Goal: Transaction & Acquisition: Download file/media

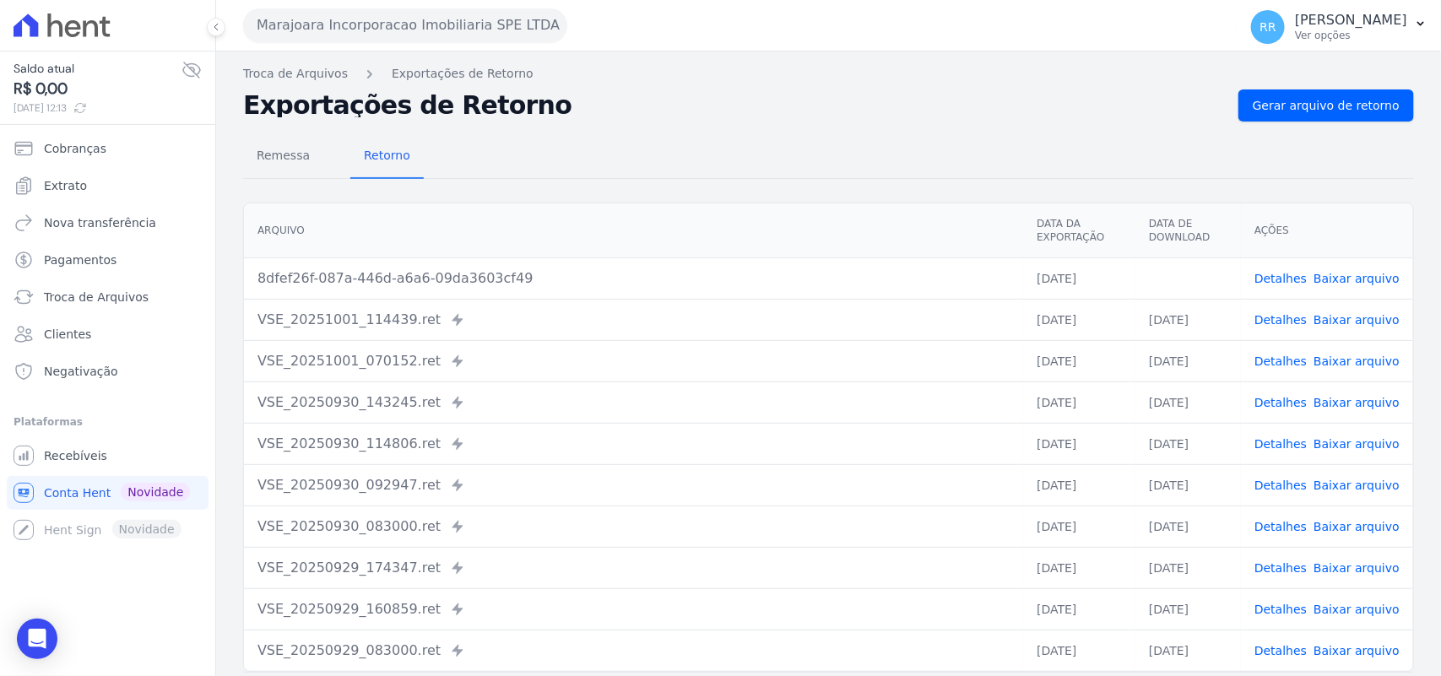
click at [608, 120] on div "Exportações de Retorno Gerar arquivo de retorno" at bounding box center [828, 105] width 1171 height 32
click at [310, 14] on button "Marajoara Incorporacao Imobiliaria SPE LTDA" at bounding box center [405, 25] width 324 height 34
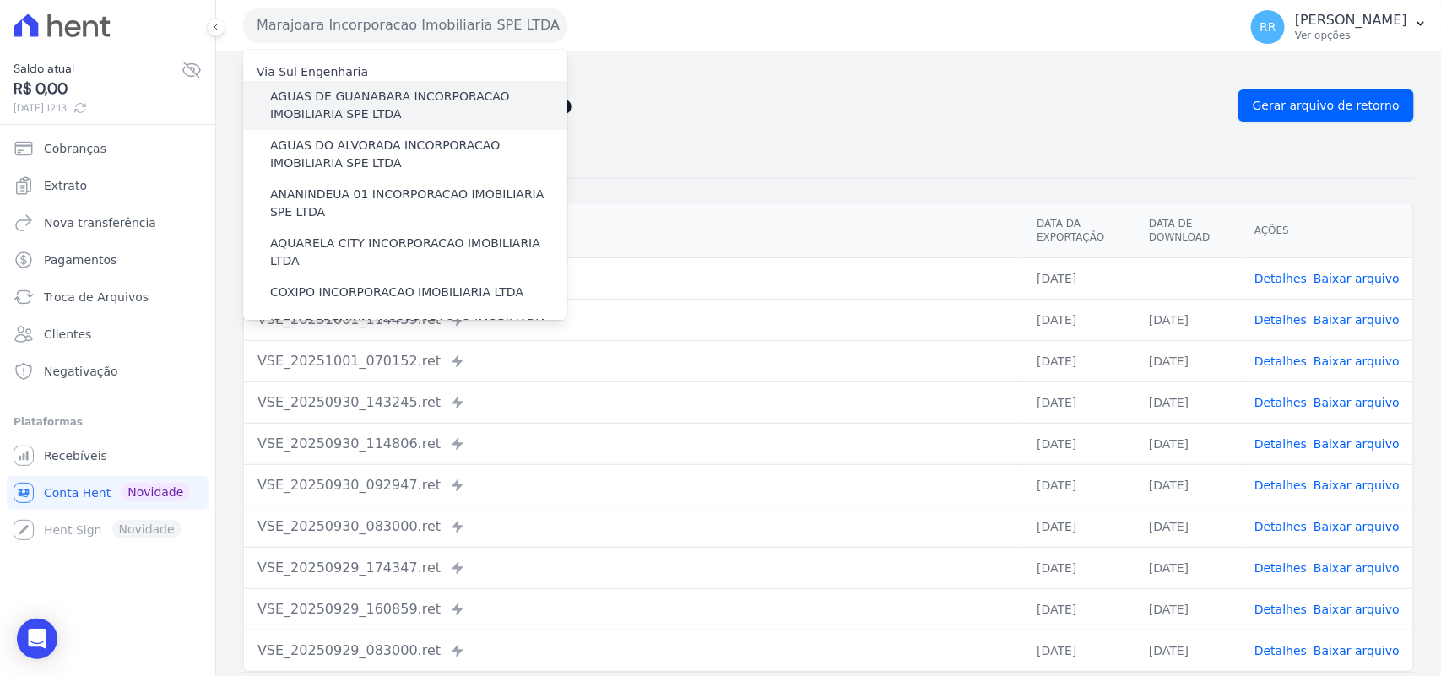
click at [317, 118] on label "AGUAS DE GUANABARA INCORPORACAO IMOBILIARIA SPE LTDA" at bounding box center [418, 105] width 297 height 35
click at [0, 0] on input "AGUAS DE GUANABARA INCORPORACAO IMOBILIARIA SPE LTDA" at bounding box center [0, 0] width 0 height 0
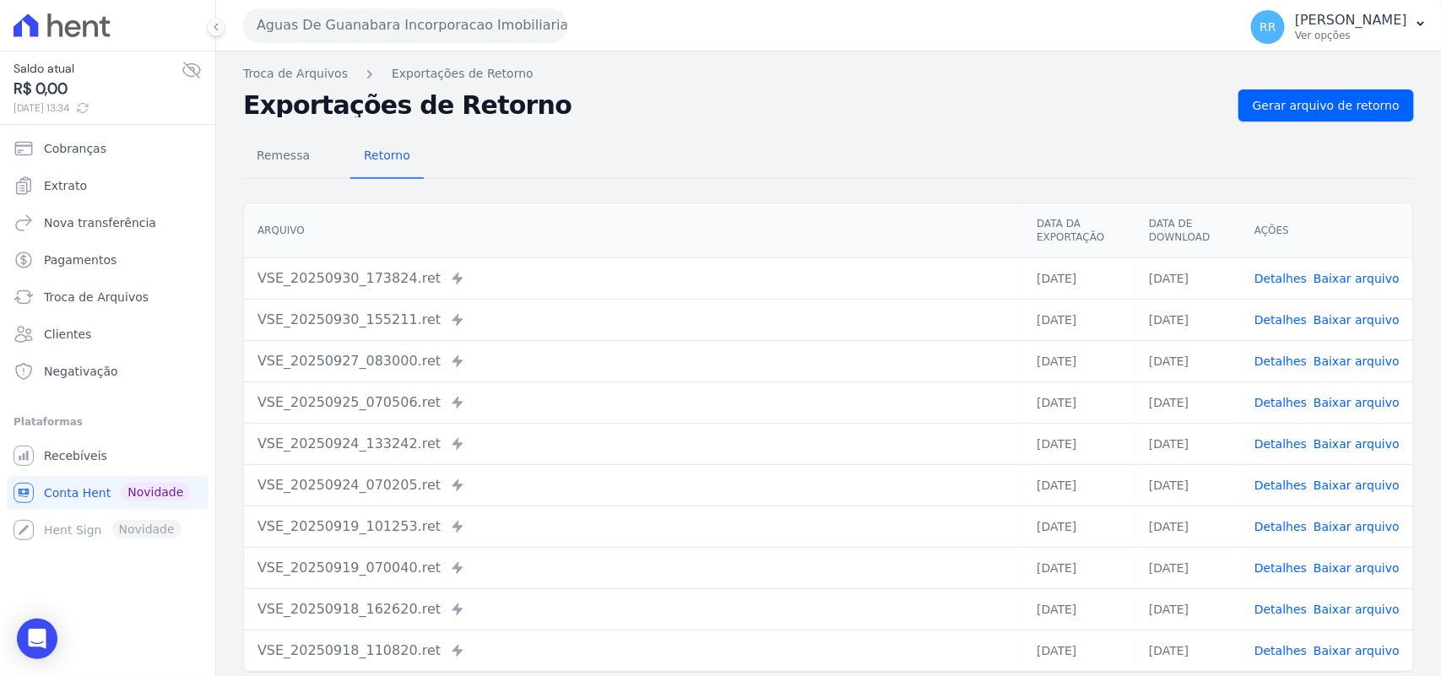
click at [821, 116] on h2 "Exportações de Retorno" at bounding box center [733, 106] width 981 height 24
click at [367, 27] on button "Aguas De Guanabara Incorporacao Imobiliaria SPE LTDA" at bounding box center [405, 25] width 324 height 34
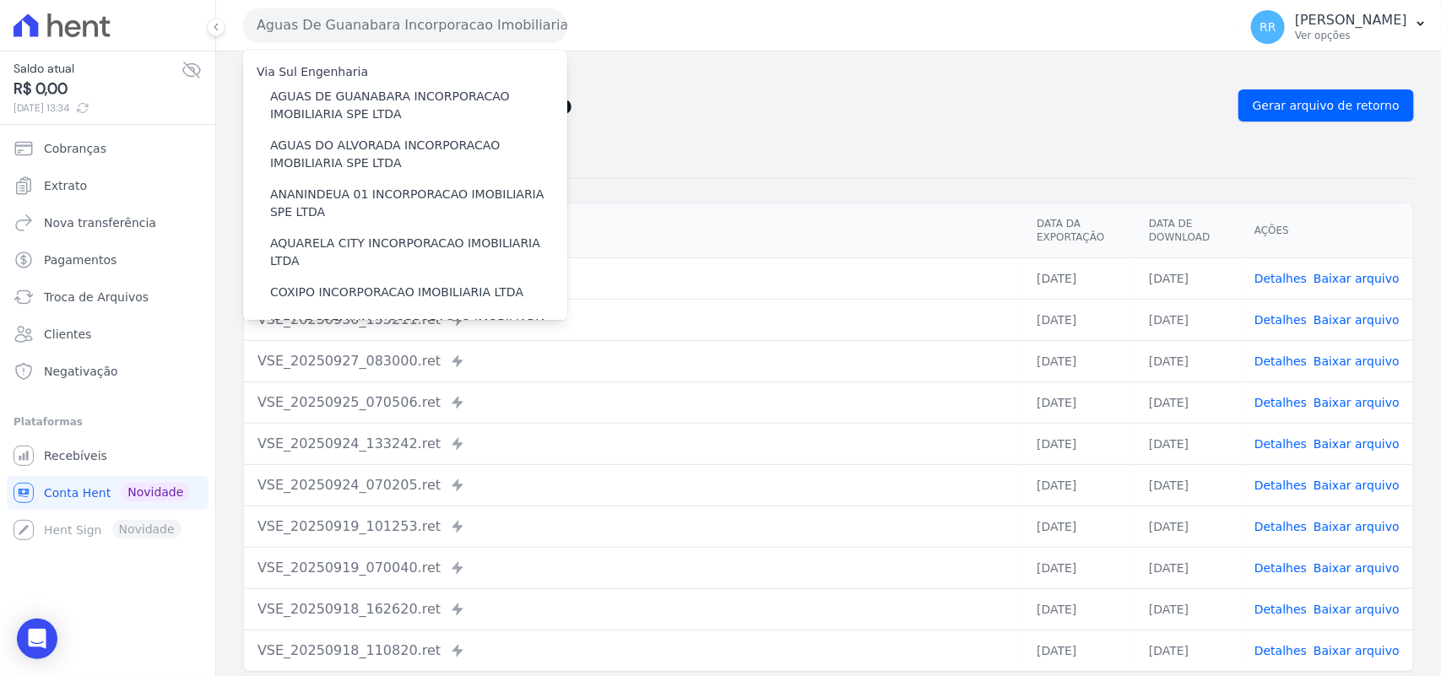
click at [798, 98] on h2 "Exportações de Retorno" at bounding box center [733, 106] width 981 height 24
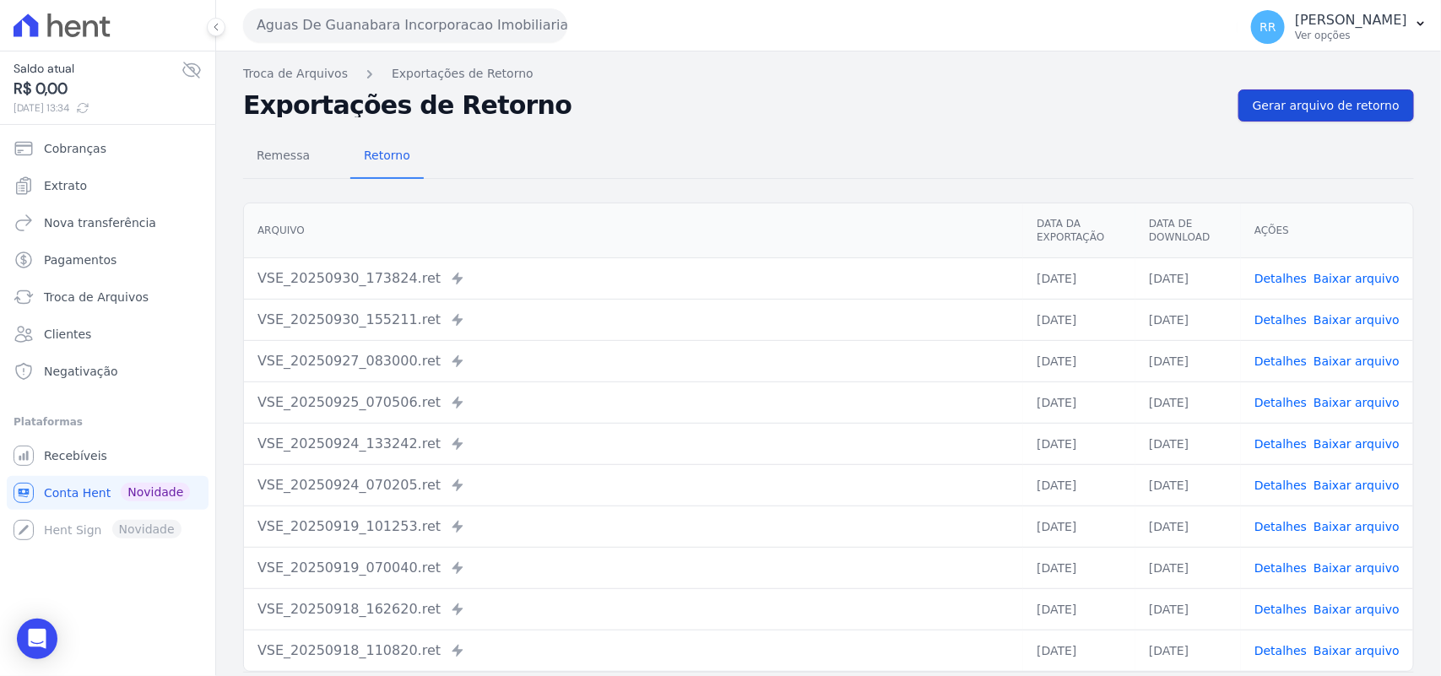
click at [1285, 95] on link "Gerar arquivo de retorno" at bounding box center [1326, 105] width 176 height 32
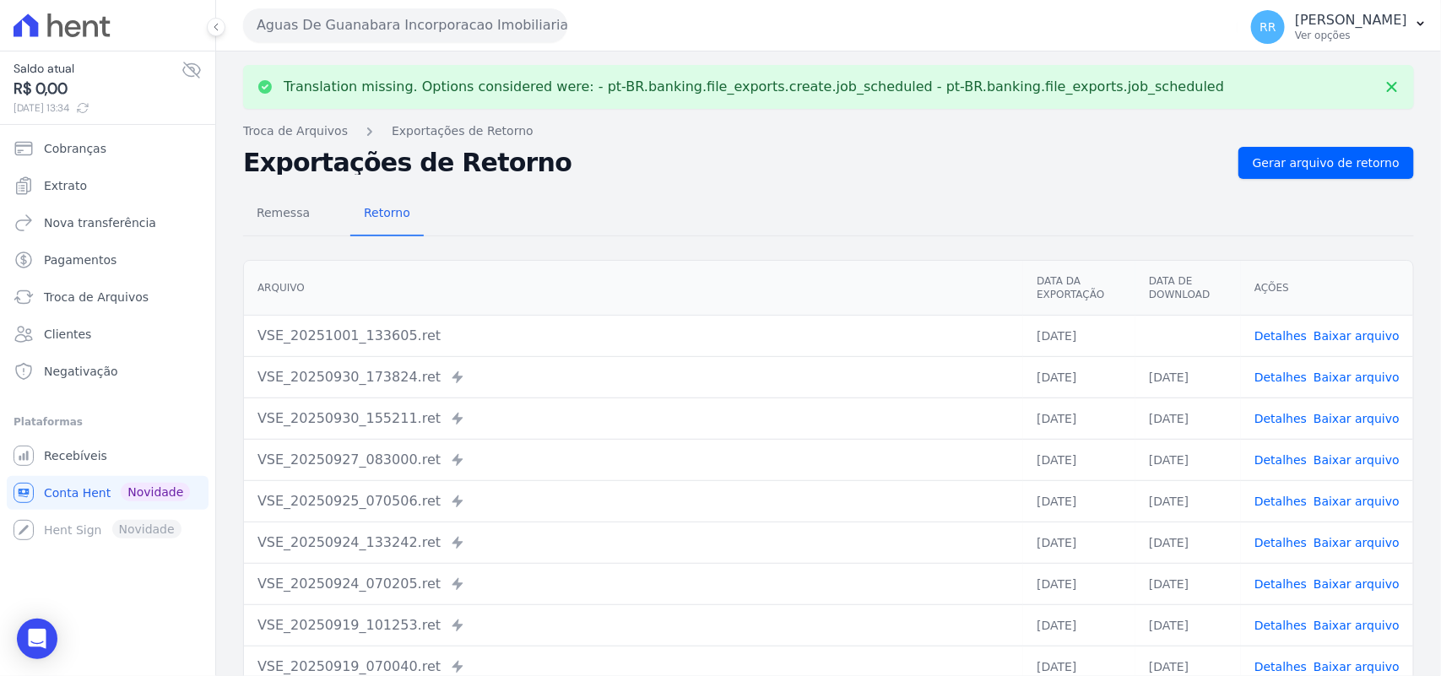
click at [1349, 333] on link "Baixar arquivo" at bounding box center [1356, 336] width 86 height 14
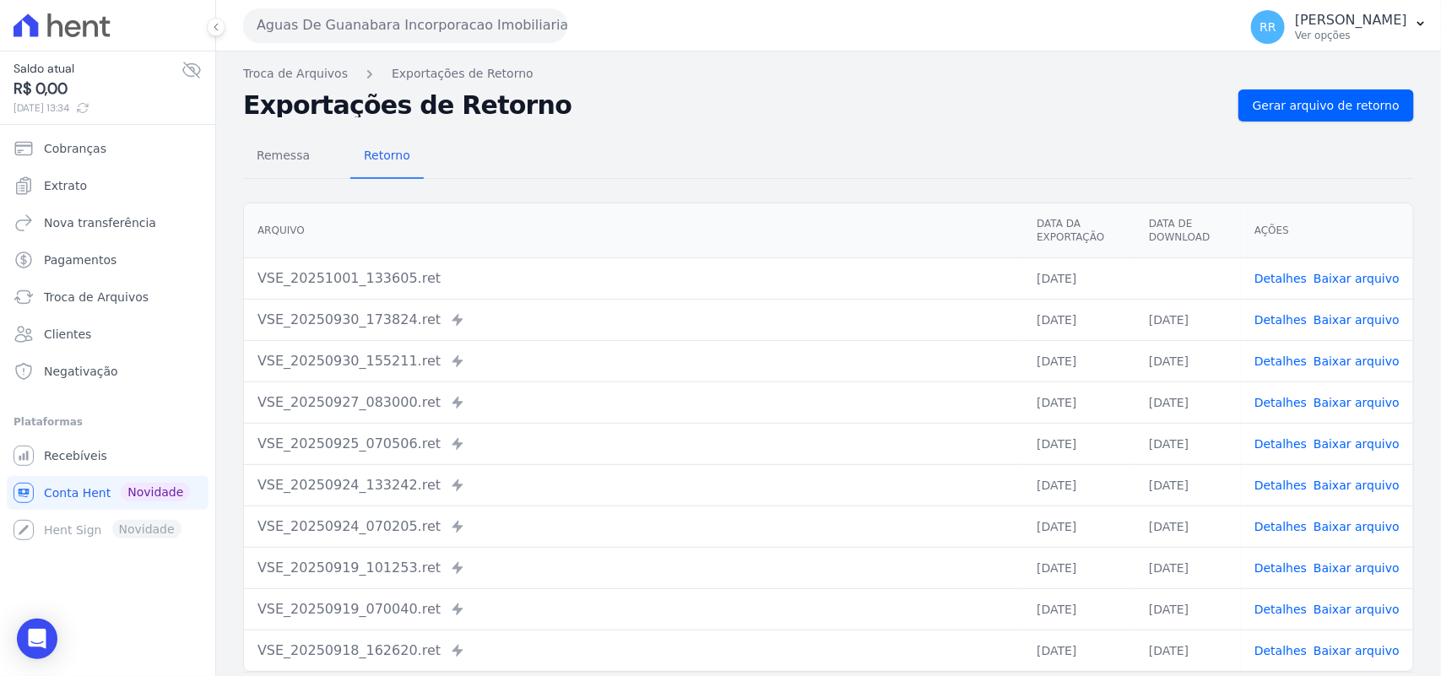
click at [519, 39] on button "Aguas De Guanabara Incorporacao Imobiliaria SPE LTDA" at bounding box center [405, 25] width 324 height 34
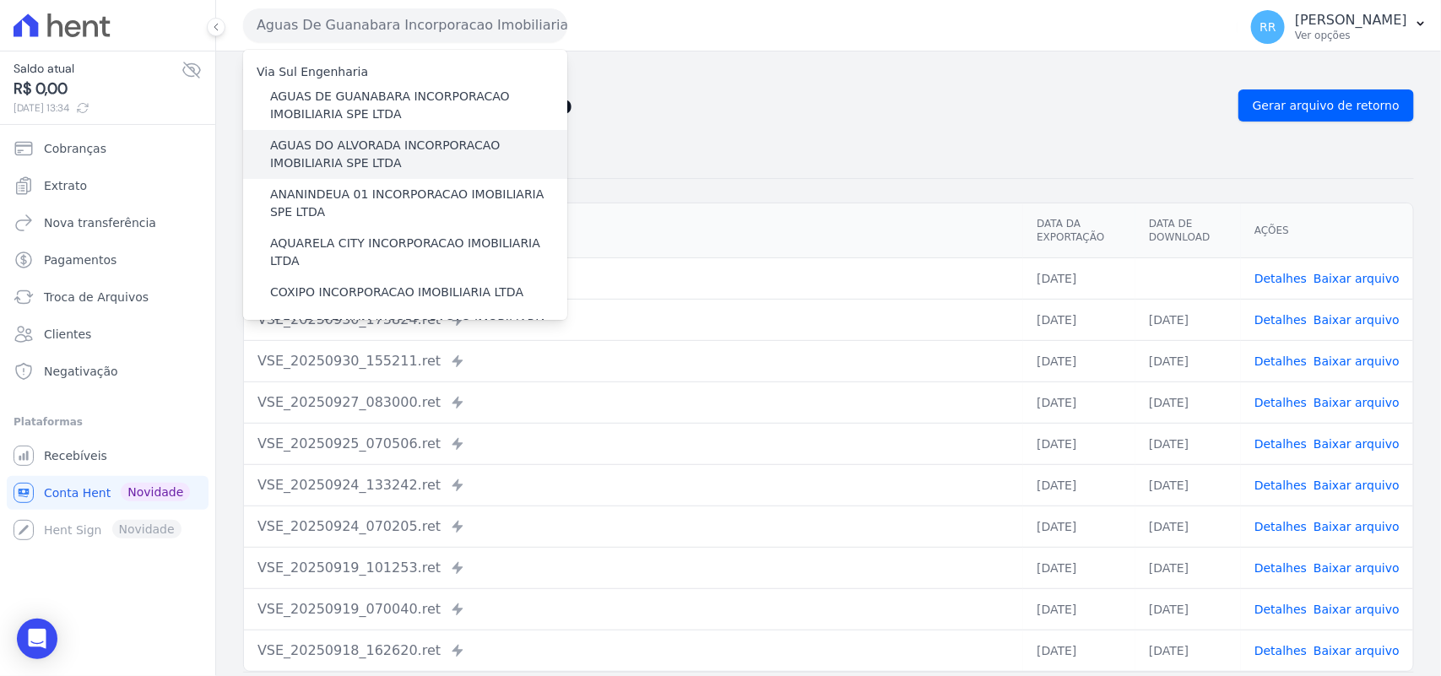
click at [389, 148] on label "AGUAS DO ALVORADA INCORPORACAO IMOBILIARIA SPE LTDA" at bounding box center [418, 154] width 297 height 35
click at [0, 0] on input "AGUAS DO ALVORADA INCORPORACAO IMOBILIARIA SPE LTDA" at bounding box center [0, 0] width 0 height 0
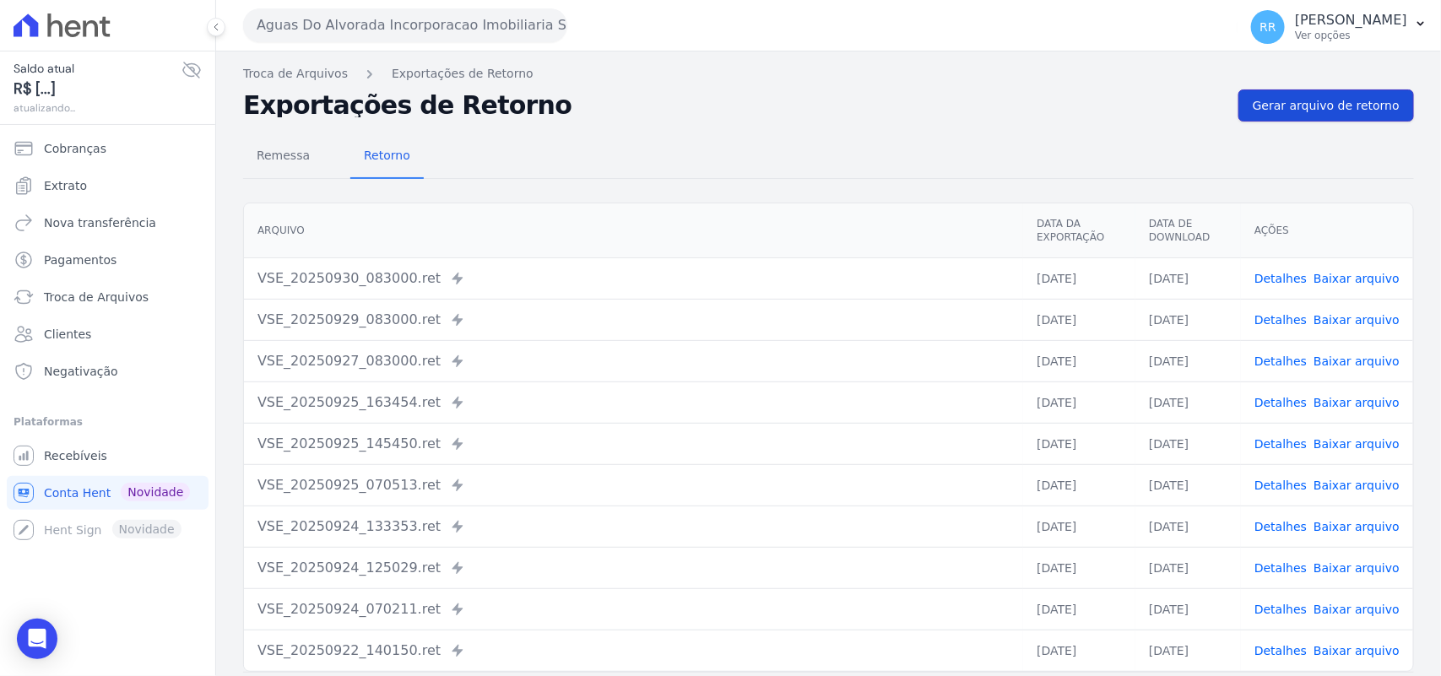
click at [1332, 91] on link "Gerar arquivo de retorno" at bounding box center [1326, 105] width 176 height 32
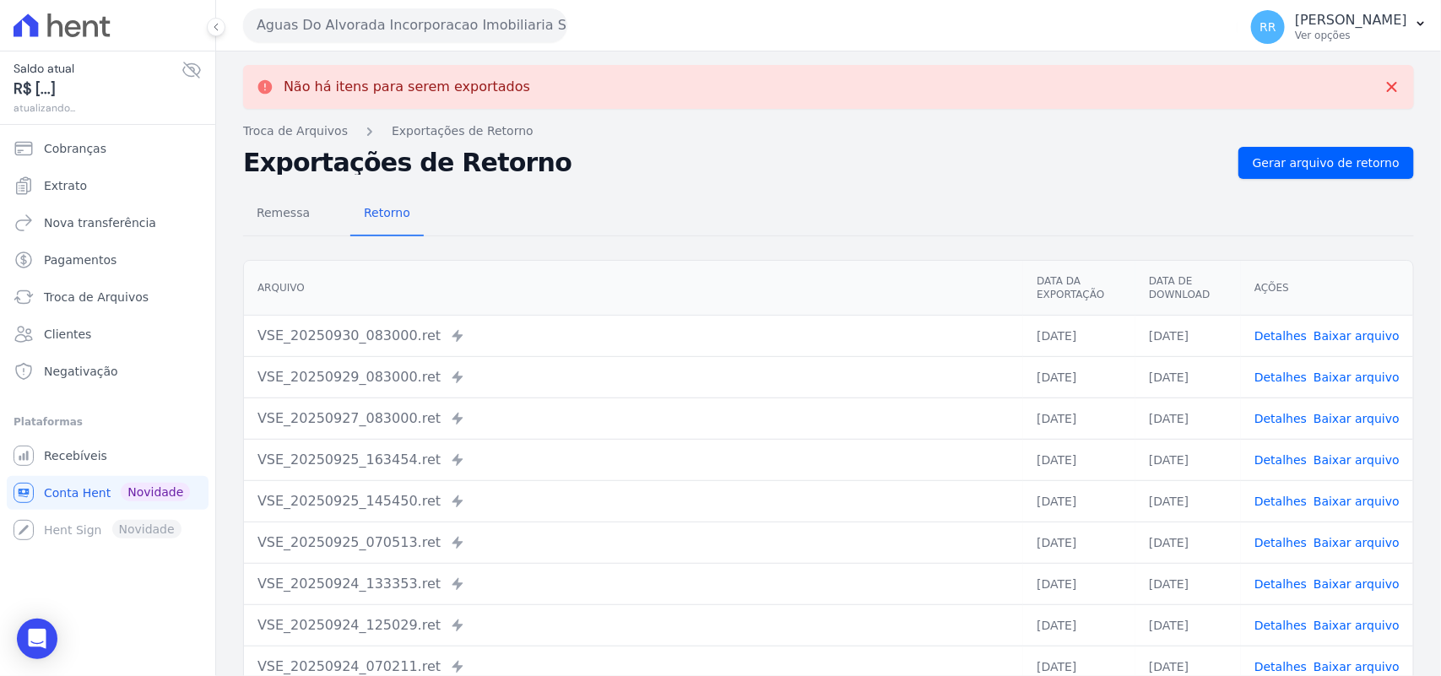
click at [467, 23] on button "Aguas Do Alvorada Incorporacao Imobiliaria SPE LTDA" at bounding box center [405, 25] width 324 height 34
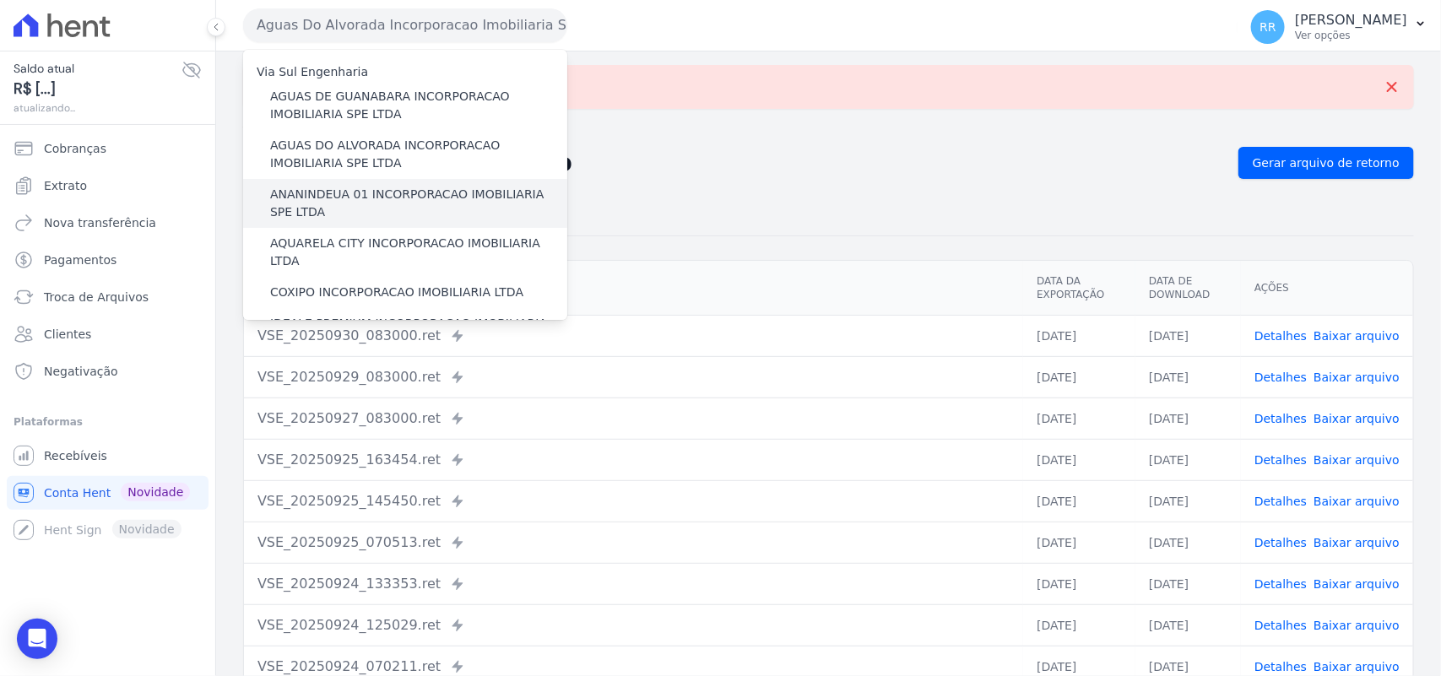
click at [314, 197] on label "ANANINDEUA 01 INCORPORACAO IMOBILIARIA SPE LTDA" at bounding box center [418, 203] width 297 height 35
click at [0, 0] on input "ANANINDEUA 01 INCORPORACAO IMOBILIARIA SPE LTDA" at bounding box center [0, 0] width 0 height 0
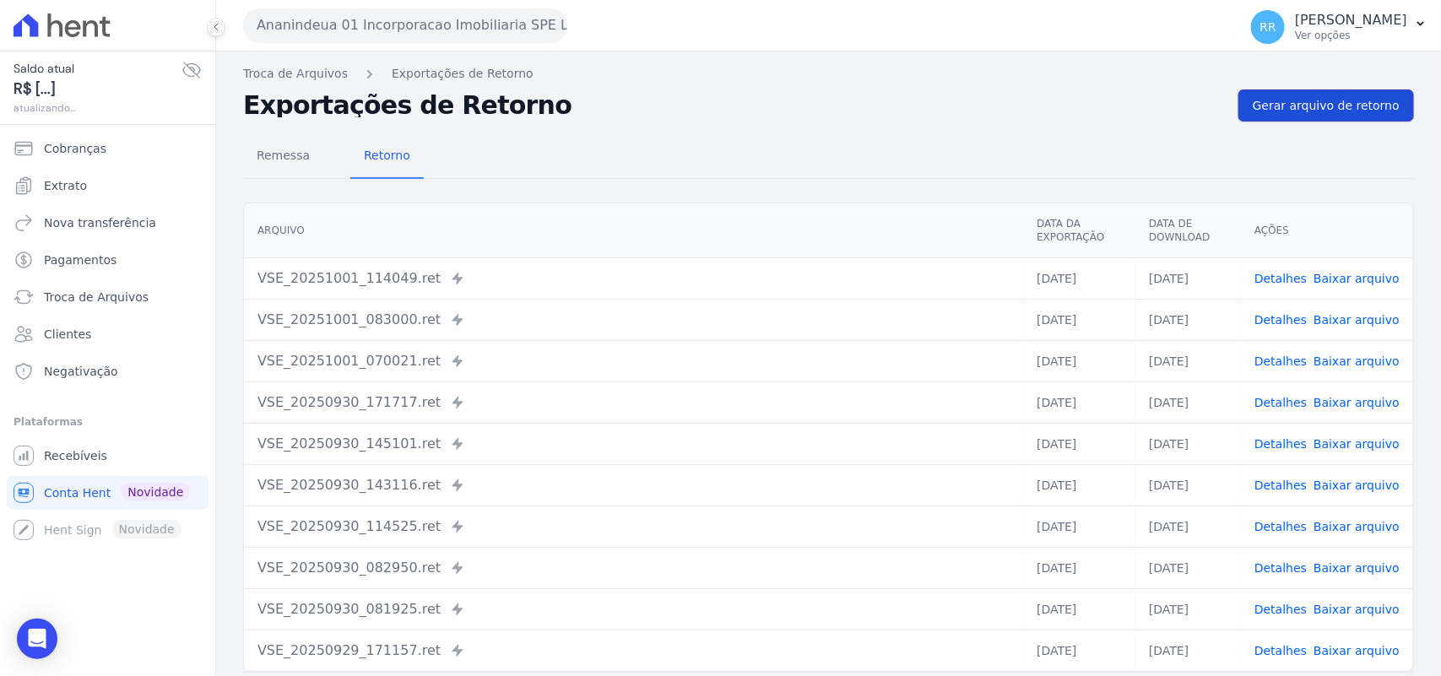
click at [1295, 114] on span "Gerar arquivo de retorno" at bounding box center [1325, 105] width 147 height 17
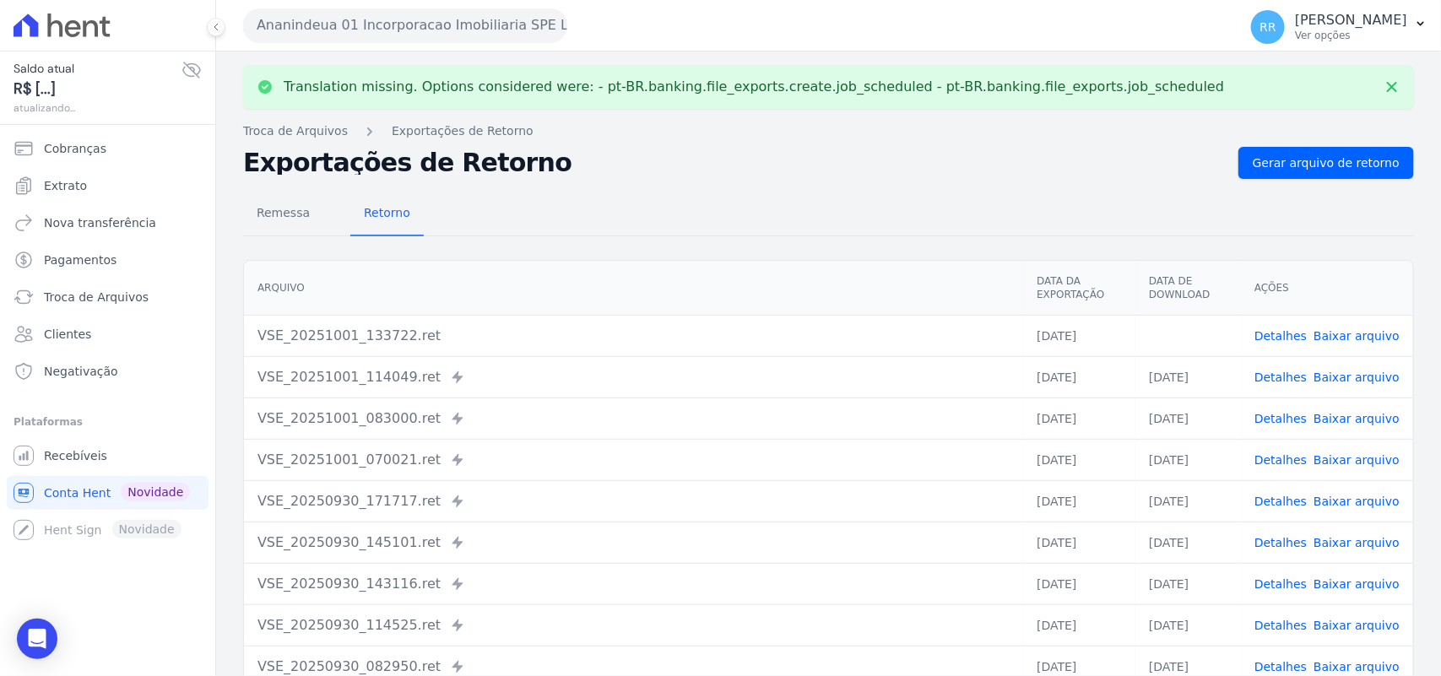
click at [1360, 338] on link "Baixar arquivo" at bounding box center [1356, 336] width 86 height 14
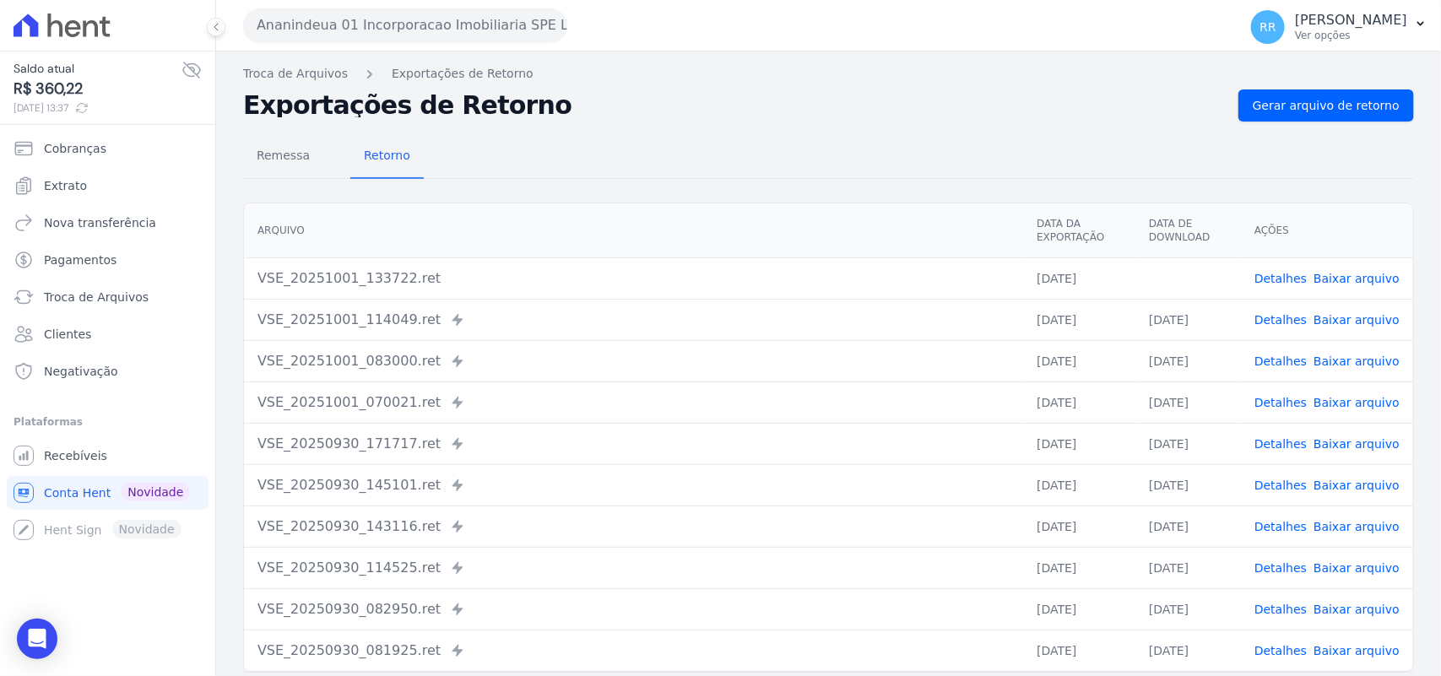
click at [718, 221] on th "Arquivo" at bounding box center [633, 230] width 779 height 55
click at [427, 35] on button "Ananindeua 01 Incorporacao Imobiliaria SPE LTDA" at bounding box center [405, 25] width 324 height 34
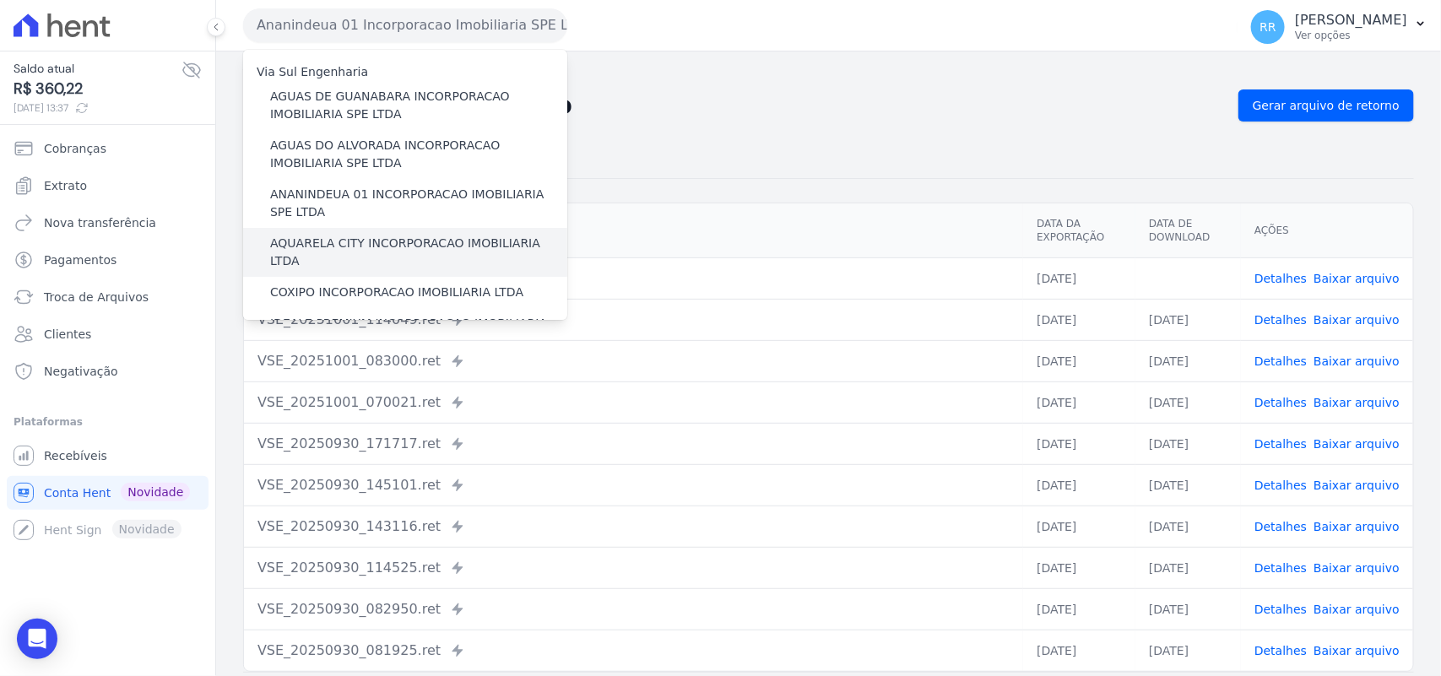
click at [311, 242] on label "AQUARELA CITY INCORPORACAO IMOBILIARIA LTDA" at bounding box center [418, 252] width 297 height 35
click at [0, 0] on input "AQUARELA CITY INCORPORACAO IMOBILIARIA LTDA" at bounding box center [0, 0] width 0 height 0
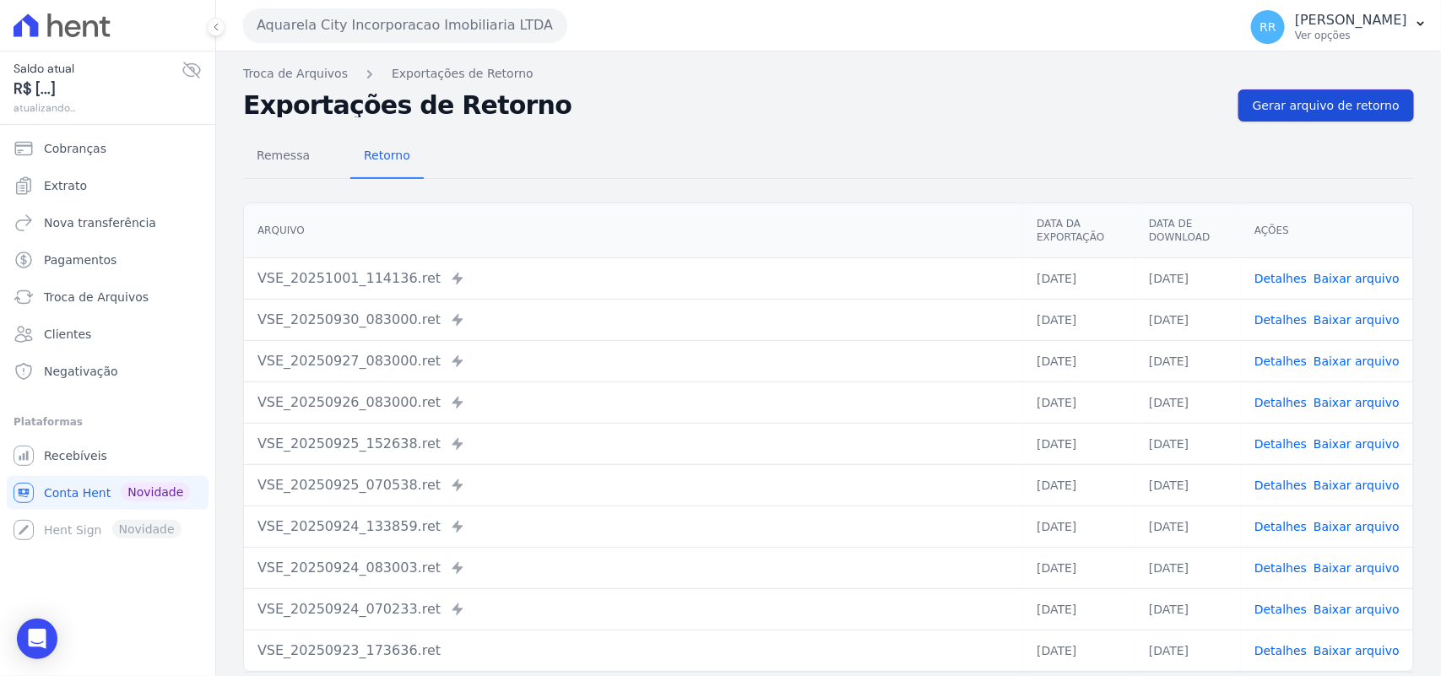
click at [1363, 118] on link "Gerar arquivo de retorno" at bounding box center [1326, 105] width 176 height 32
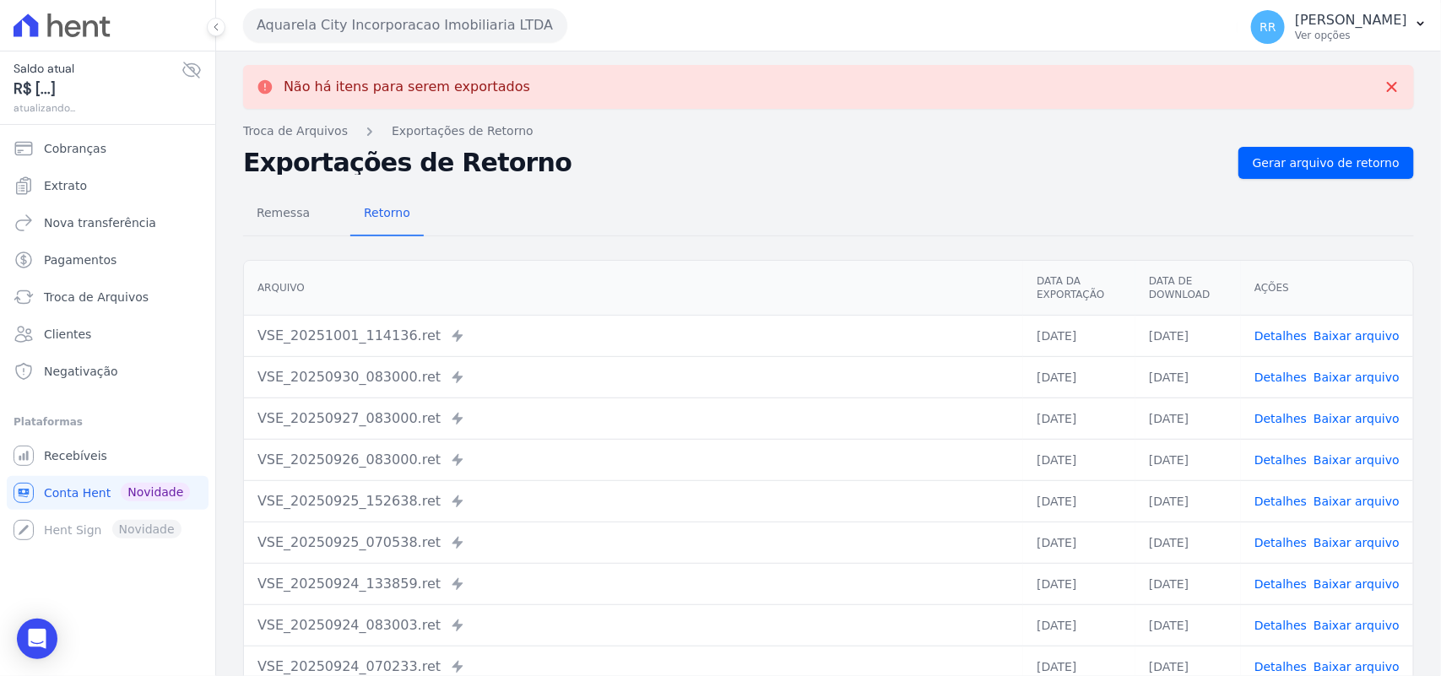
click at [284, 14] on button "Aquarela City Incorporacao Imobiliaria LTDA" at bounding box center [405, 25] width 324 height 34
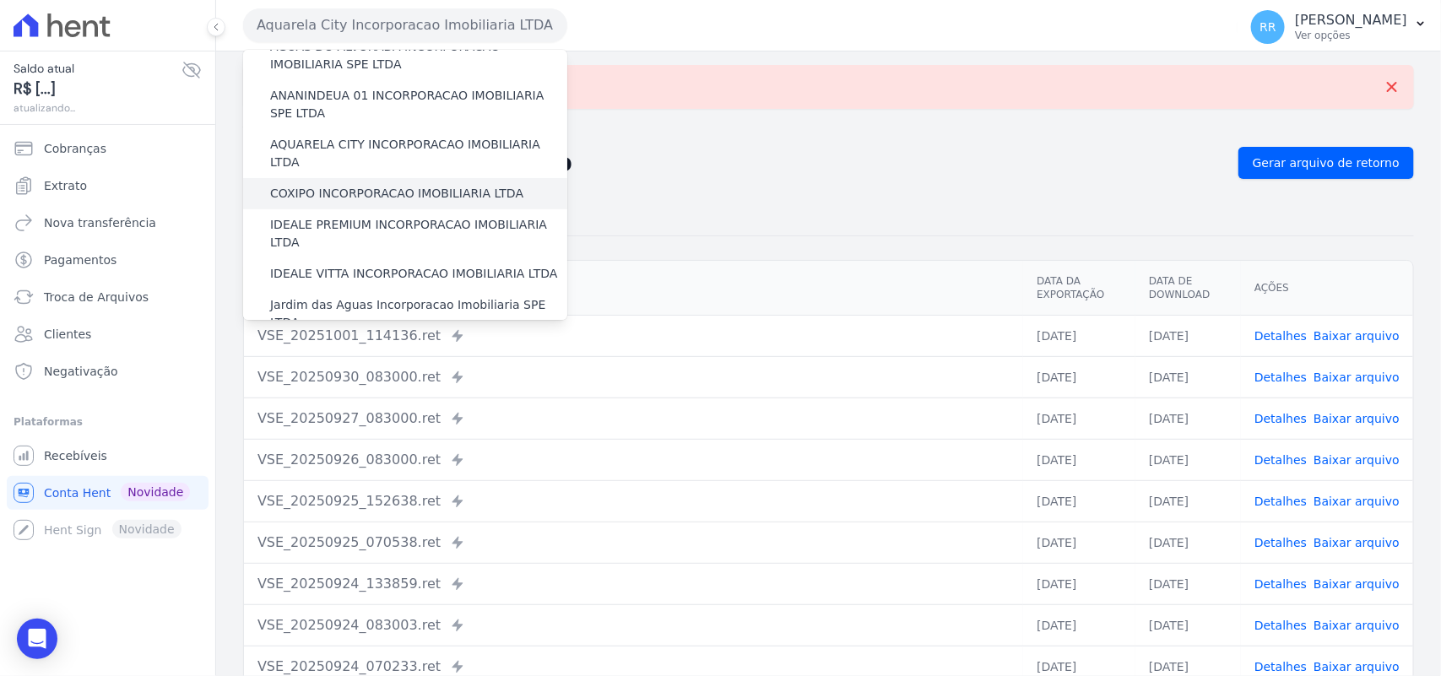
scroll to position [105, 0]
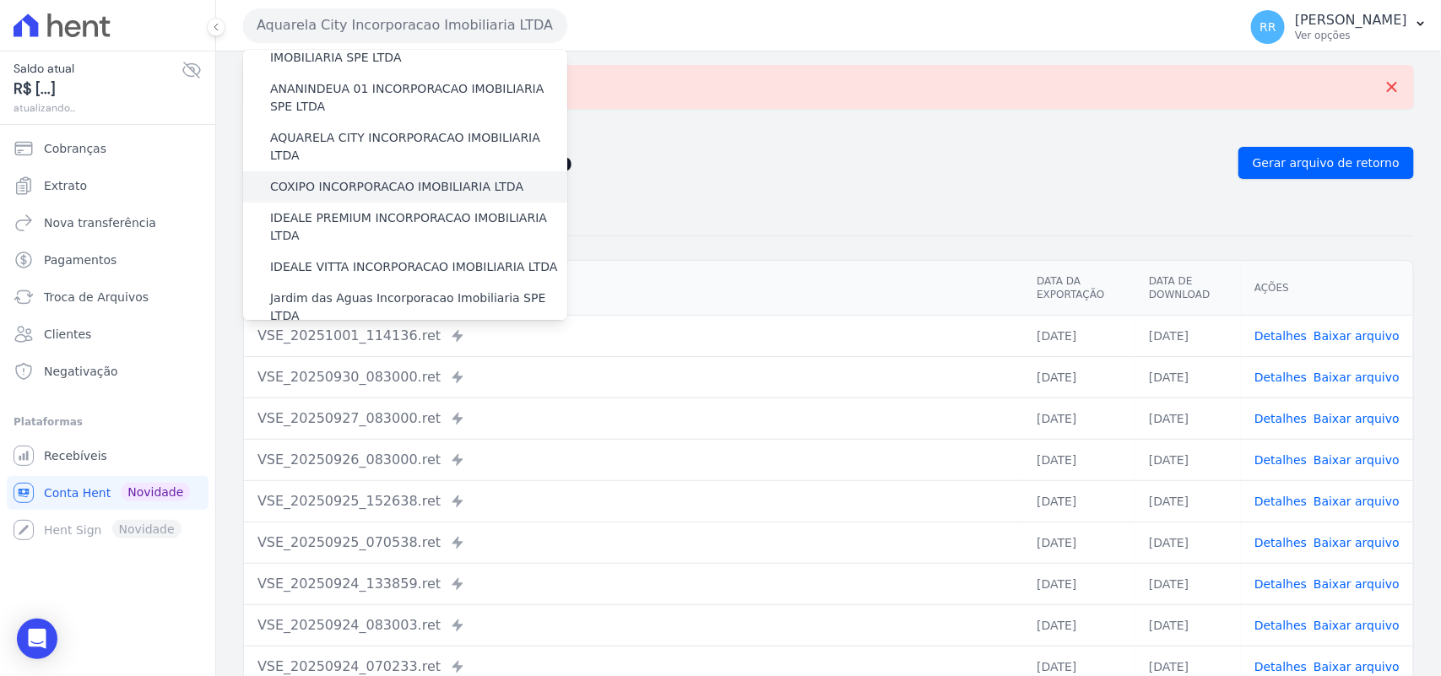
click at [370, 178] on label "COXIPO INCORPORACAO IMOBILIARIA LTDA" at bounding box center [396, 187] width 253 height 18
click at [0, 0] on input "COXIPO INCORPORACAO IMOBILIARIA LTDA" at bounding box center [0, 0] width 0 height 0
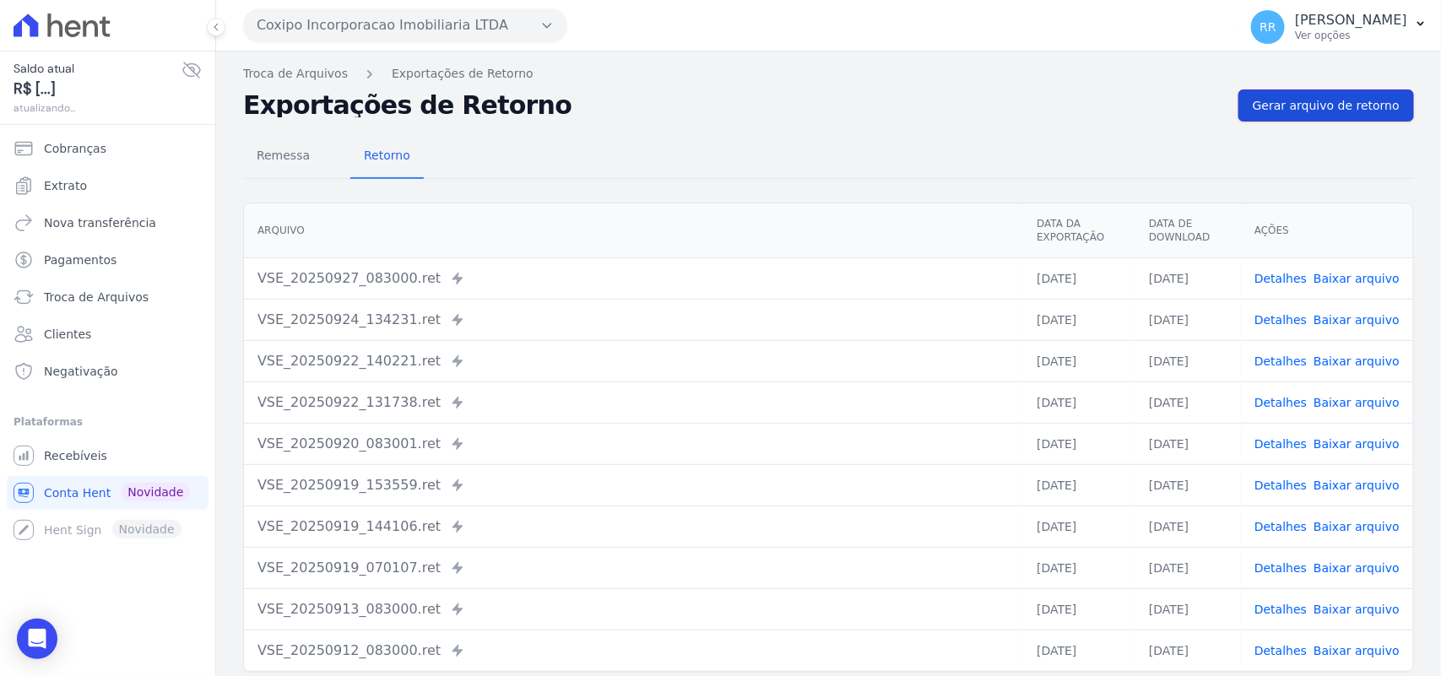
click at [1338, 118] on link "Gerar arquivo de retorno" at bounding box center [1326, 105] width 176 height 32
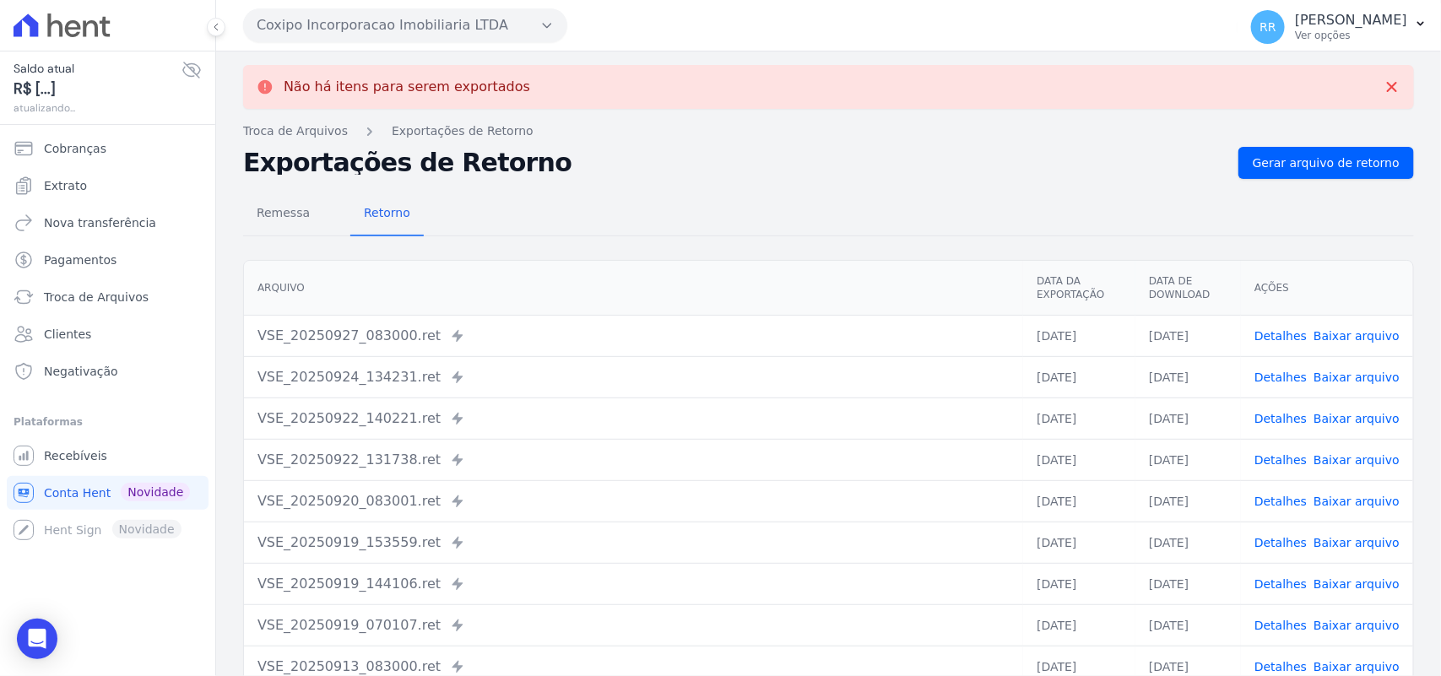
click at [360, 24] on button "Coxipo Incorporacao Imobiliaria LTDA" at bounding box center [405, 25] width 324 height 34
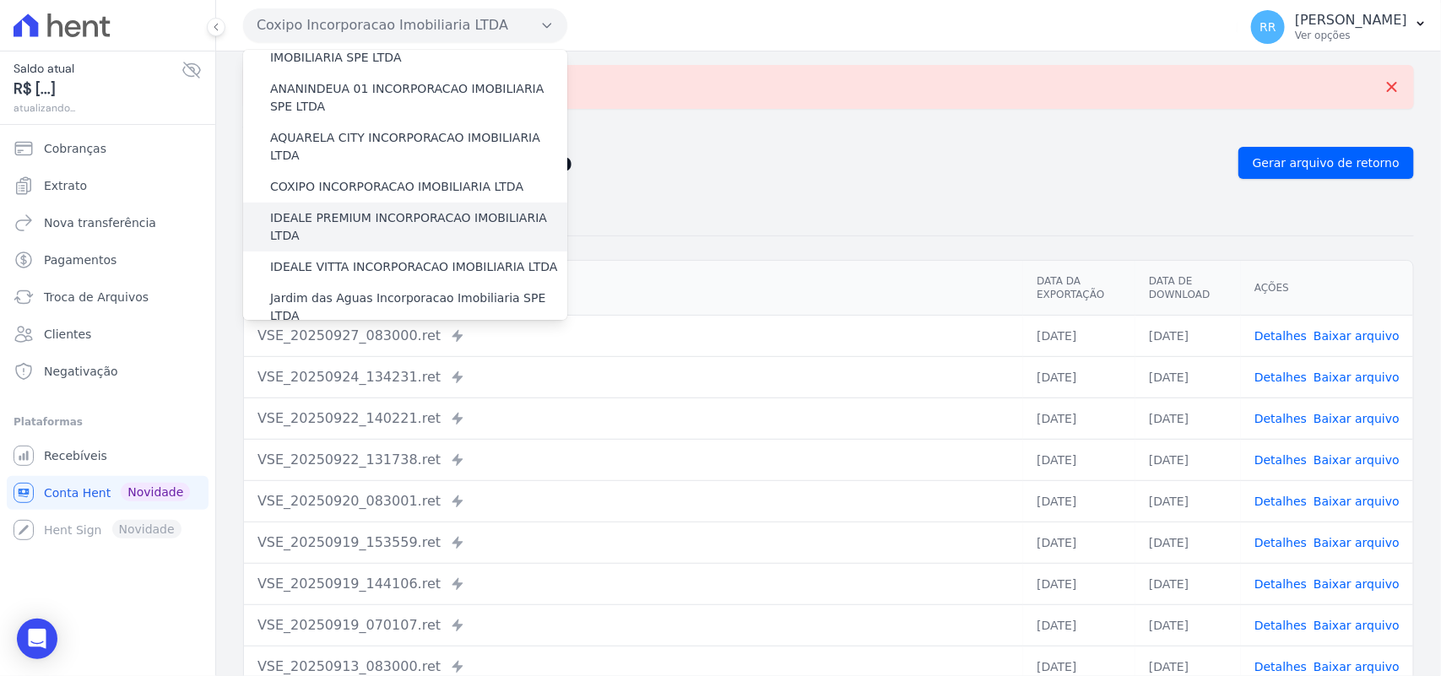
click at [359, 209] on label "IDEALE PREMIUM INCORPORACAO IMOBILIARIA LTDA" at bounding box center [418, 226] width 297 height 35
click at [0, 0] on input "IDEALE PREMIUM INCORPORACAO IMOBILIARIA LTDA" at bounding box center [0, 0] width 0 height 0
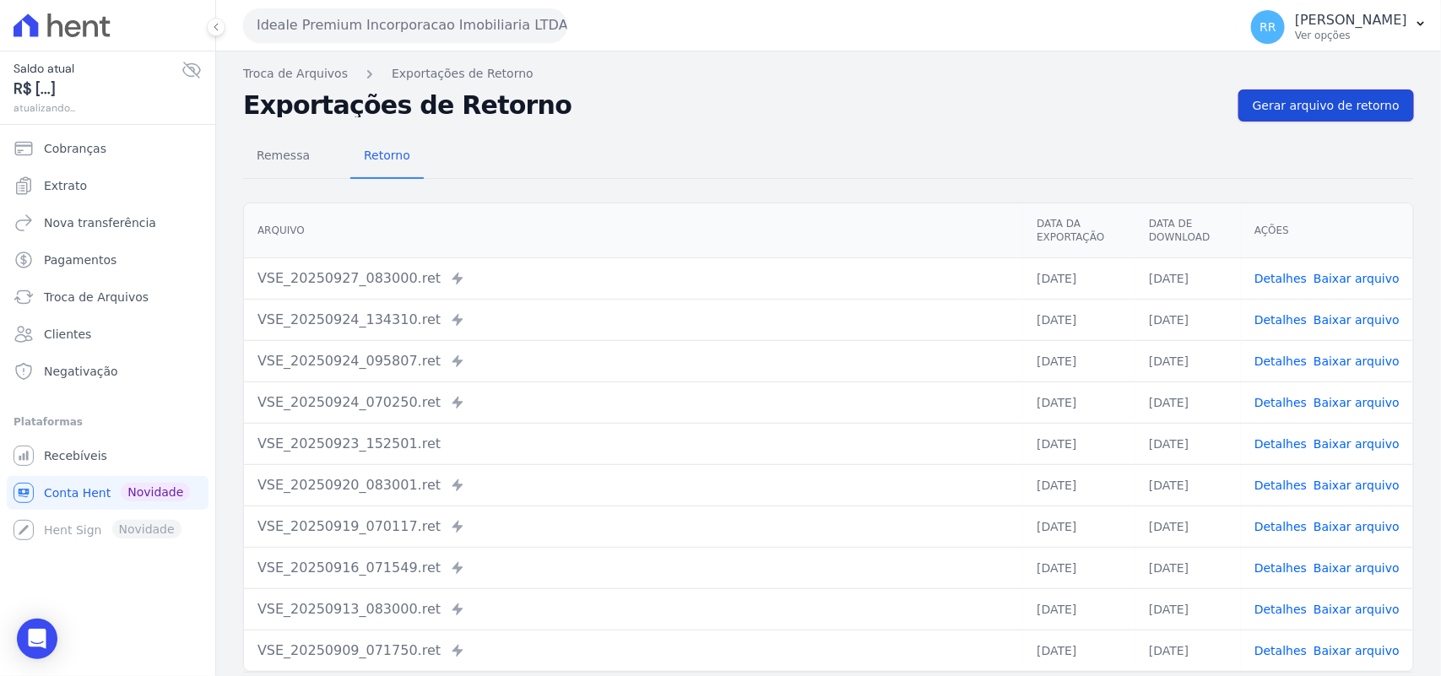
click at [1314, 102] on span "Gerar arquivo de retorno" at bounding box center [1325, 105] width 147 height 17
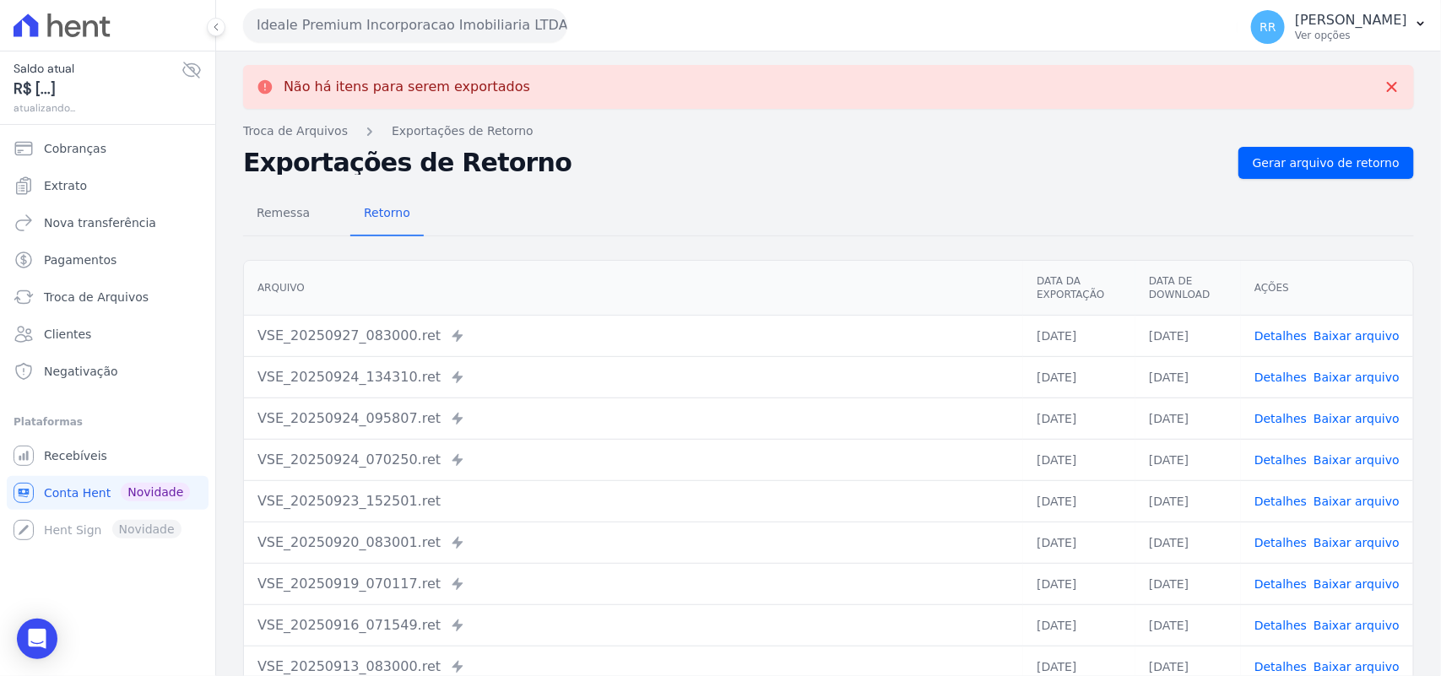
click at [399, 26] on button "Ideale Premium Incorporacao Imobiliaria LTDA" at bounding box center [405, 25] width 324 height 34
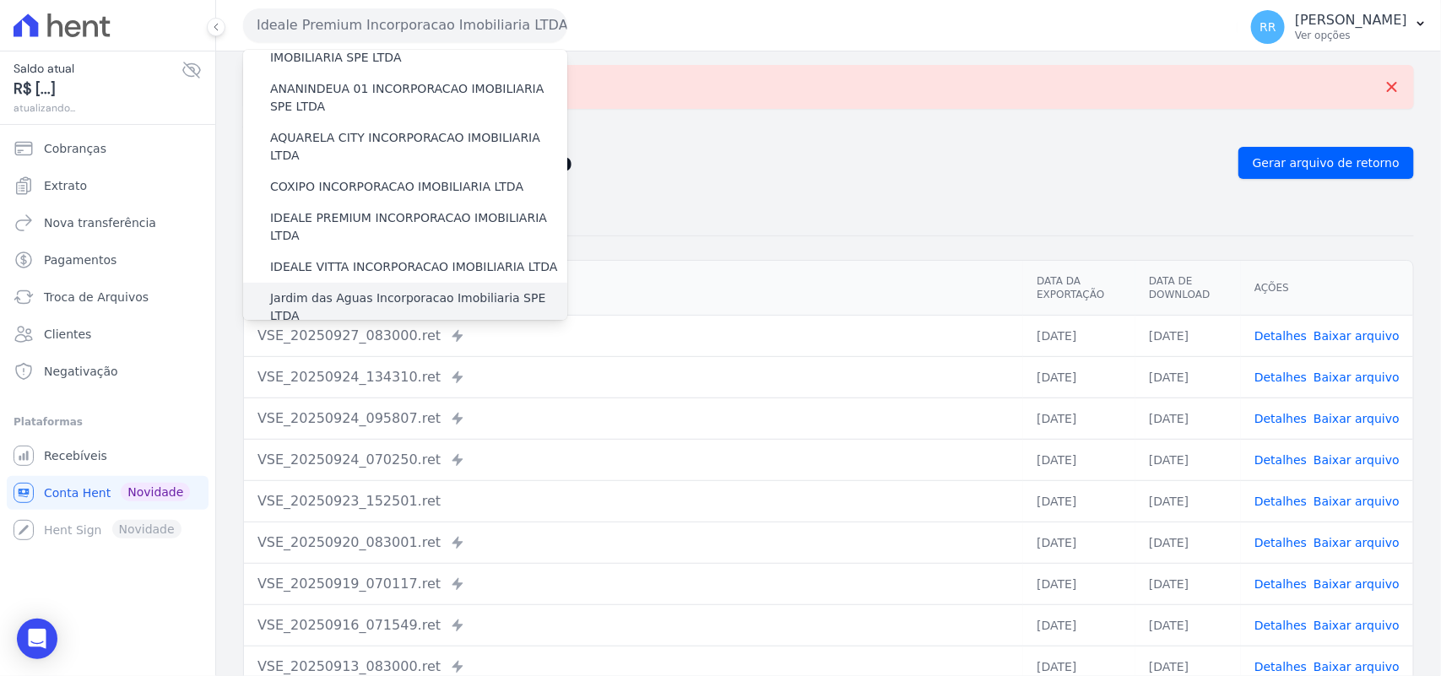
click at [360, 289] on label "Jardim das Aguas Incorporacao Imobiliaria SPE LTDA" at bounding box center [418, 306] width 297 height 35
click at [0, 0] on input "Jardim das Aguas Incorporacao Imobiliaria SPE LTDA" at bounding box center [0, 0] width 0 height 0
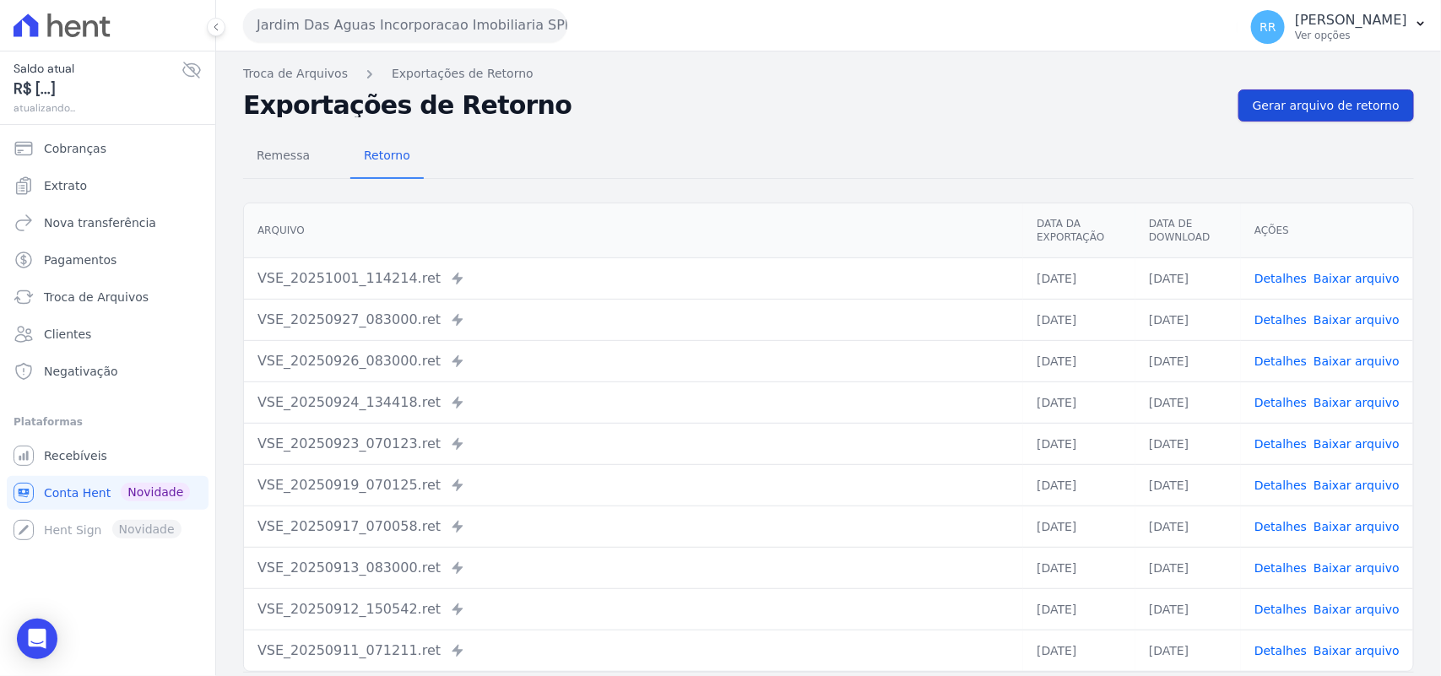
click at [1314, 95] on link "Gerar arquivo de retorno" at bounding box center [1326, 105] width 176 height 32
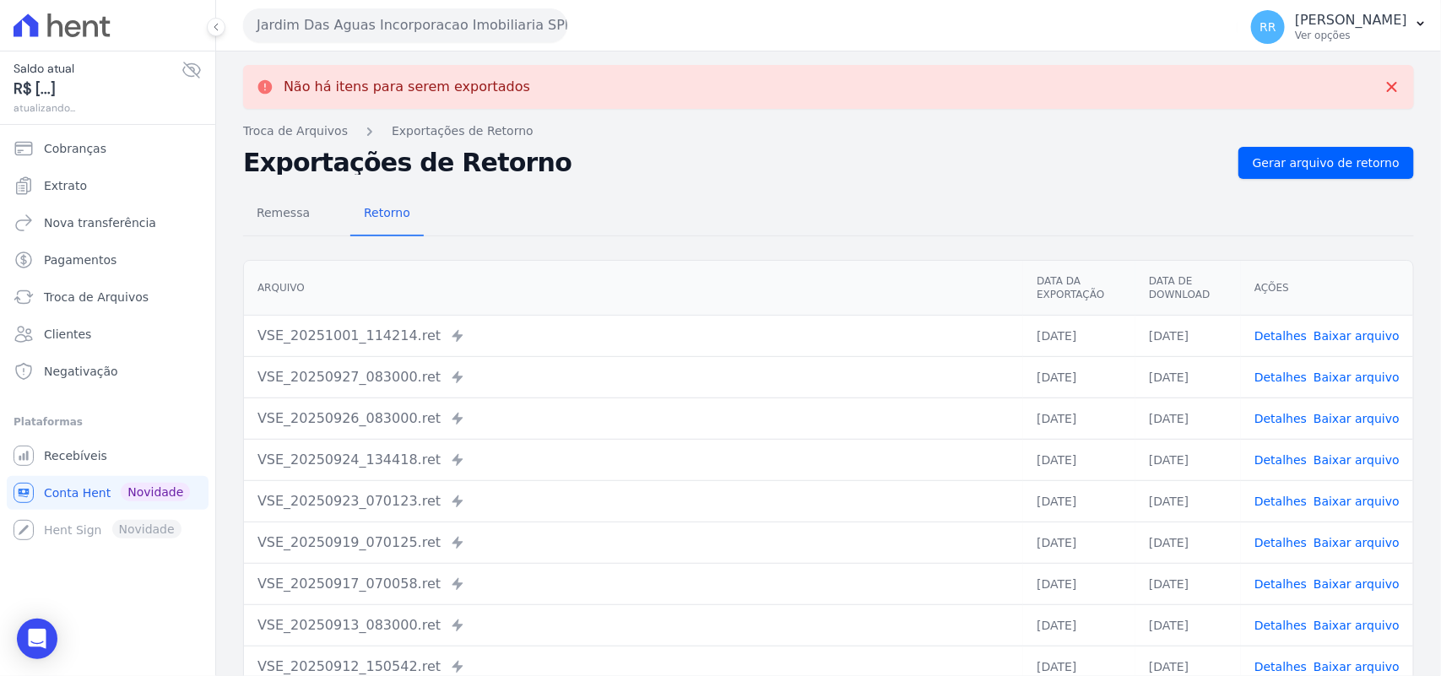
click at [298, 10] on button "Jardim Das Aguas Incorporacao Imobiliaria SPE LTDA" at bounding box center [405, 25] width 324 height 34
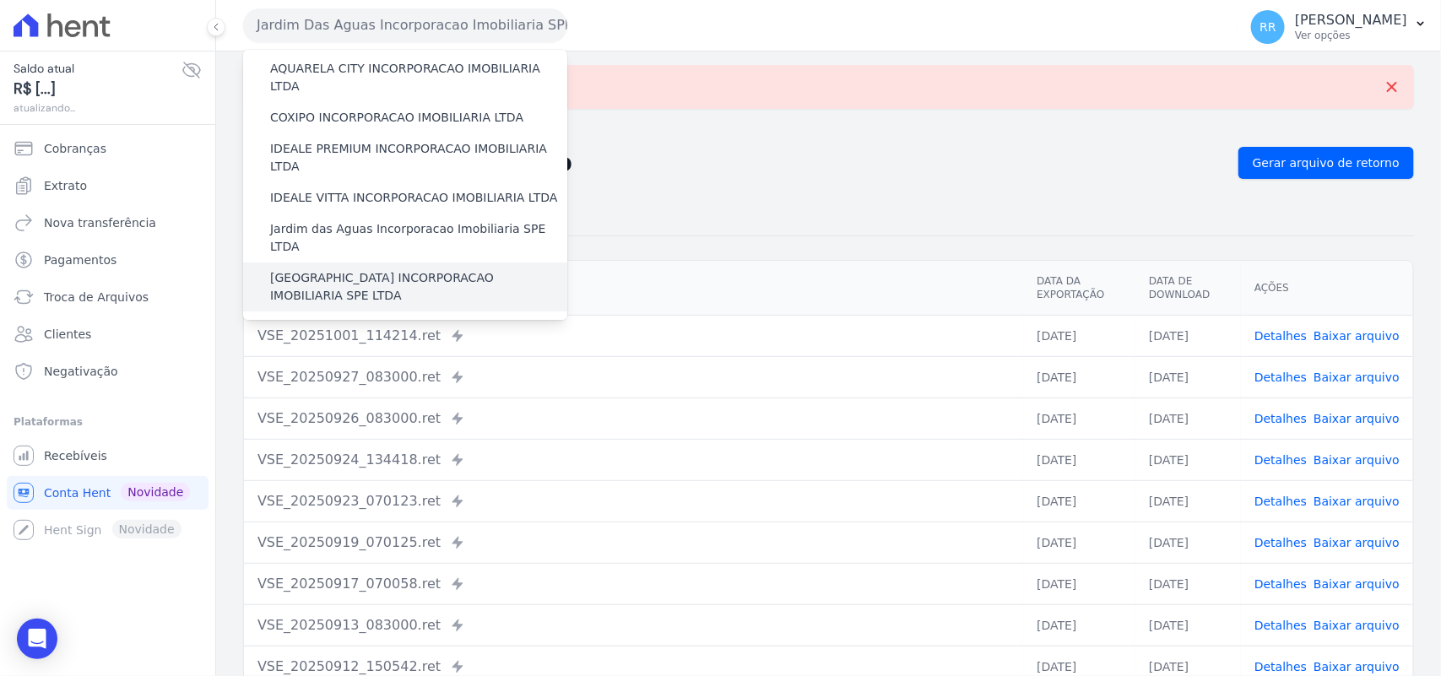
scroll to position [176, 0]
click at [353, 268] on label "[GEOGRAPHIC_DATA] INCORPORACAO IMOBILIARIA SPE LTDA" at bounding box center [418, 285] width 297 height 35
click at [0, 0] on input "[GEOGRAPHIC_DATA] INCORPORACAO IMOBILIARIA SPE LTDA" at bounding box center [0, 0] width 0 height 0
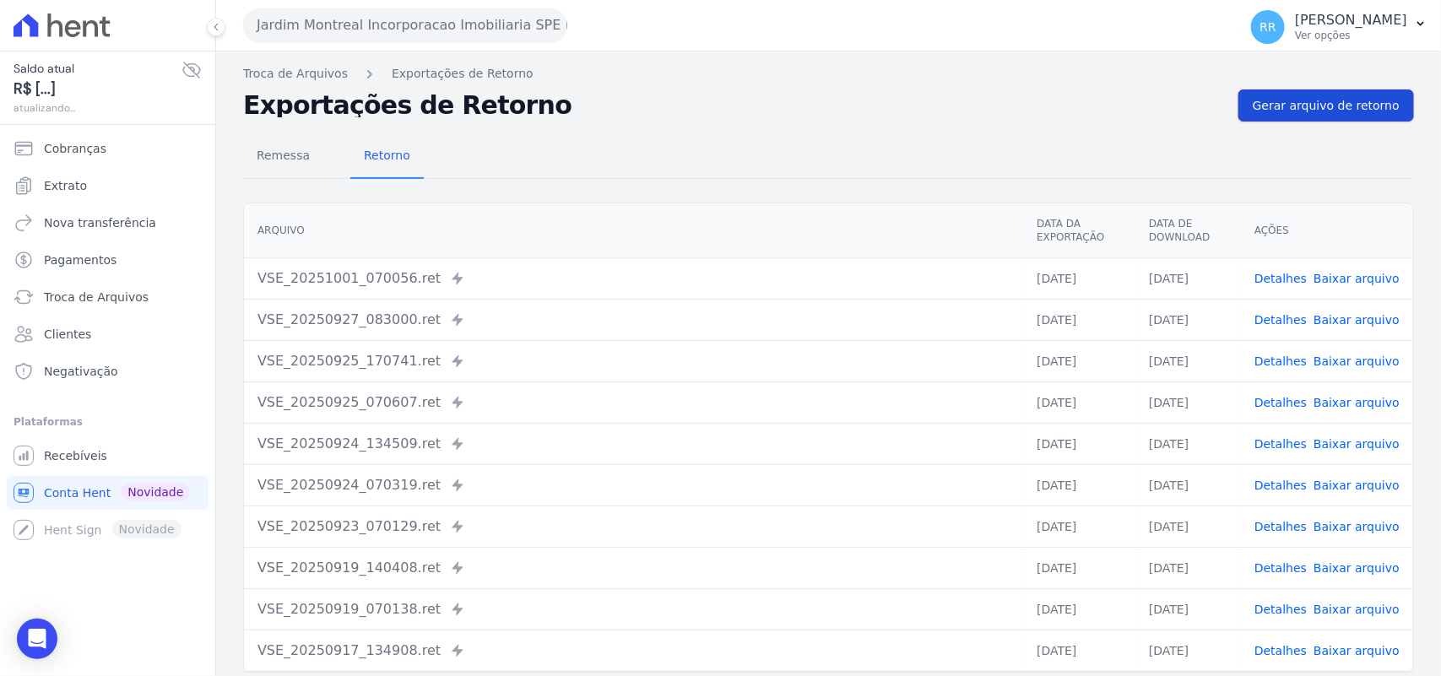
click at [1361, 102] on span "Gerar arquivo de retorno" at bounding box center [1325, 105] width 147 height 17
click at [1293, 111] on span "Gerar arquivo de retorno" at bounding box center [1325, 105] width 147 height 17
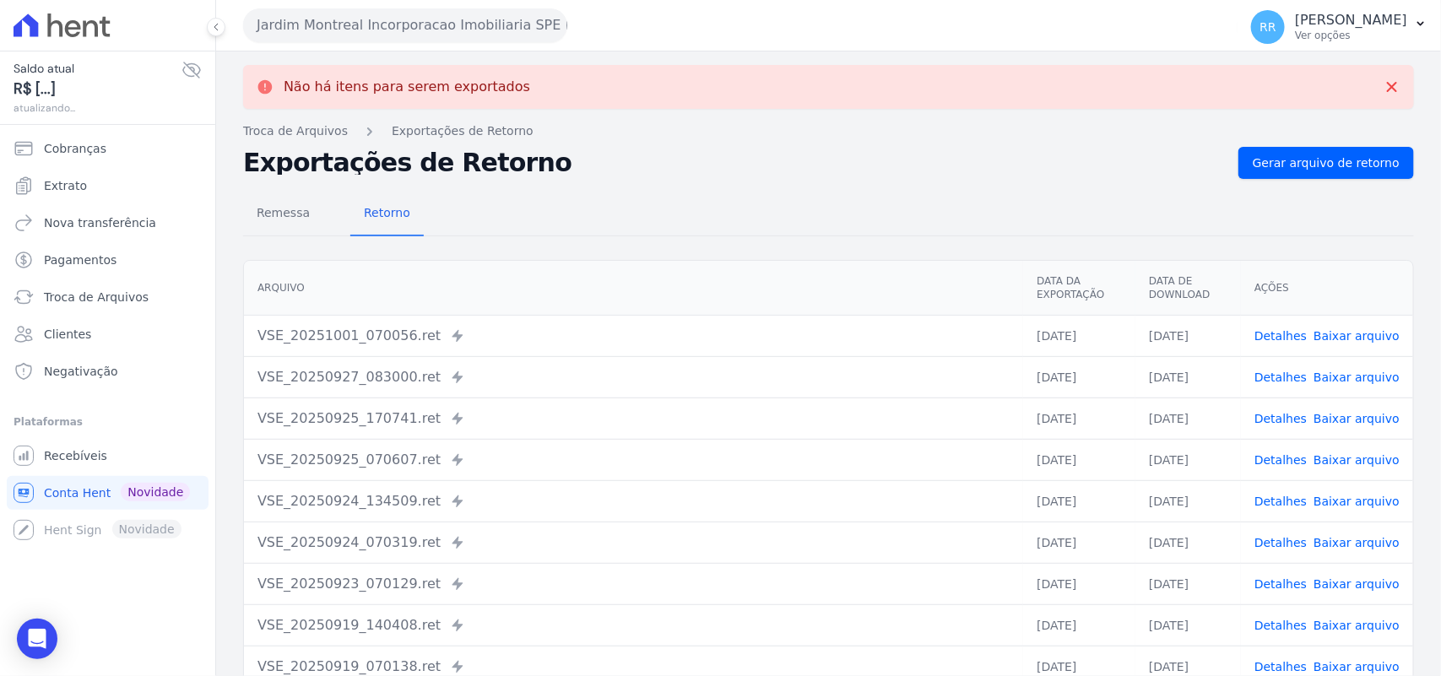
click at [361, 30] on button "Jardim Montreal Incorporacao Imobiliaria SPE LTDA" at bounding box center [405, 25] width 324 height 34
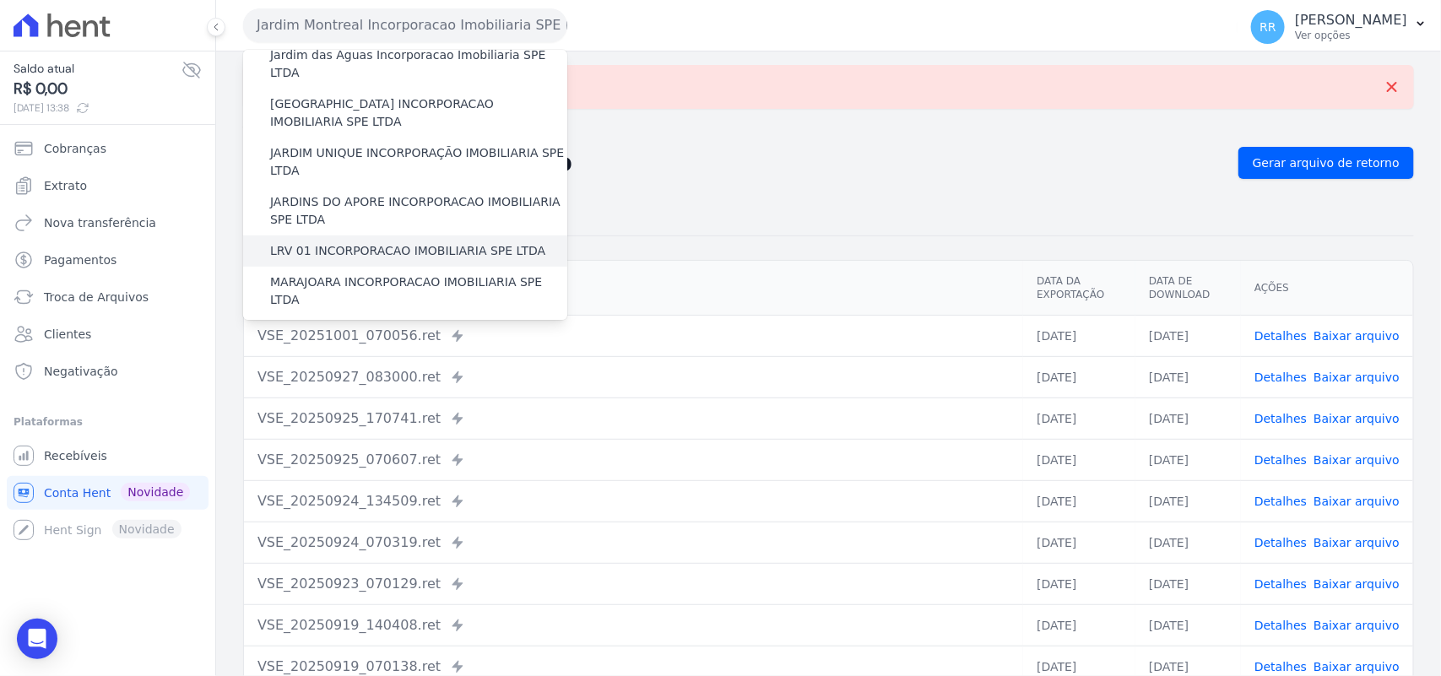
scroll to position [351, 0]
click at [761, 100] on div "Não há itens para serem exportados" at bounding box center [828, 87] width 1171 height 44
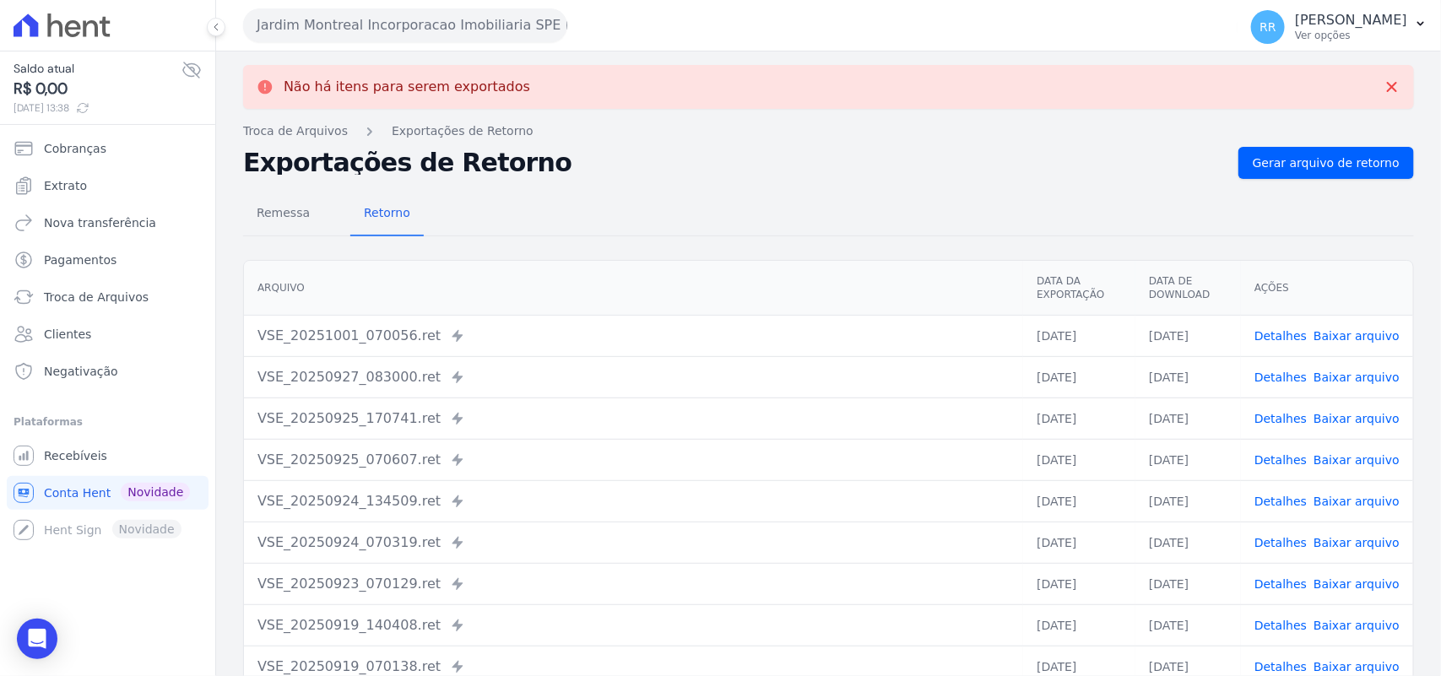
click at [1221, 173] on h2 "Exportações de Retorno" at bounding box center [733, 163] width 981 height 24
click at [1236, 167] on div "Exportações de Retorno Gerar arquivo de retorno" at bounding box center [828, 163] width 1171 height 32
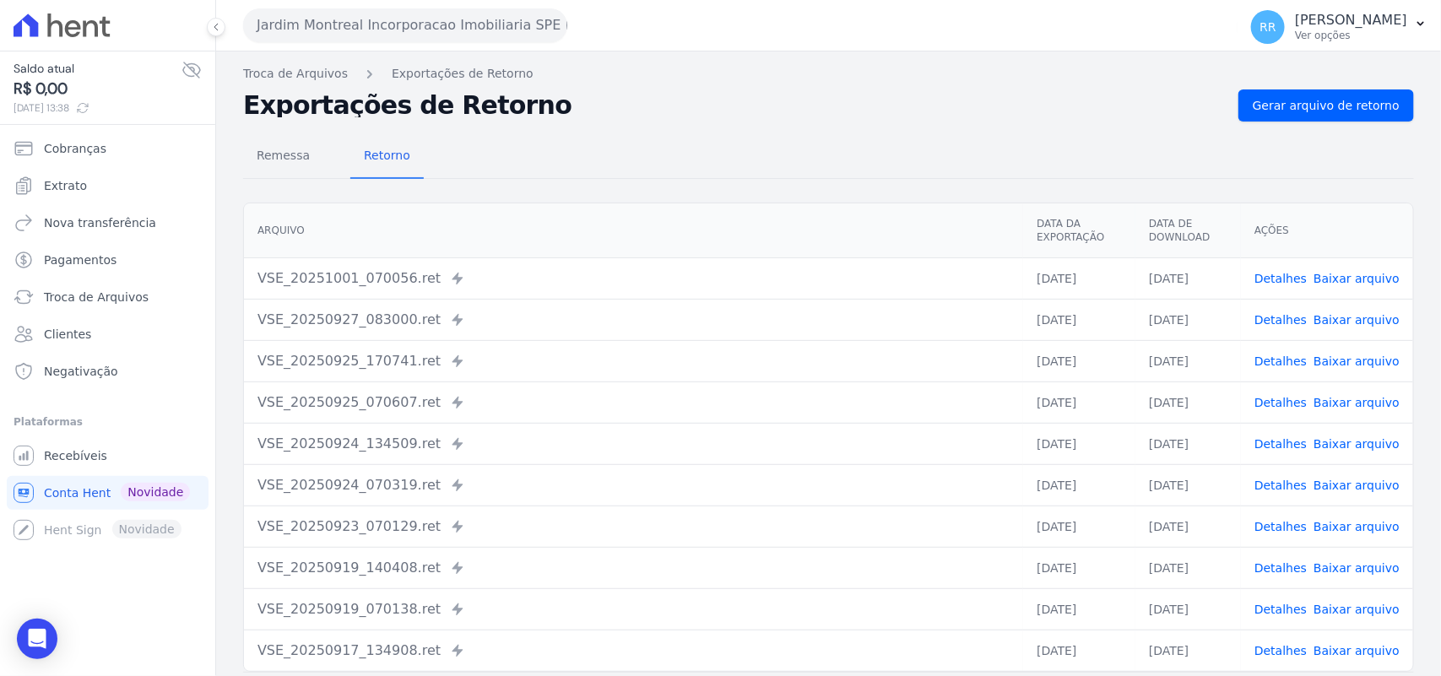
click at [1236, 167] on div "Remessa Retorno" at bounding box center [828, 157] width 1171 height 44
click at [1249, 143] on div "Remessa Retorno" at bounding box center [828, 157] width 1171 height 44
click at [1353, 101] on span "Gerar arquivo de retorno" at bounding box center [1325, 105] width 147 height 17
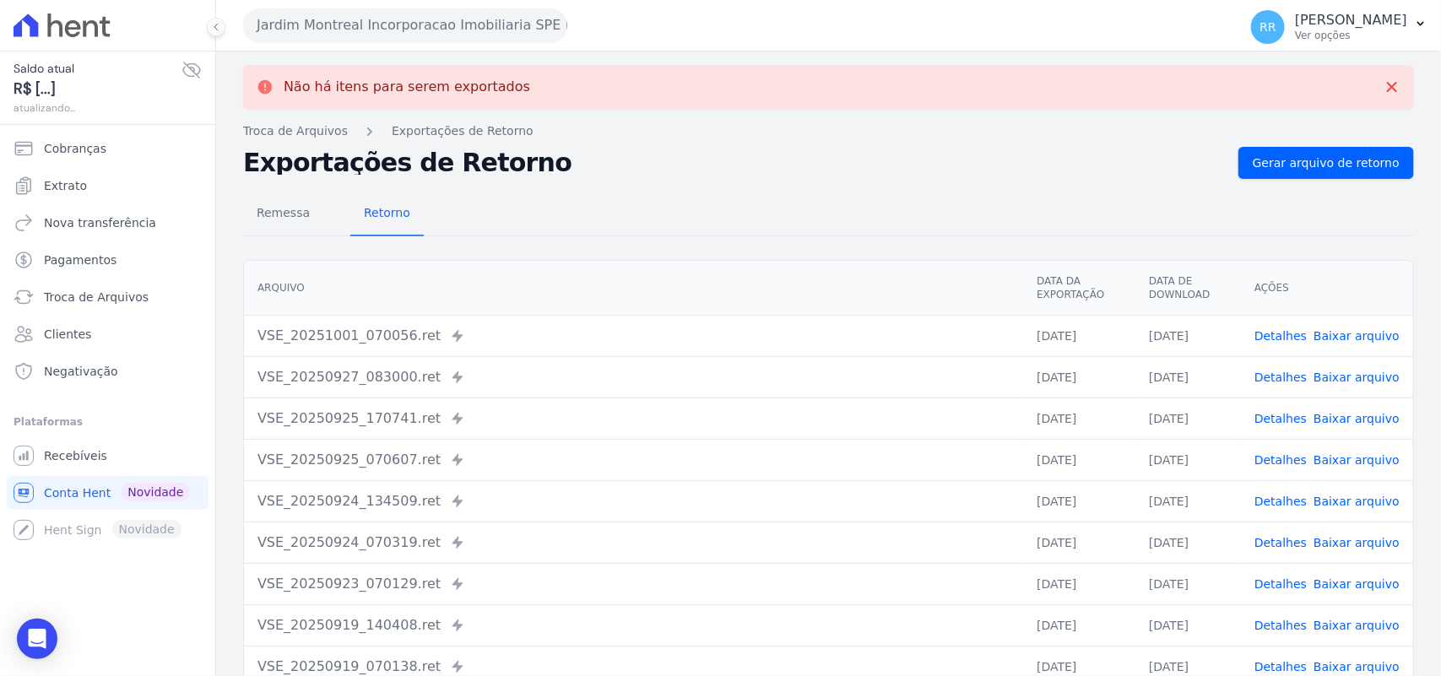
click at [367, 28] on button "Jardim Montreal Incorporacao Imobiliaria SPE LTDA" at bounding box center [405, 25] width 324 height 34
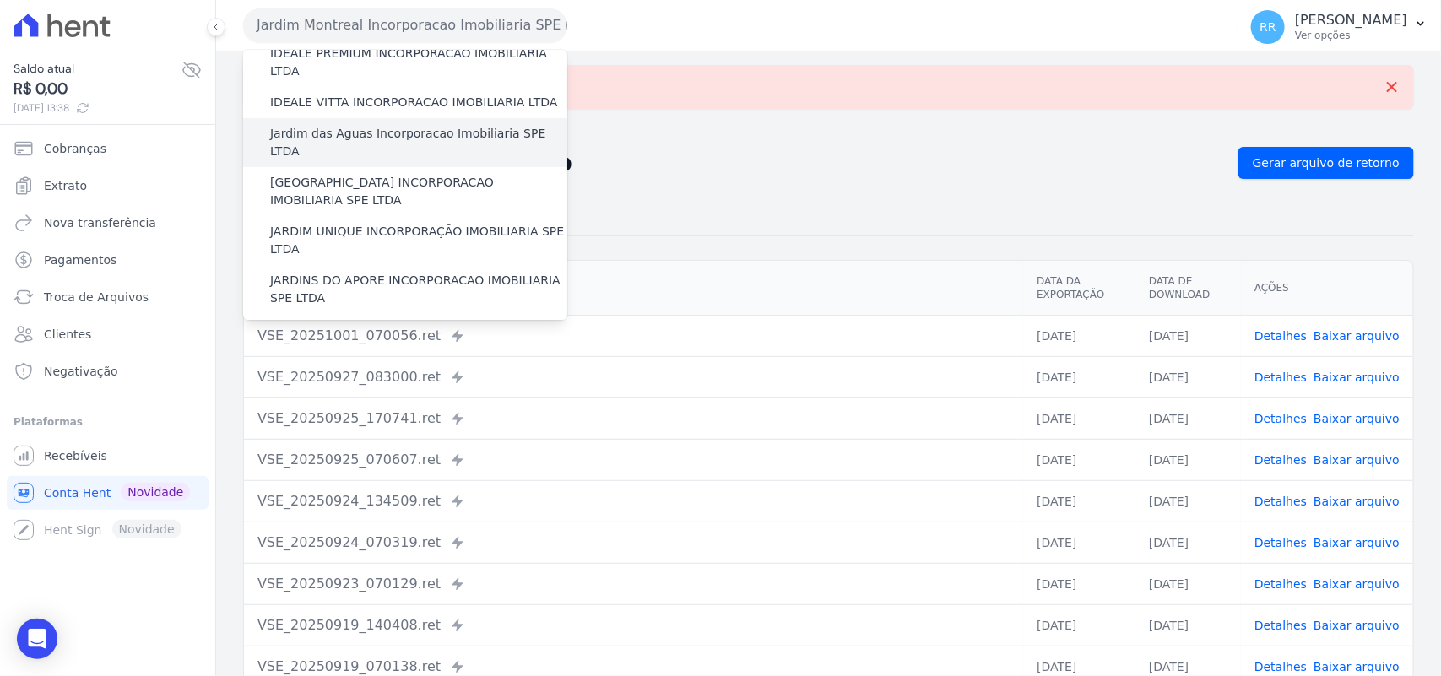
scroll to position [281, 0]
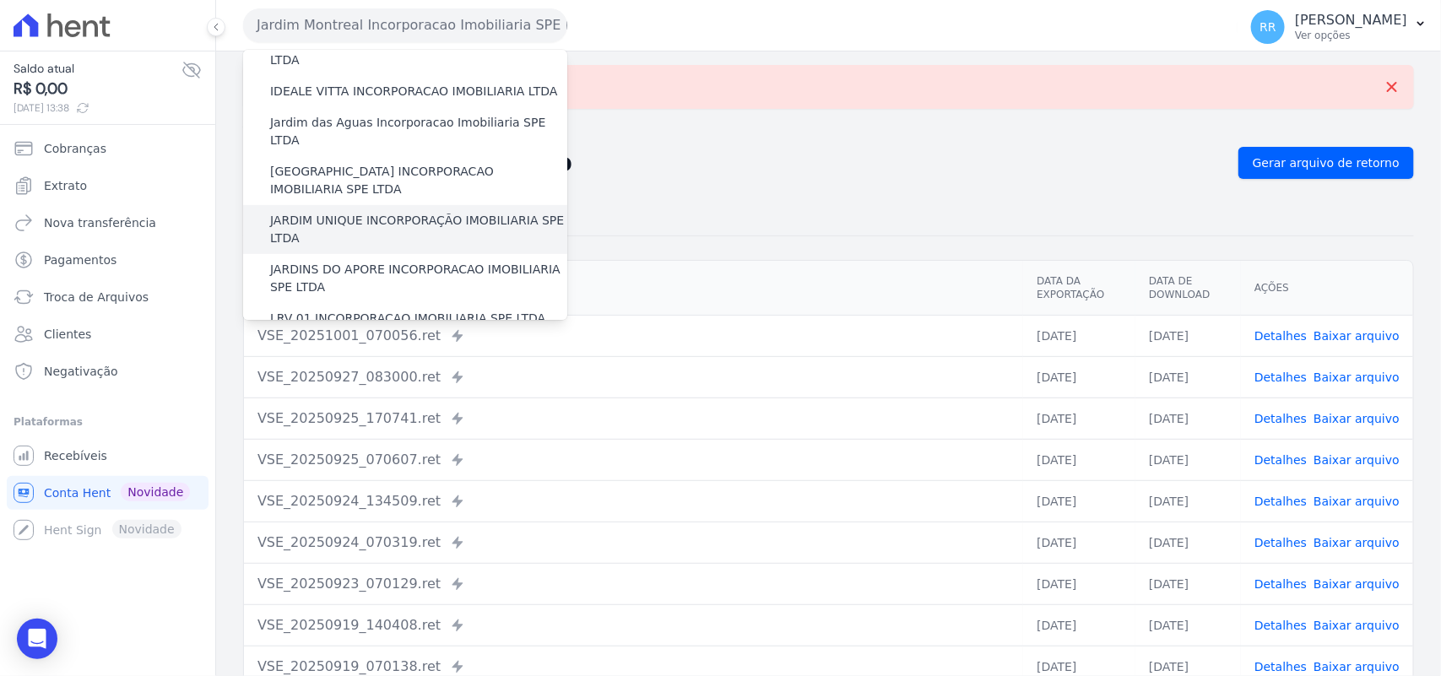
click at [340, 212] on label "JARDIM UNIQUE INCORPORAÇÃO IMOBILIARIA SPE LTDA" at bounding box center [418, 229] width 297 height 35
click at [0, 0] on input "JARDIM UNIQUE INCORPORAÇÃO IMOBILIARIA SPE LTDA" at bounding box center [0, 0] width 0 height 0
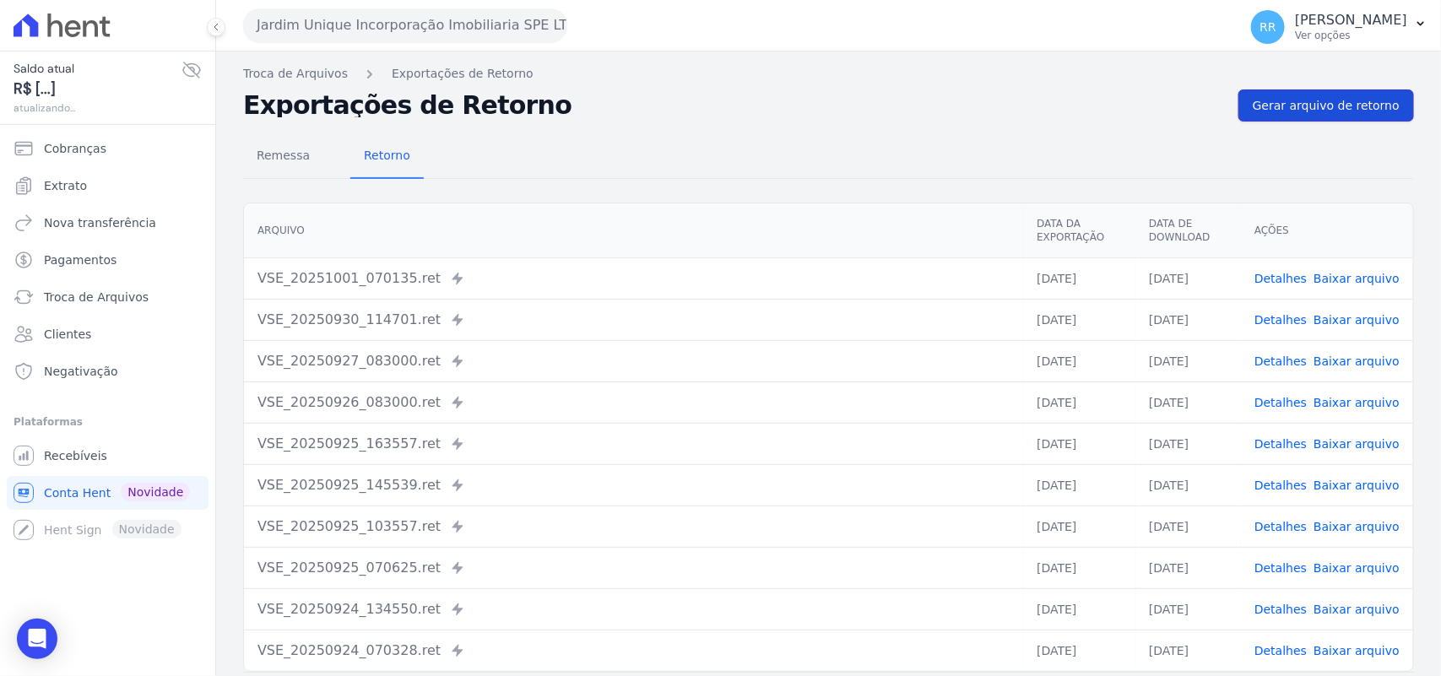
click at [1331, 93] on link "Gerar arquivo de retorno" at bounding box center [1326, 105] width 176 height 32
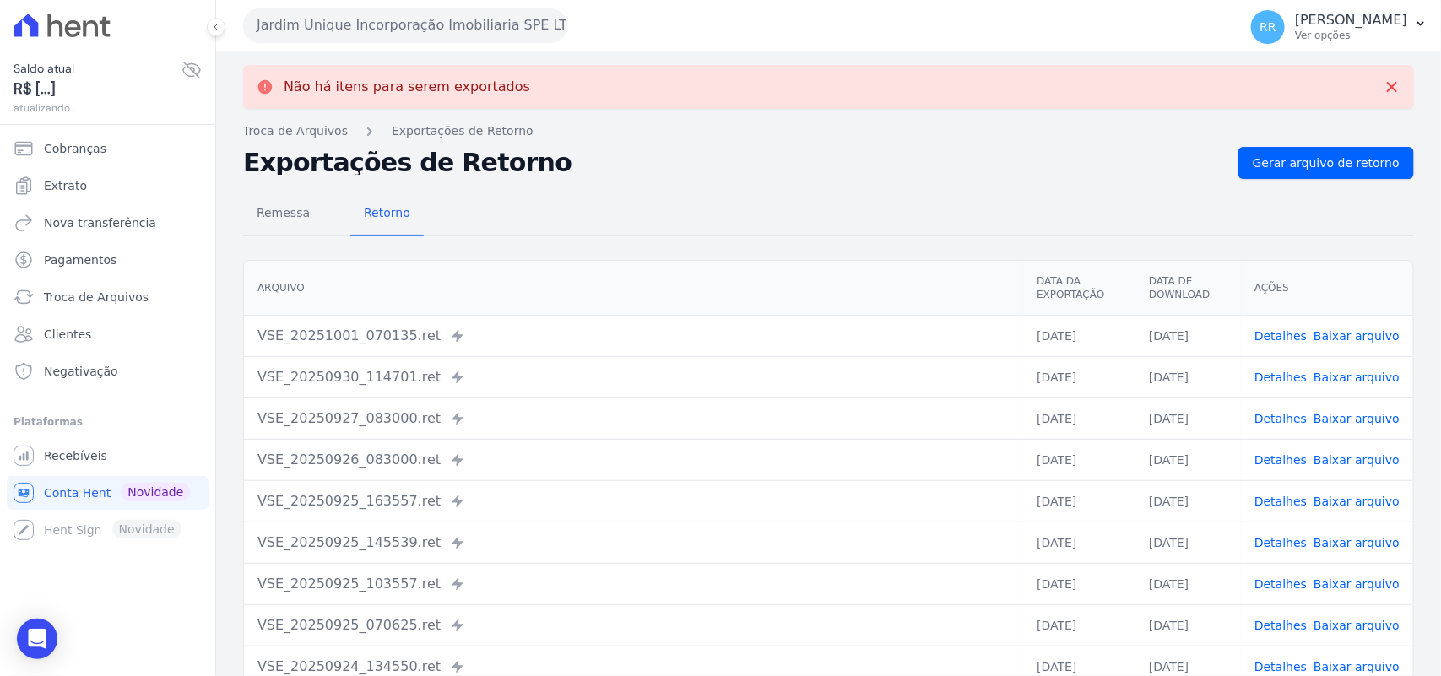
click at [470, 30] on button "Jardim Unique Incorporação Imobiliaria SPE LTDA" at bounding box center [405, 25] width 324 height 34
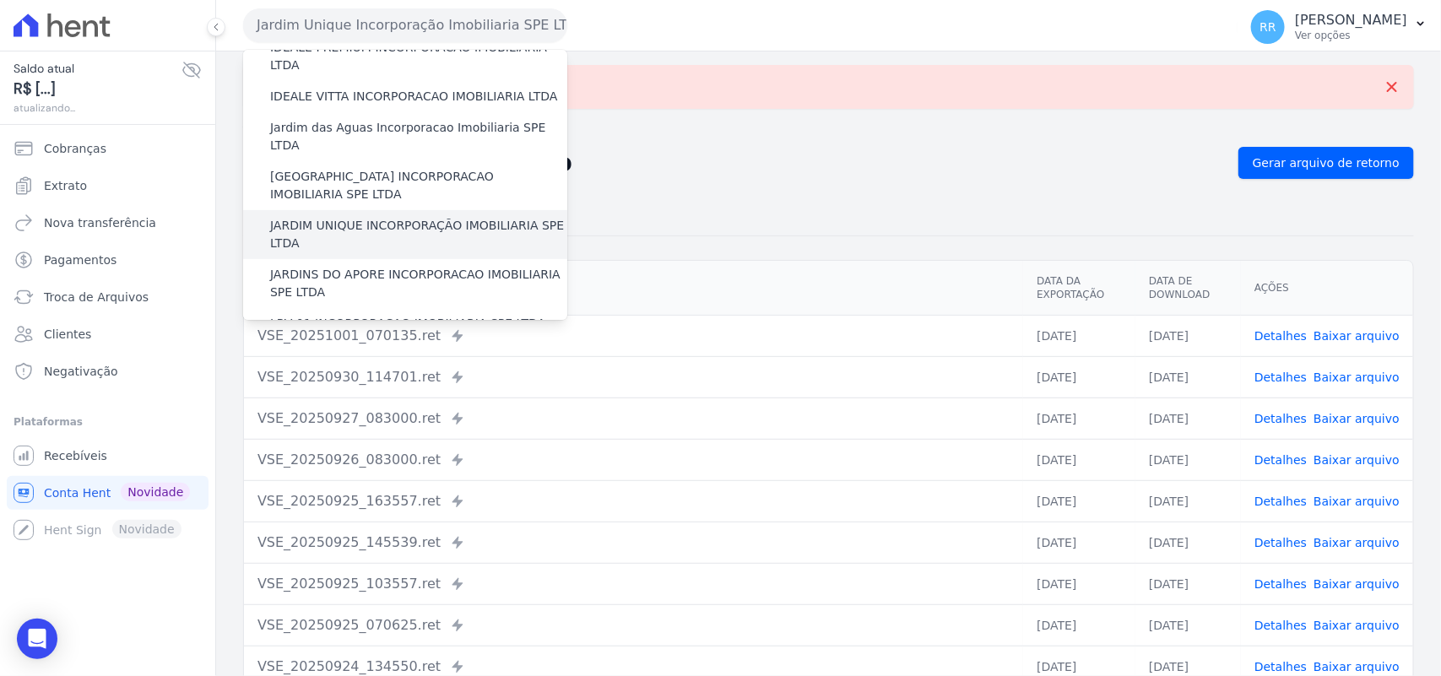
scroll to position [351, 0]
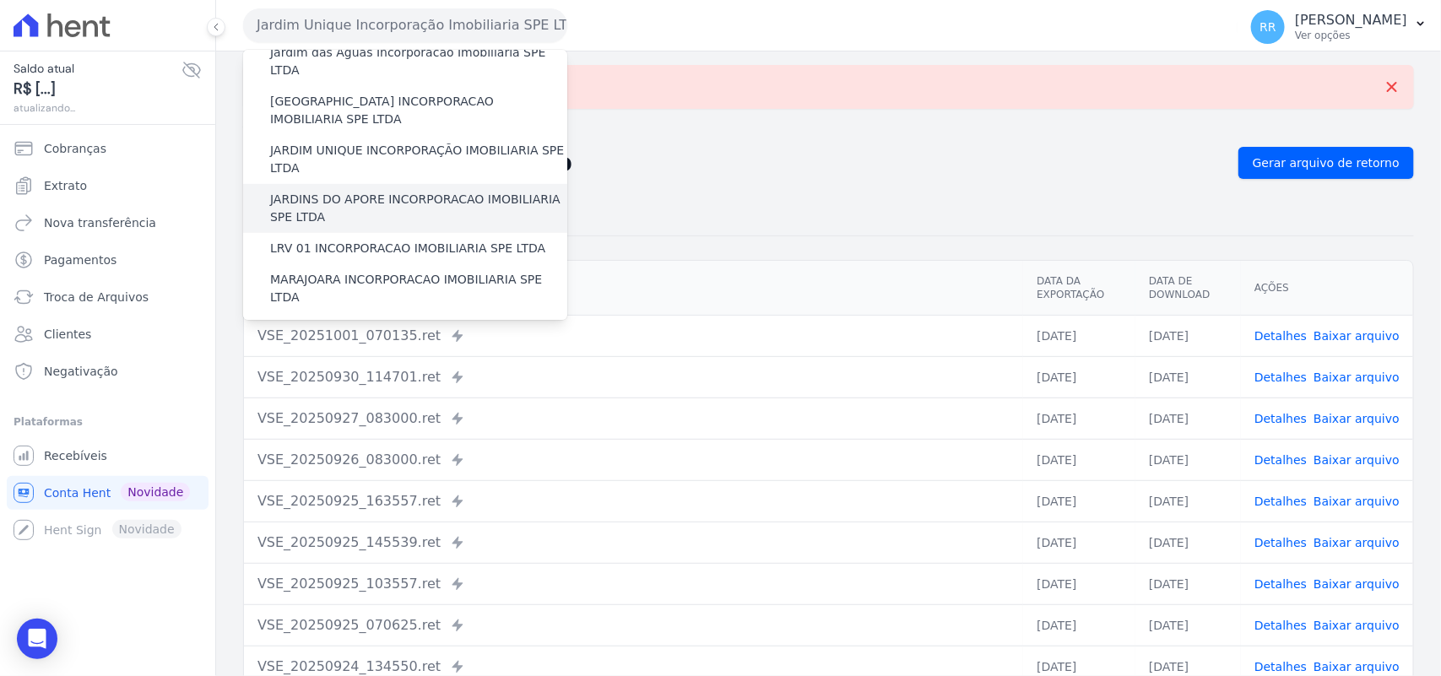
click at [347, 191] on label "JARDINS DO APORE INCORPORACAO IMOBILIARIA SPE LTDA" at bounding box center [418, 208] width 297 height 35
click at [0, 0] on input "JARDINS DO APORE INCORPORACAO IMOBILIARIA SPE LTDA" at bounding box center [0, 0] width 0 height 0
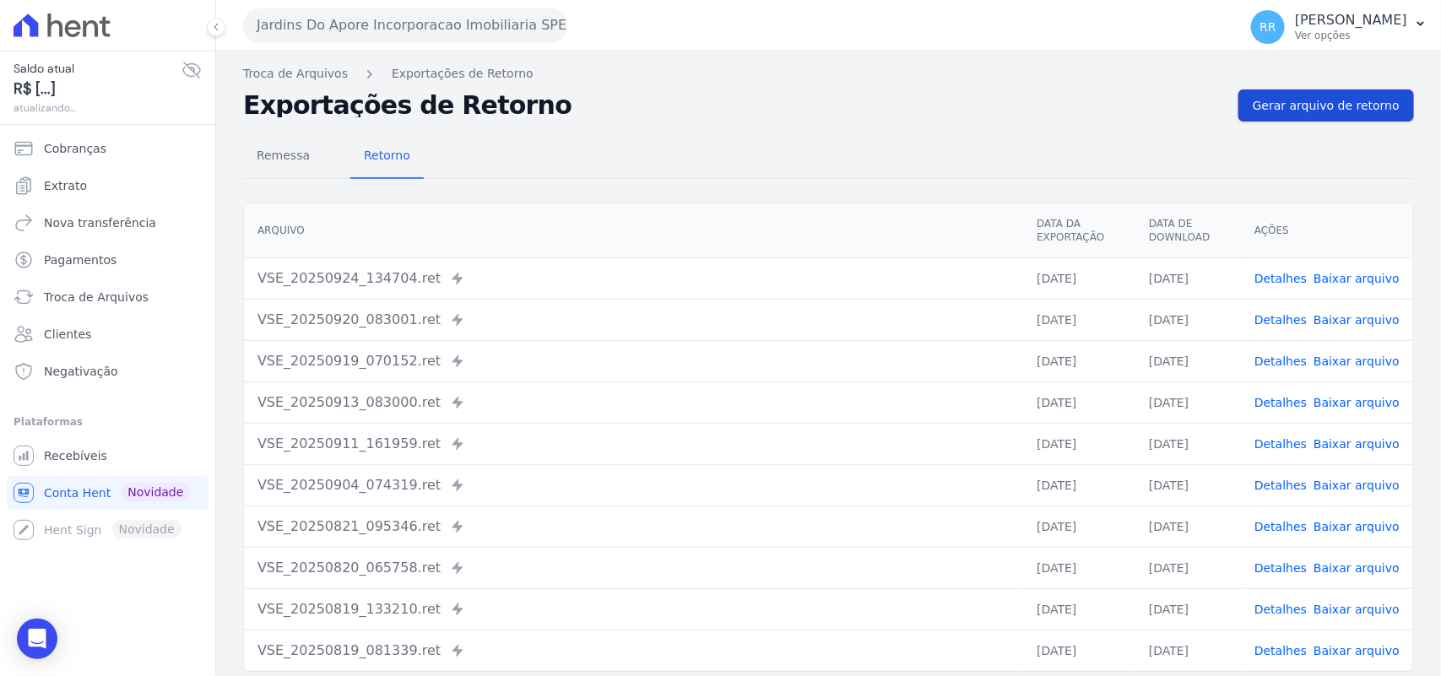
click at [1327, 116] on link "Gerar arquivo de retorno" at bounding box center [1326, 105] width 176 height 32
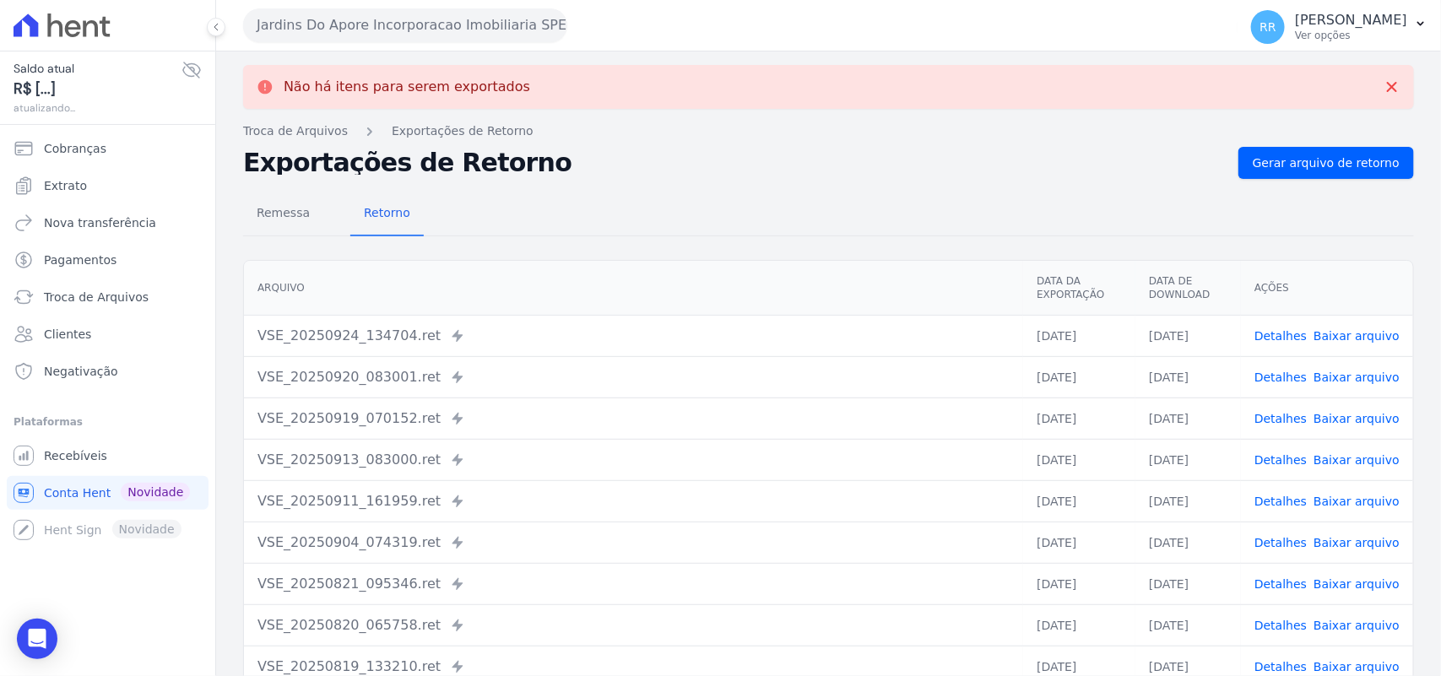
click at [416, 35] on button "Jardins Do Apore Incorporacao Imobiliaria SPE LTDA" at bounding box center [405, 25] width 324 height 34
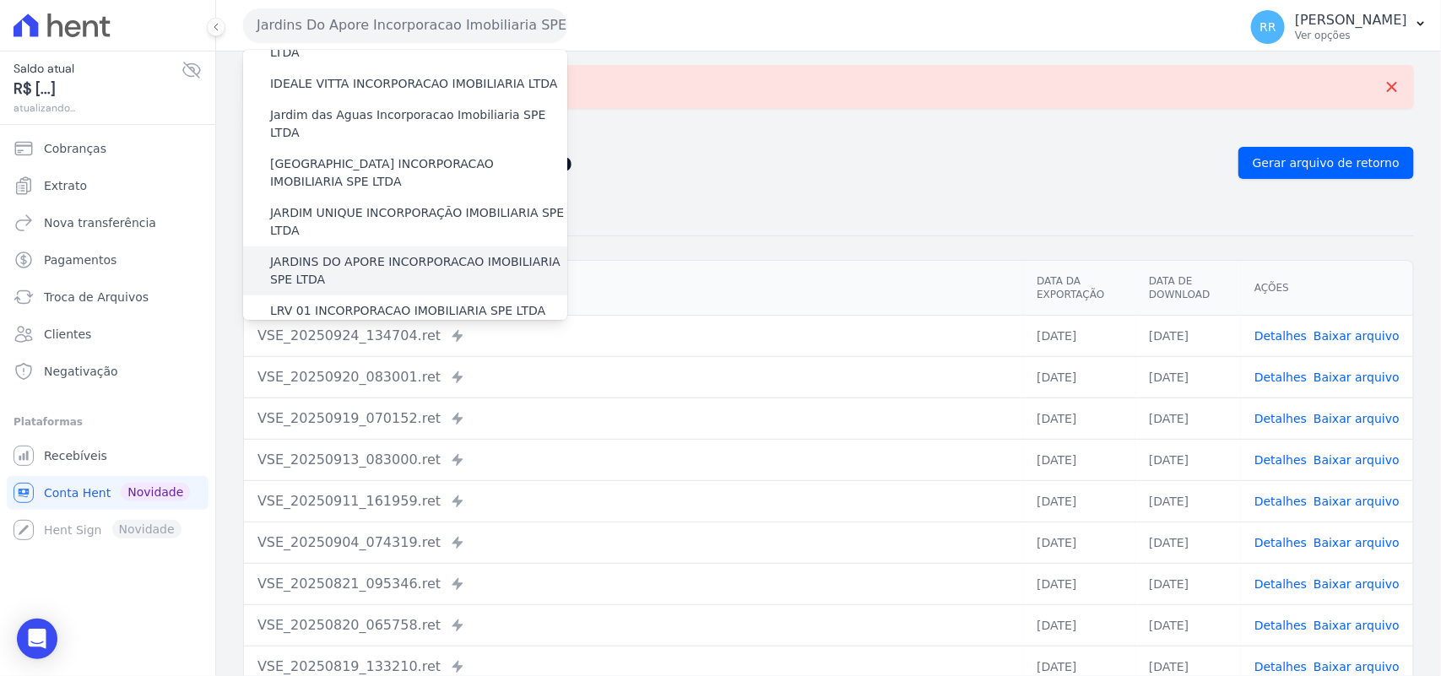
scroll to position [316, 0]
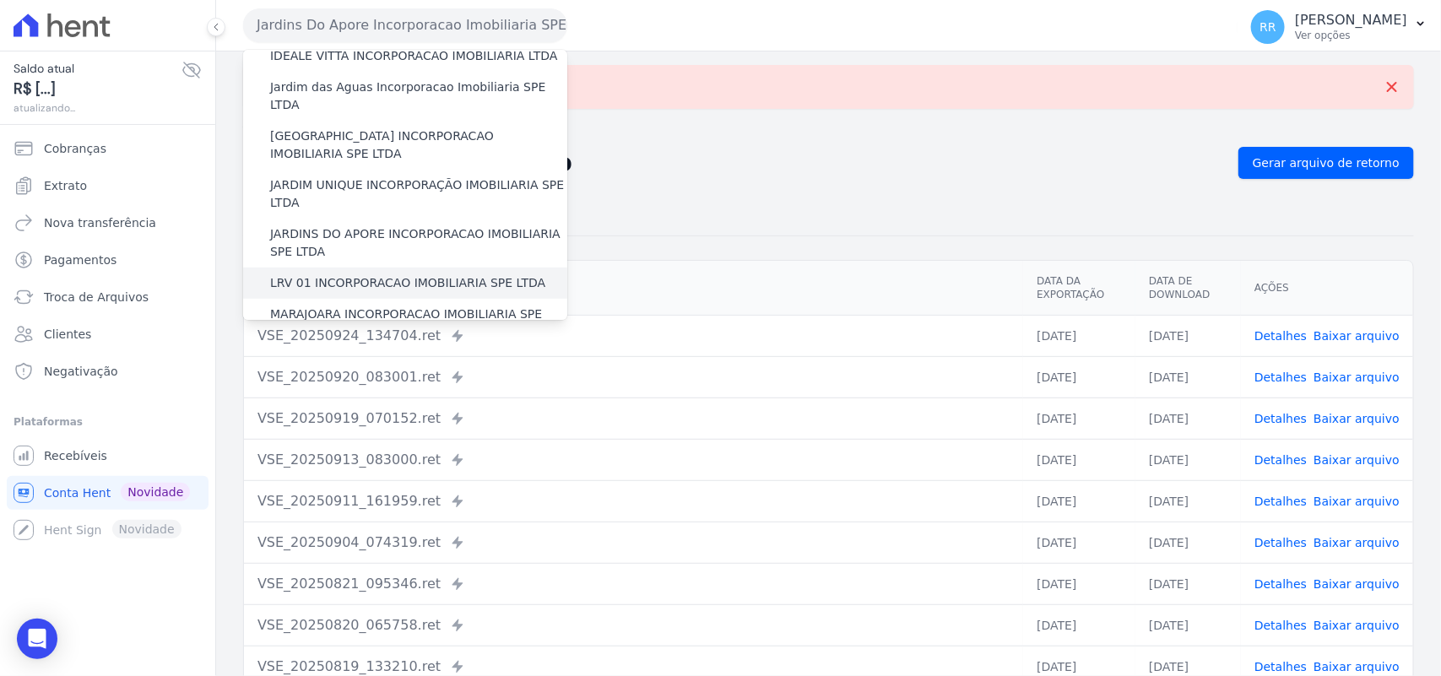
click at [348, 274] on label "LRV 01 INCORPORACAO IMOBILIARIA SPE LTDA" at bounding box center [407, 283] width 275 height 18
click at [0, 0] on input "LRV 01 INCORPORACAO IMOBILIARIA SPE LTDA" at bounding box center [0, 0] width 0 height 0
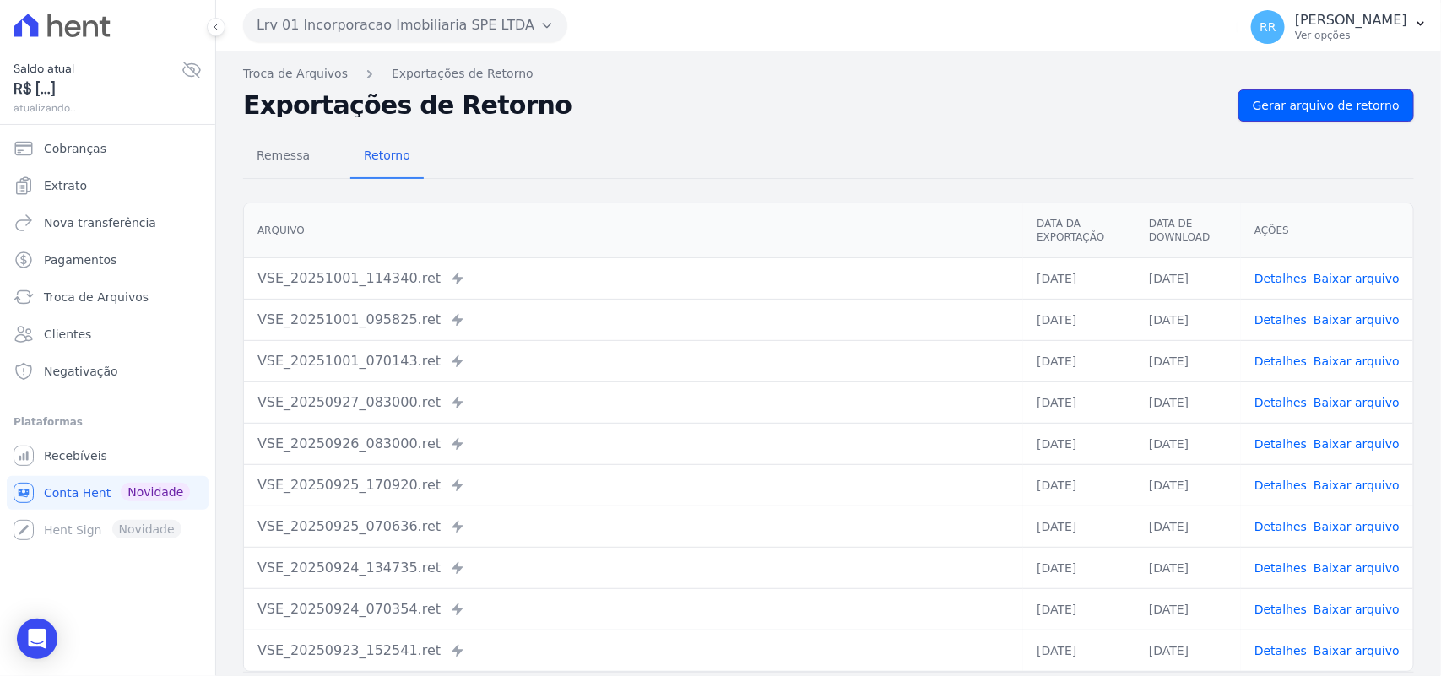
click at [1328, 111] on span "Gerar arquivo de retorno" at bounding box center [1325, 105] width 147 height 17
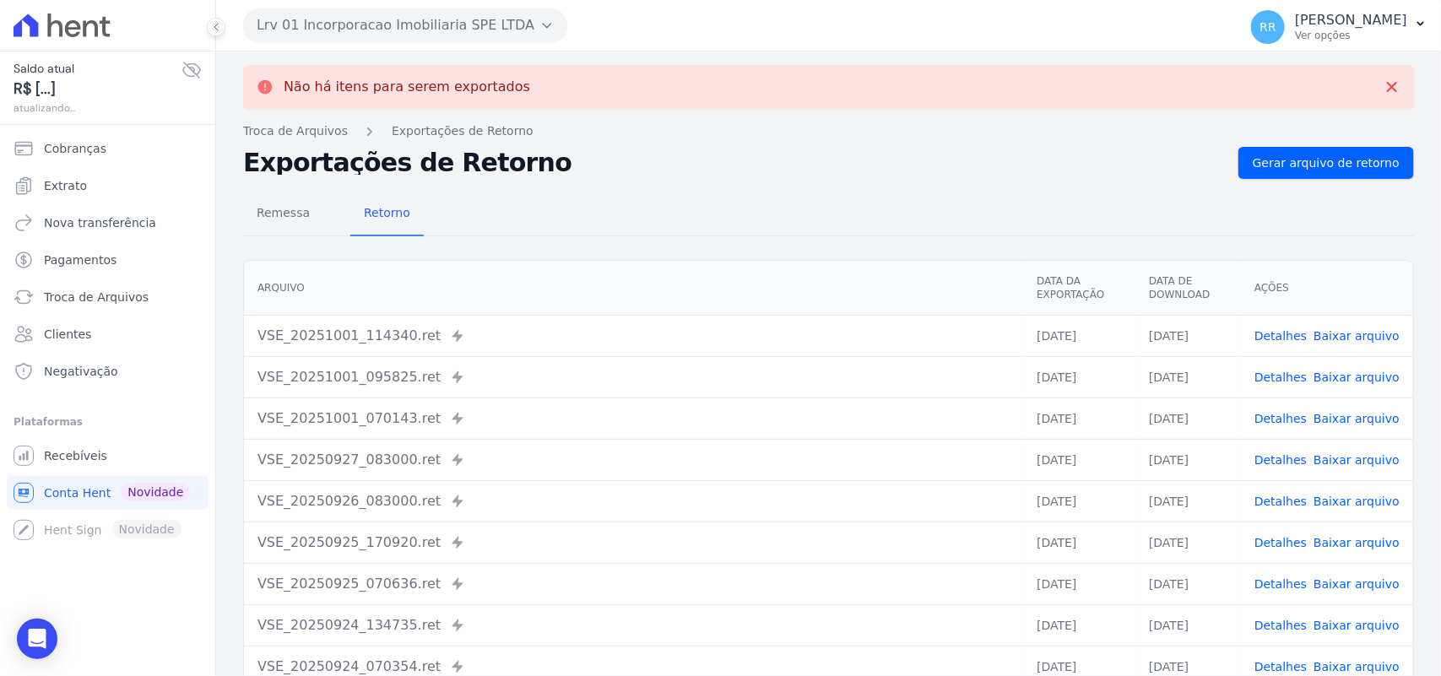
click at [406, 31] on button "Lrv 01 Incorporacao Imobiliaria SPE LTDA" at bounding box center [405, 25] width 324 height 34
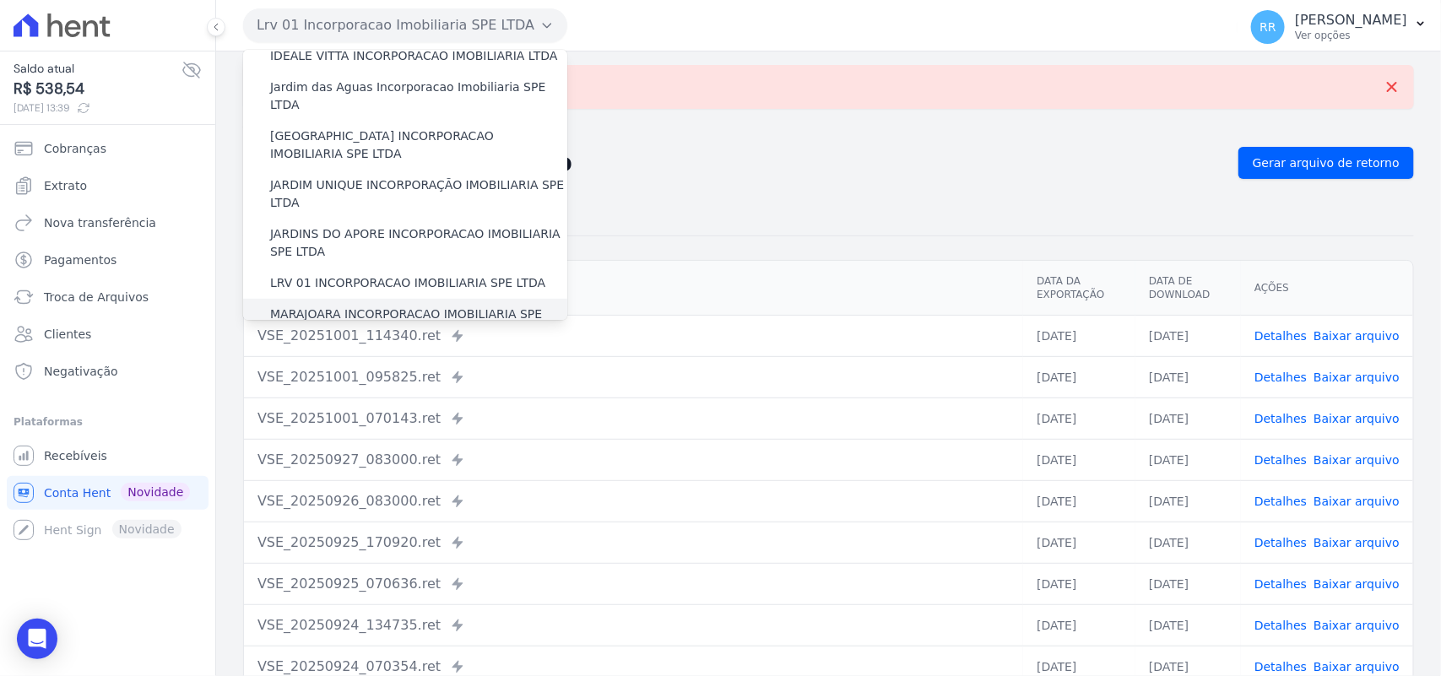
click at [309, 306] on label "MARAJOARA INCORPORACAO IMOBILIARIA SPE LTDA" at bounding box center [418, 323] width 297 height 35
click at [0, 0] on input "MARAJOARA INCORPORACAO IMOBILIARIA SPE LTDA" at bounding box center [0, 0] width 0 height 0
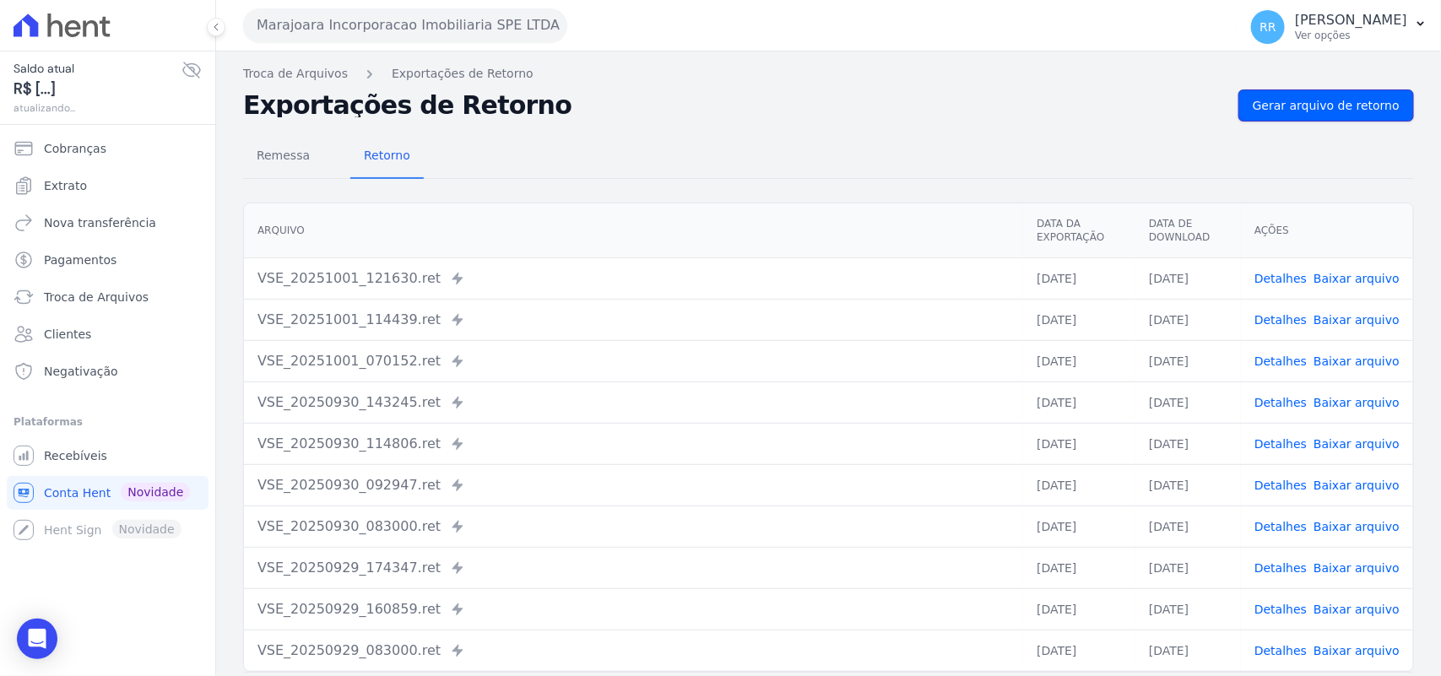
click at [1319, 98] on span "Gerar arquivo de retorno" at bounding box center [1325, 105] width 147 height 17
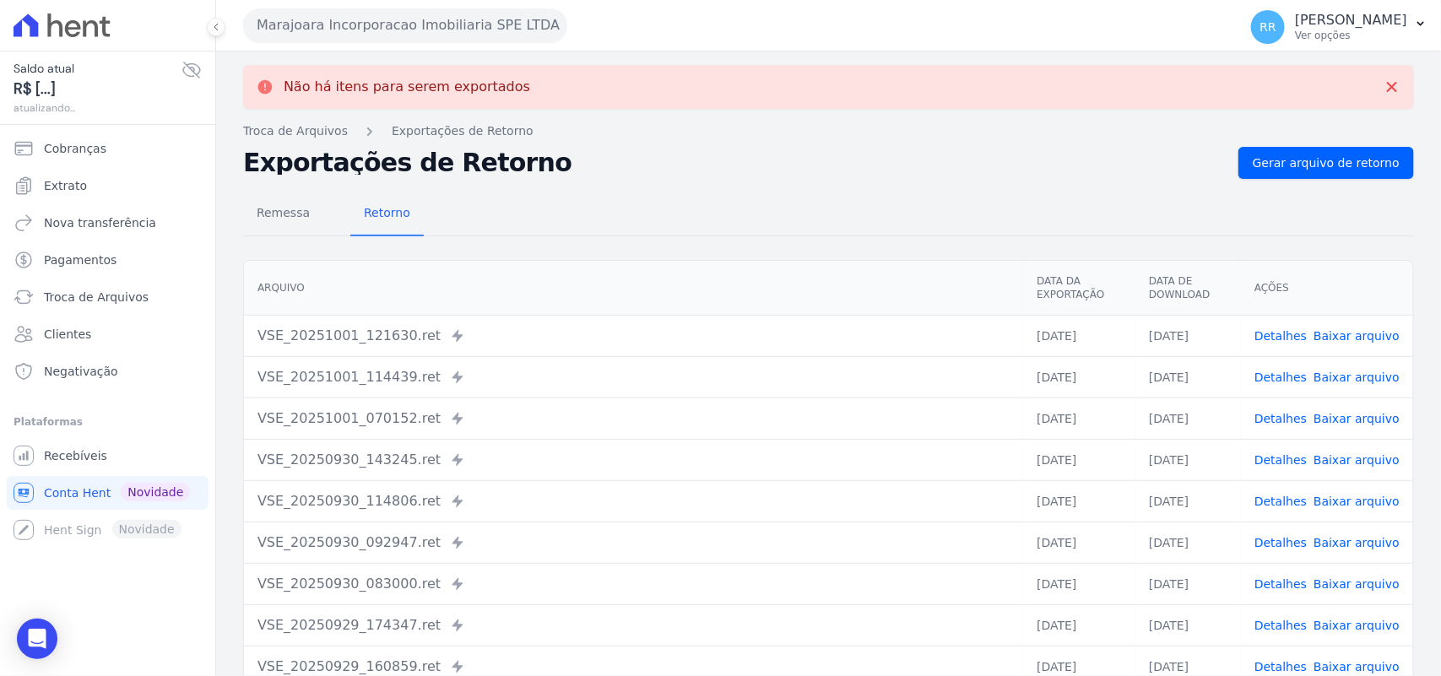
click at [298, 35] on button "Marajoara Incorporacao Imobiliaria SPE LTDA" at bounding box center [405, 25] width 324 height 34
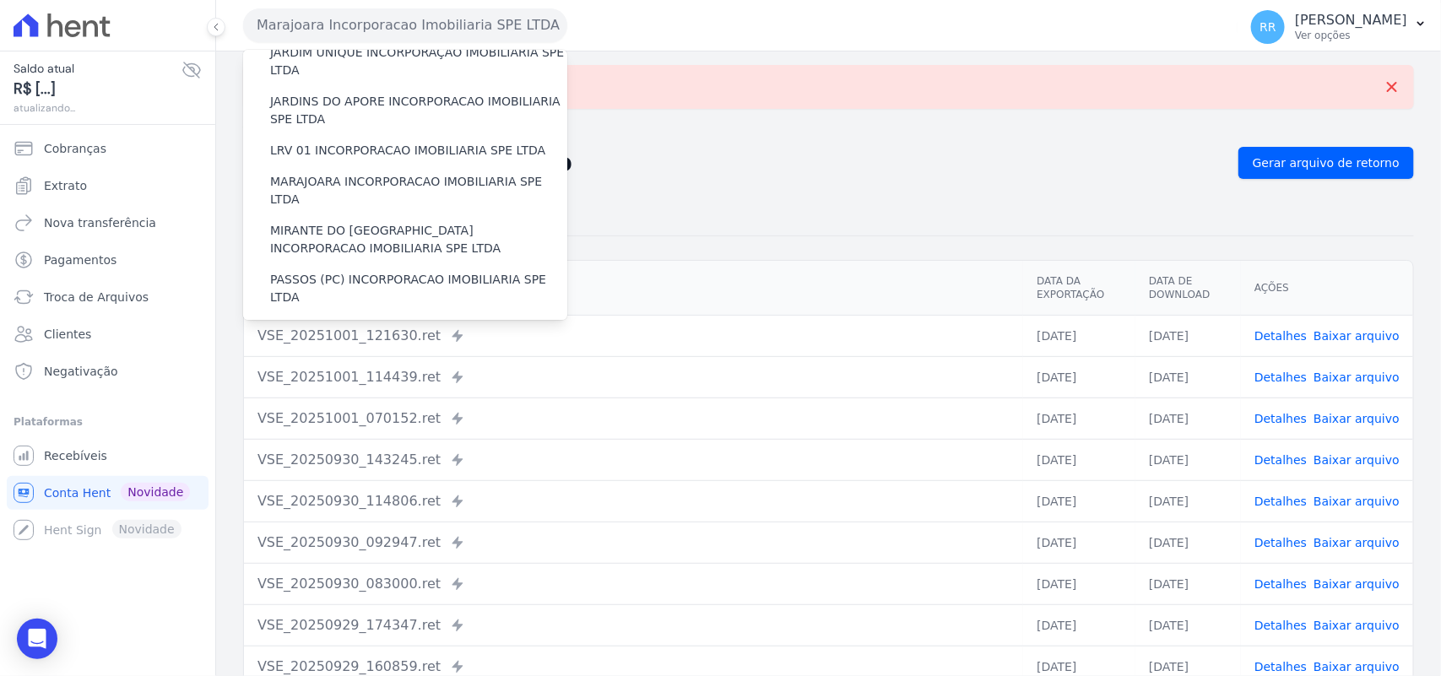
scroll to position [457, 0]
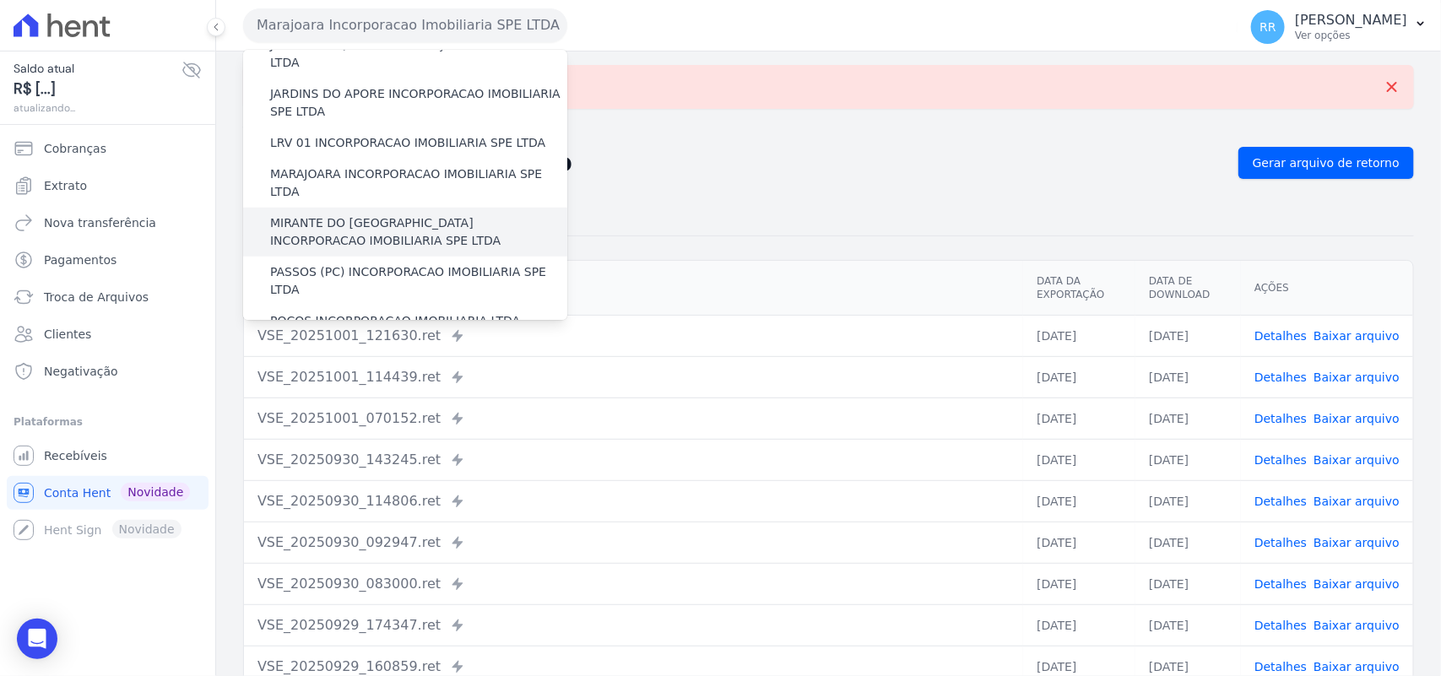
click at [364, 214] on label "MIRANTE DO [GEOGRAPHIC_DATA] INCORPORACAO IMOBILIARIA SPE LTDA" at bounding box center [418, 231] width 297 height 35
click at [0, 0] on input "MIRANTE DO [GEOGRAPHIC_DATA] INCORPORACAO IMOBILIARIA SPE LTDA" at bounding box center [0, 0] width 0 height 0
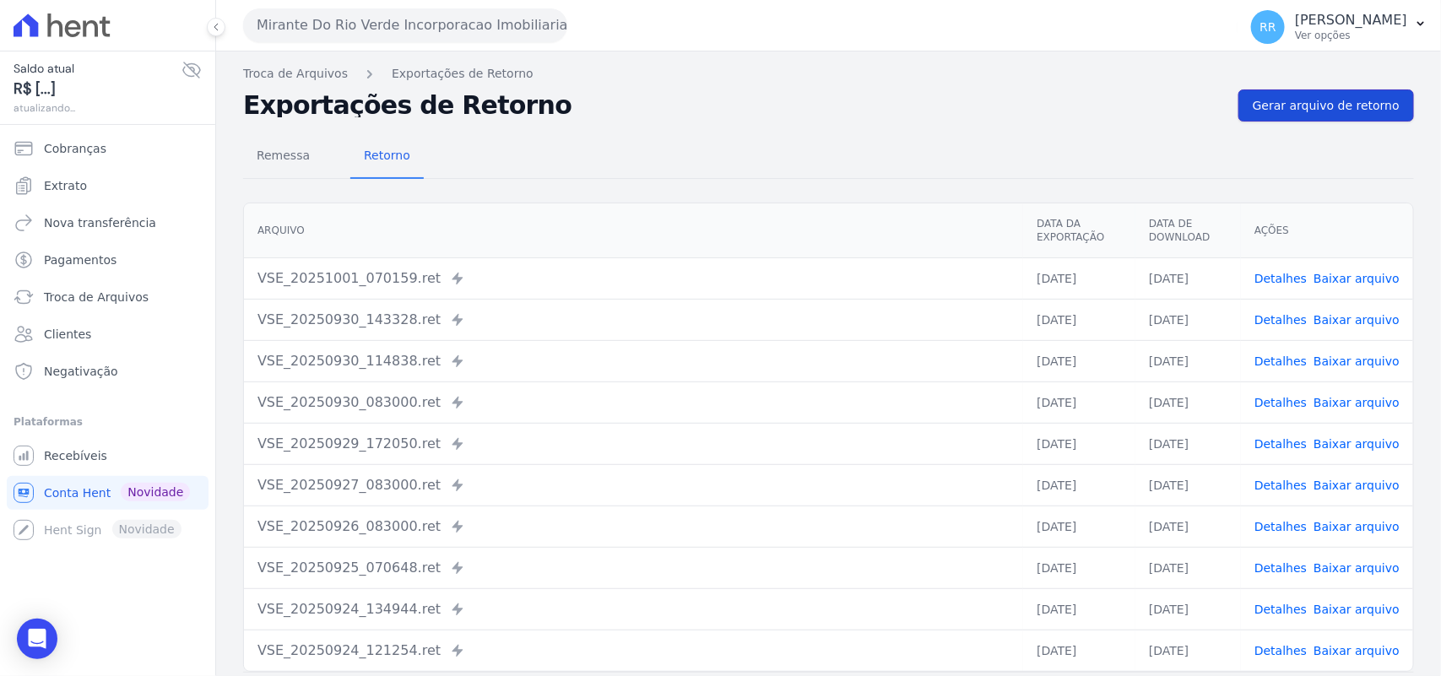
click at [1323, 89] on link "Gerar arquivo de retorno" at bounding box center [1326, 105] width 176 height 32
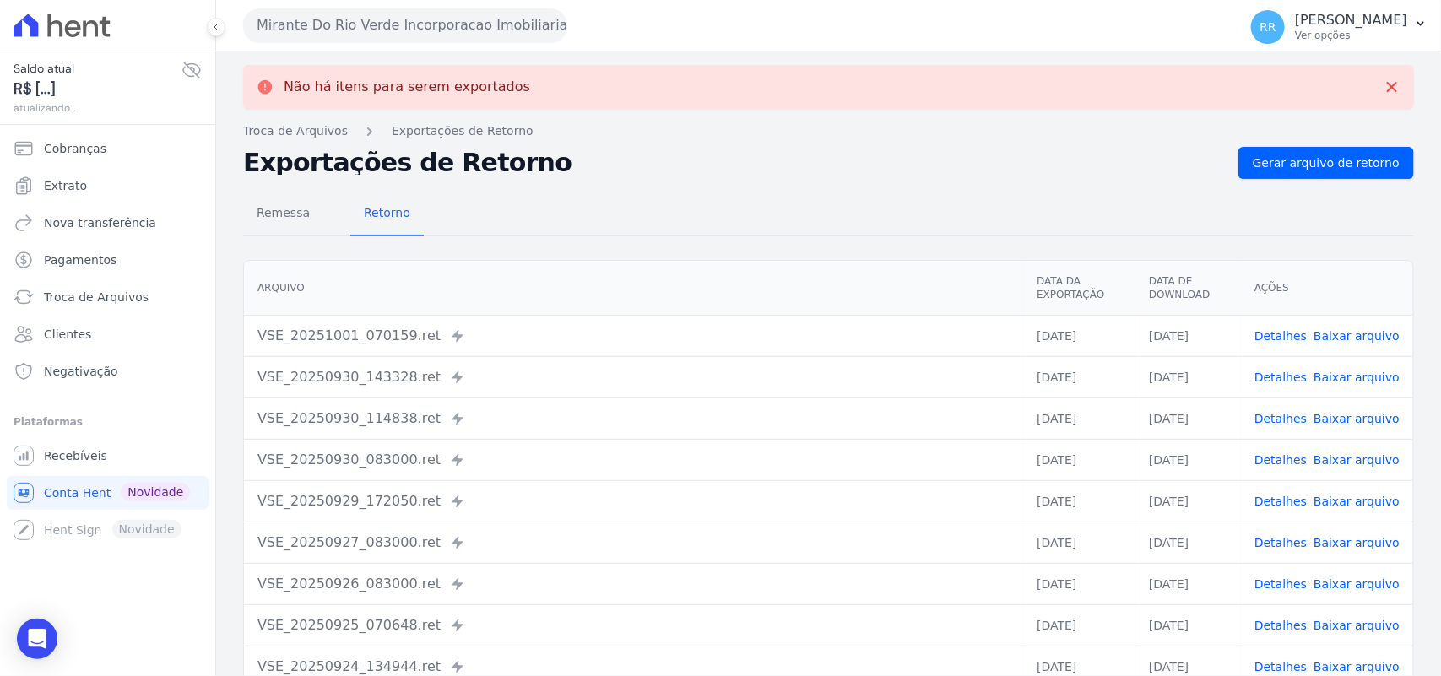
click at [376, 31] on button "Mirante Do Rio Verde Incorporacao Imobiliaria SPE LTDA" at bounding box center [405, 25] width 324 height 34
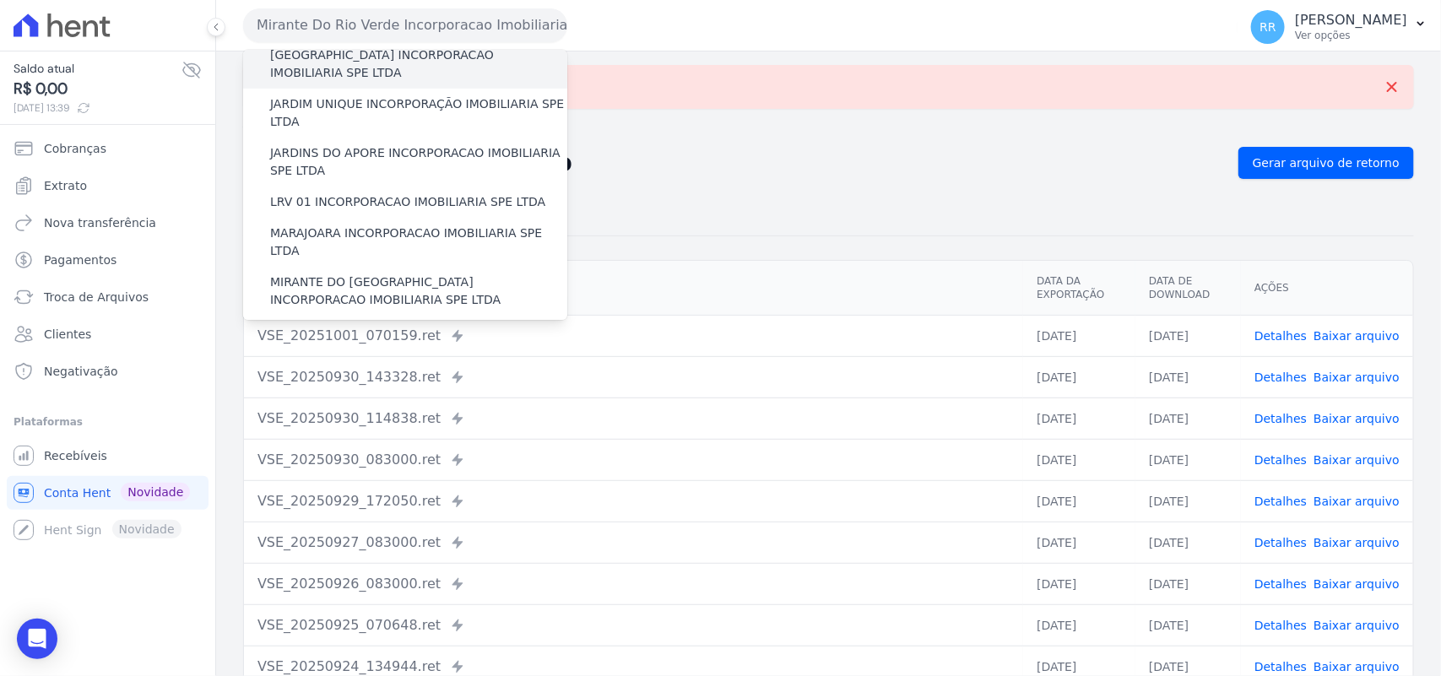
scroll to position [422, 0]
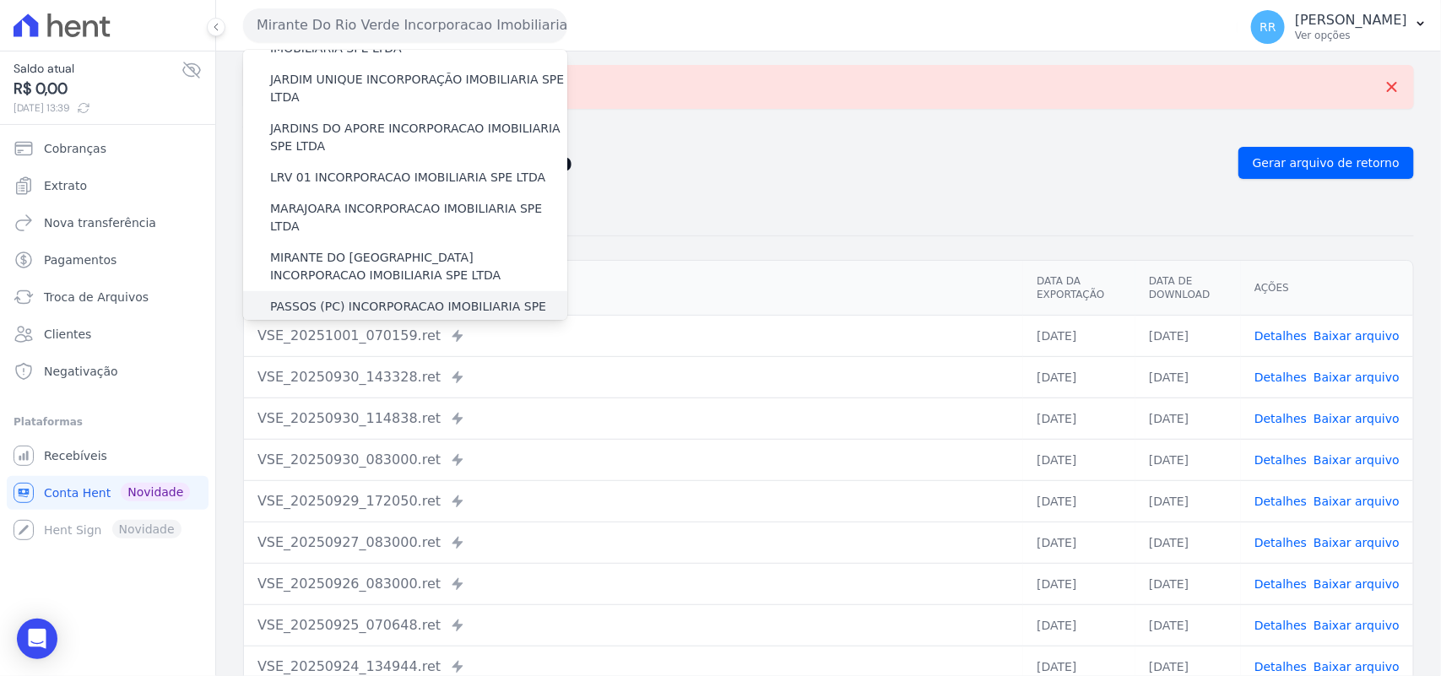
click at [352, 298] on label "PASSOS (PC) INCORPORACAO IMOBILIARIA SPE LTDA" at bounding box center [418, 315] width 297 height 35
click at [0, 0] on input "PASSOS (PC) INCORPORACAO IMOBILIARIA SPE LTDA" at bounding box center [0, 0] width 0 height 0
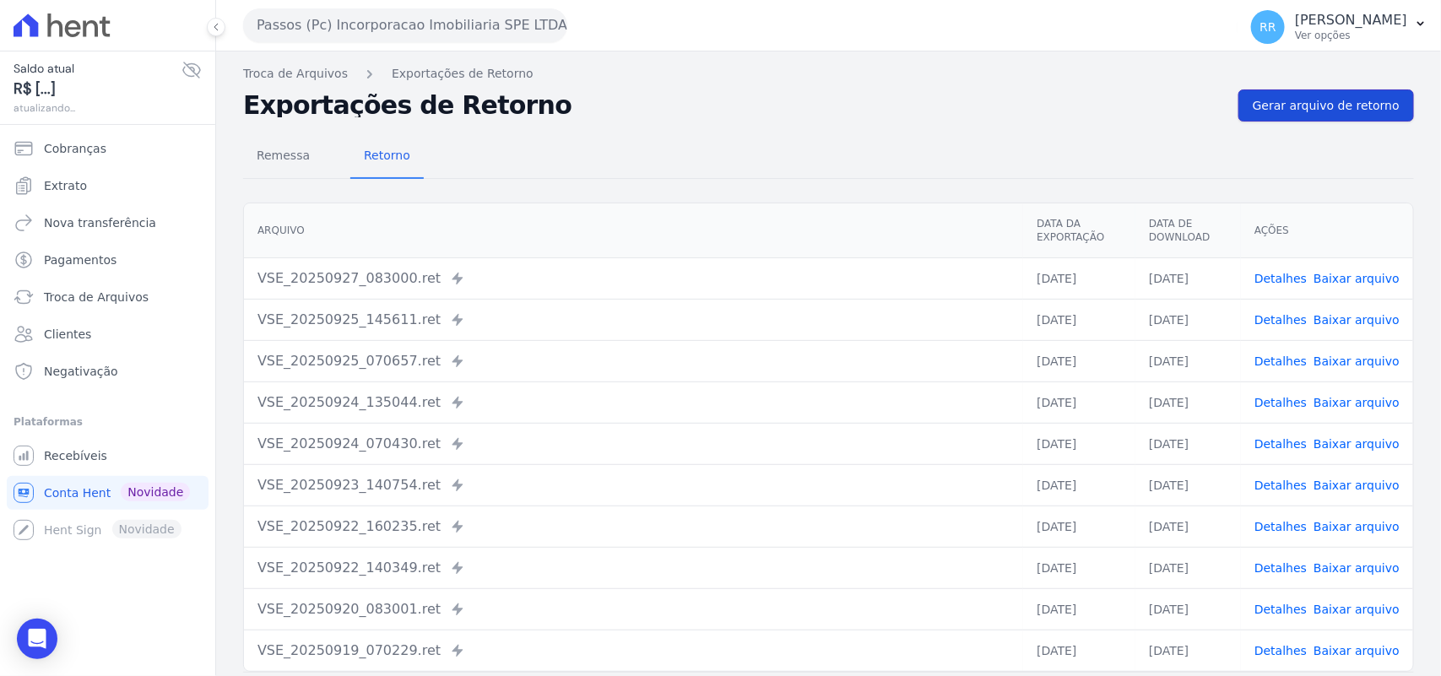
click at [1322, 112] on span "Gerar arquivo de retorno" at bounding box center [1325, 105] width 147 height 17
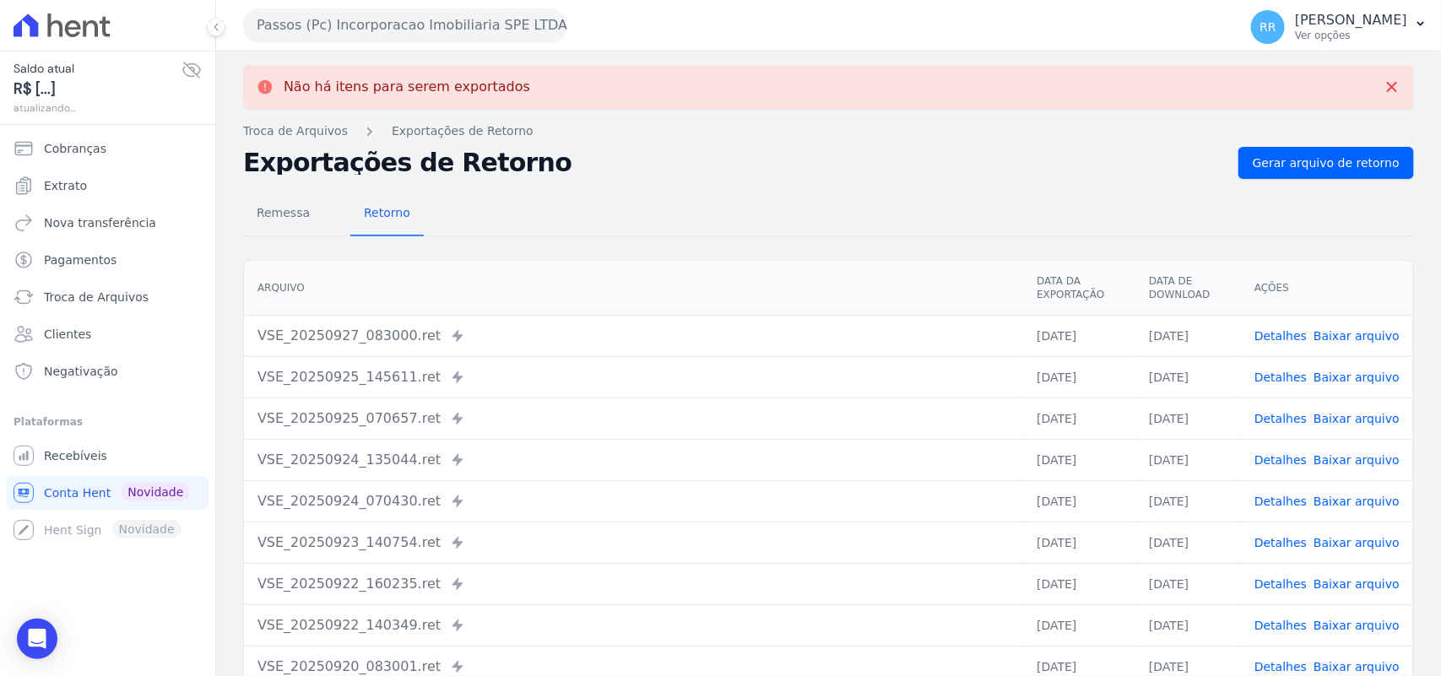
click at [406, 49] on div "Passos (Pc) Incorporacao Imobiliaria SPE LTDA Via Sul Engenharia AGUAS DE [GEOG…" at bounding box center [736, 25] width 987 height 52
click at [410, 19] on button "Passos (Pc) Incorporacao Imobiliaria SPE LTDA" at bounding box center [405, 25] width 324 height 34
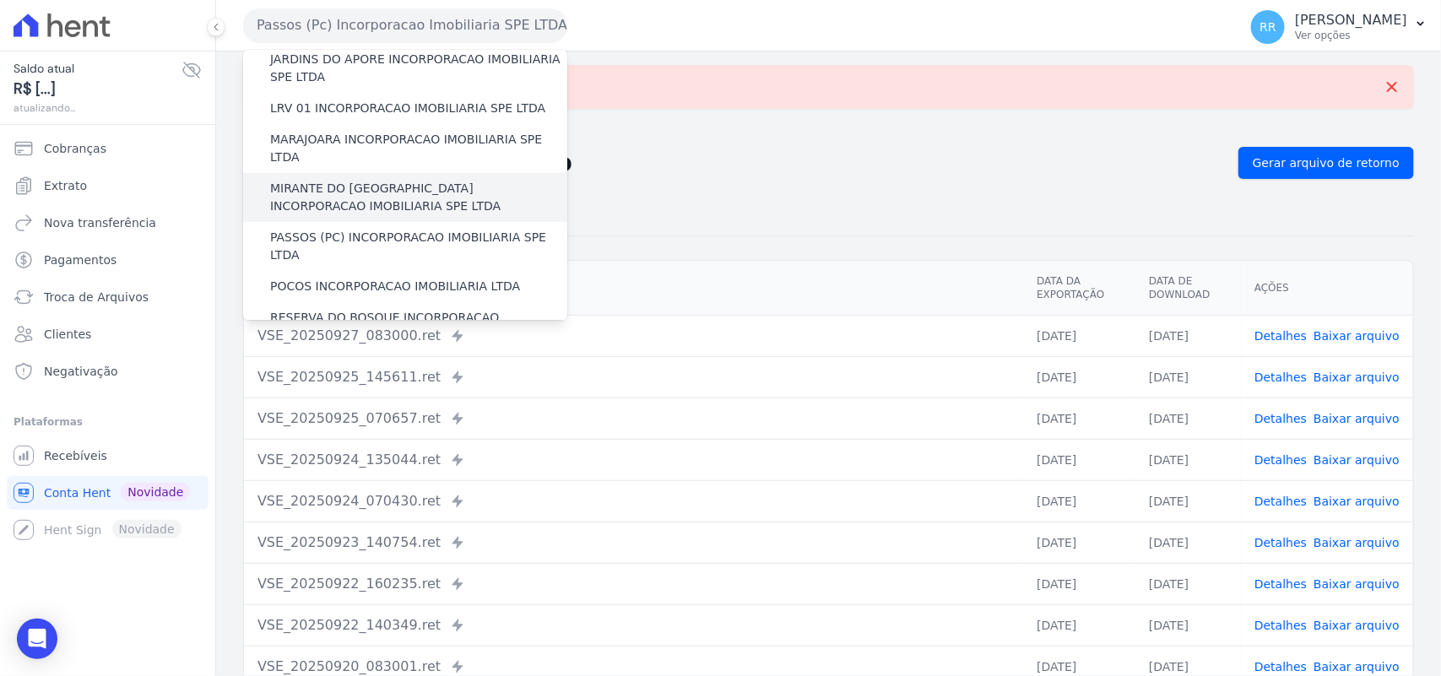
scroll to position [492, 0]
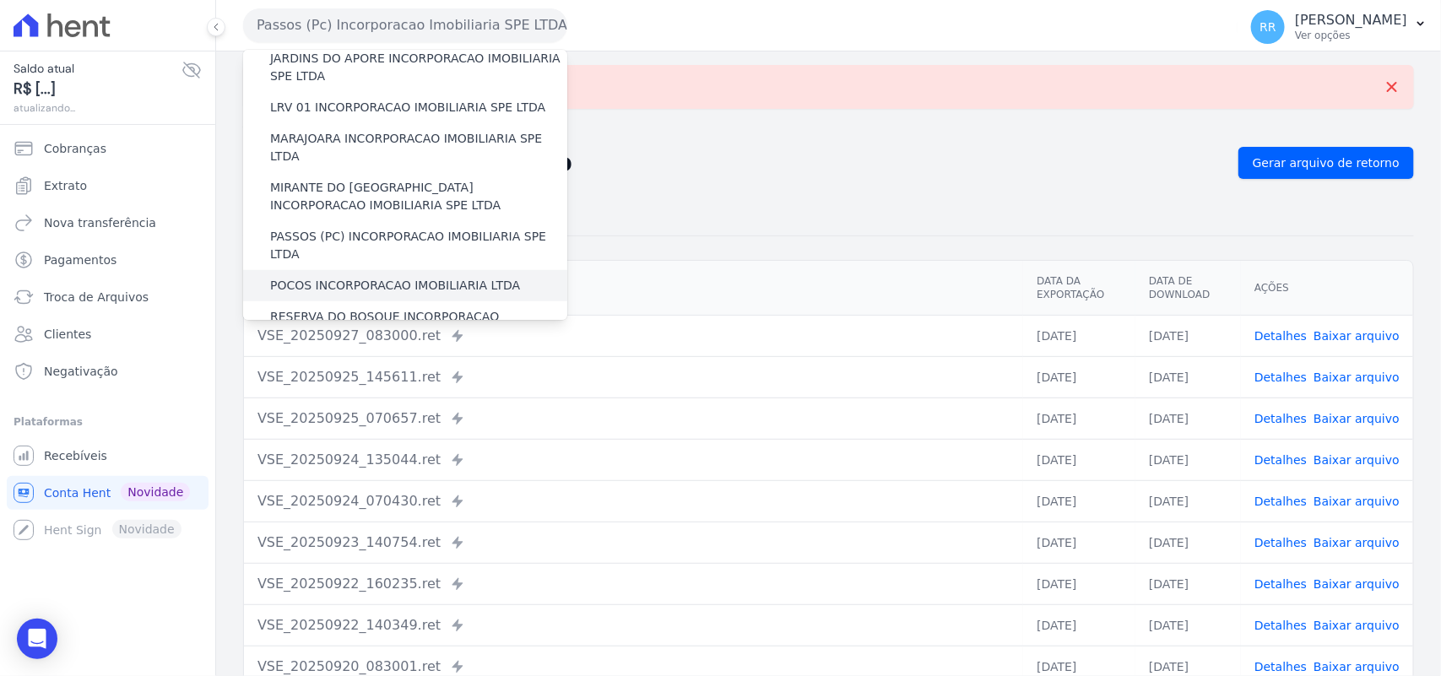
click at [322, 277] on label "POCOS INCORPORACAO IMOBILIARIA LTDA" at bounding box center [395, 286] width 250 height 18
click at [0, 0] on input "POCOS INCORPORACAO IMOBILIARIA LTDA" at bounding box center [0, 0] width 0 height 0
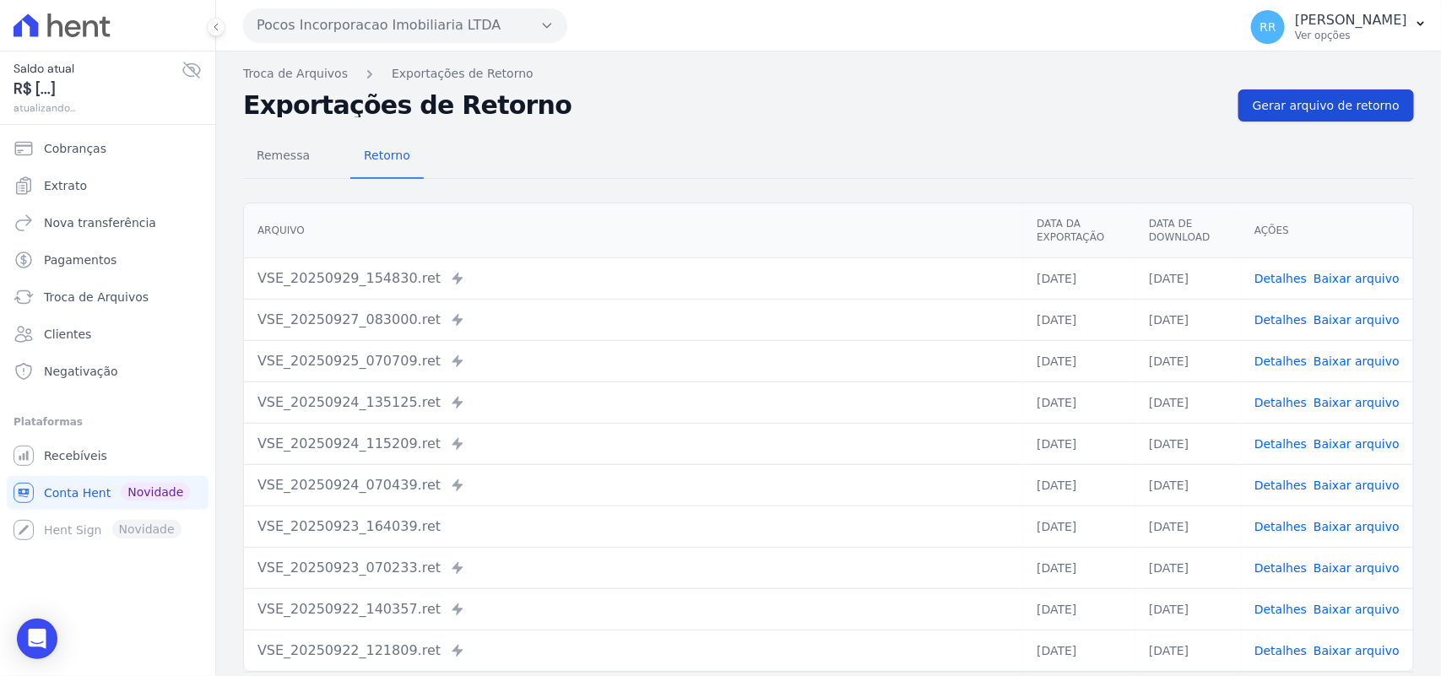
click at [1365, 116] on link "Gerar arquivo de retorno" at bounding box center [1326, 105] width 176 height 32
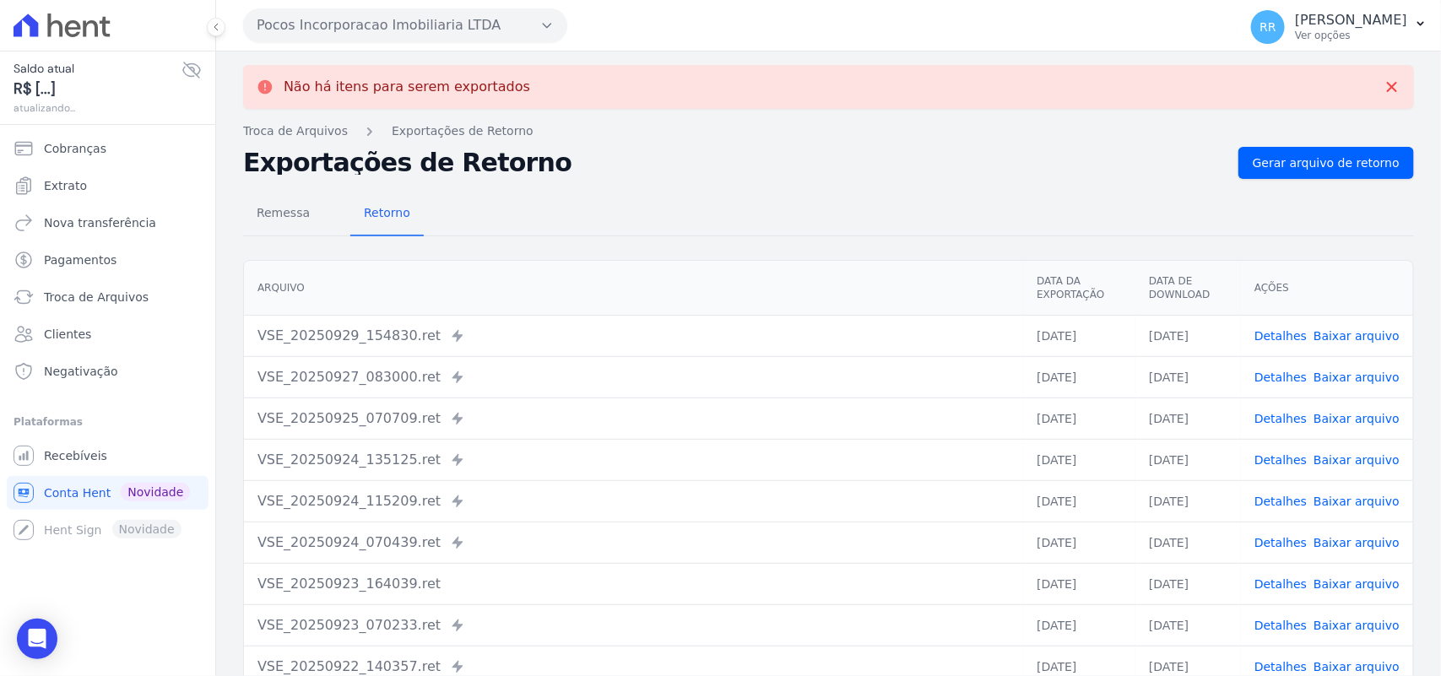
click at [380, 11] on button "Pocos Incorporacao Imobiliaria LTDA" at bounding box center [405, 25] width 324 height 34
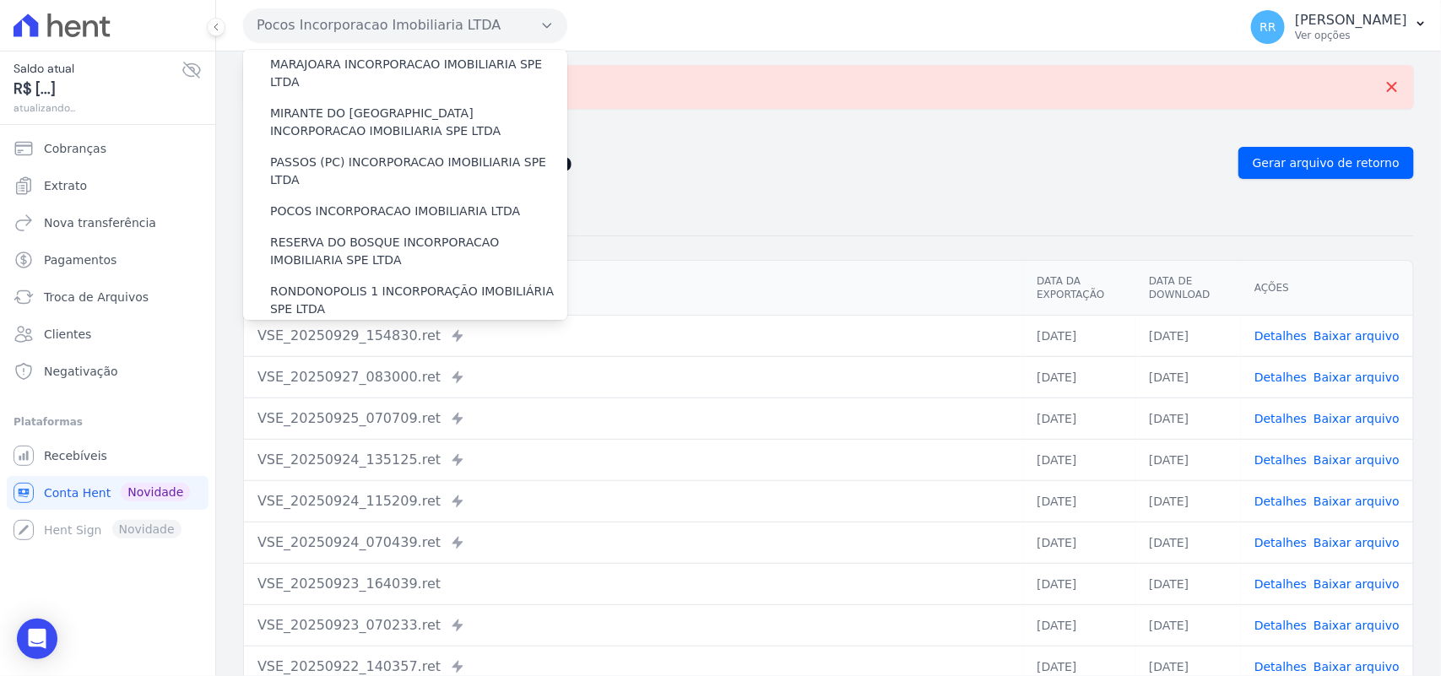
scroll to position [598, 0]
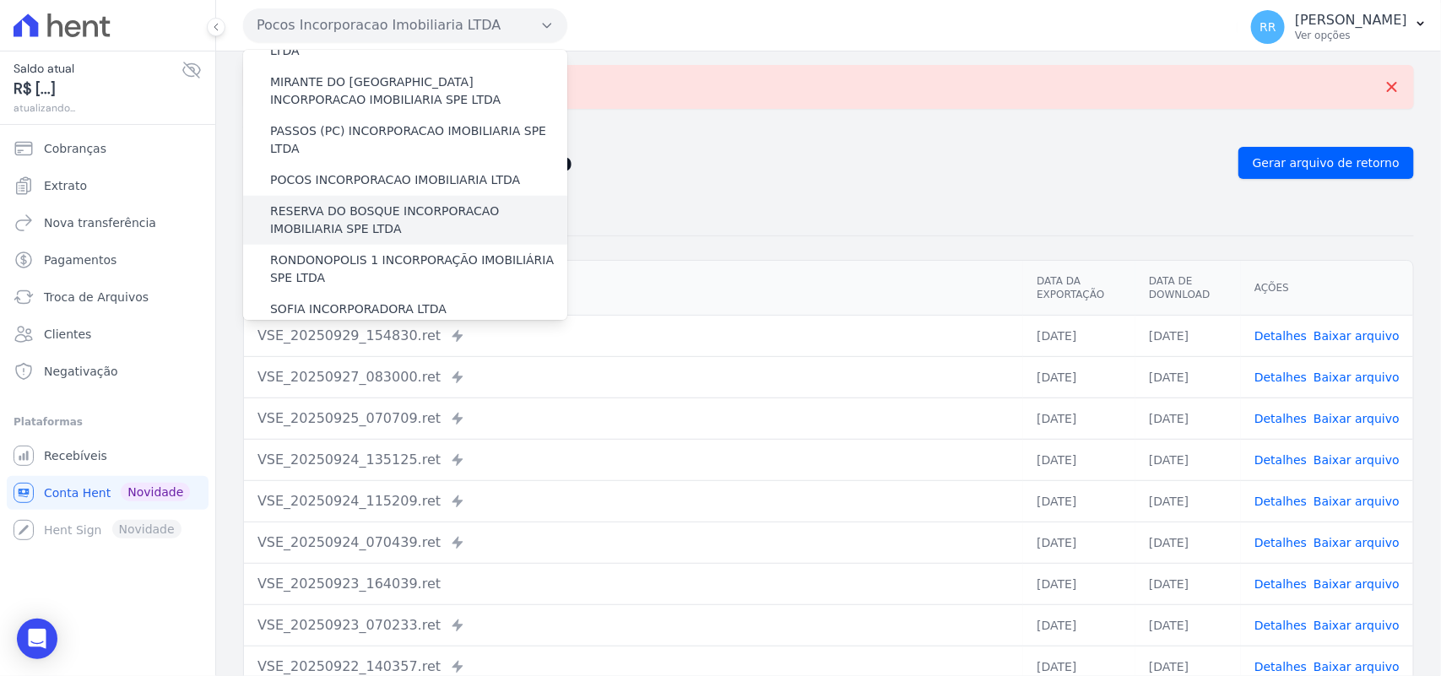
click at [308, 203] on label "RESERVA DO BOSQUE INCORPORACAO IMOBILIARIA SPE LTDA" at bounding box center [418, 220] width 297 height 35
click at [0, 0] on input "RESERVA DO BOSQUE INCORPORACAO IMOBILIARIA SPE LTDA" at bounding box center [0, 0] width 0 height 0
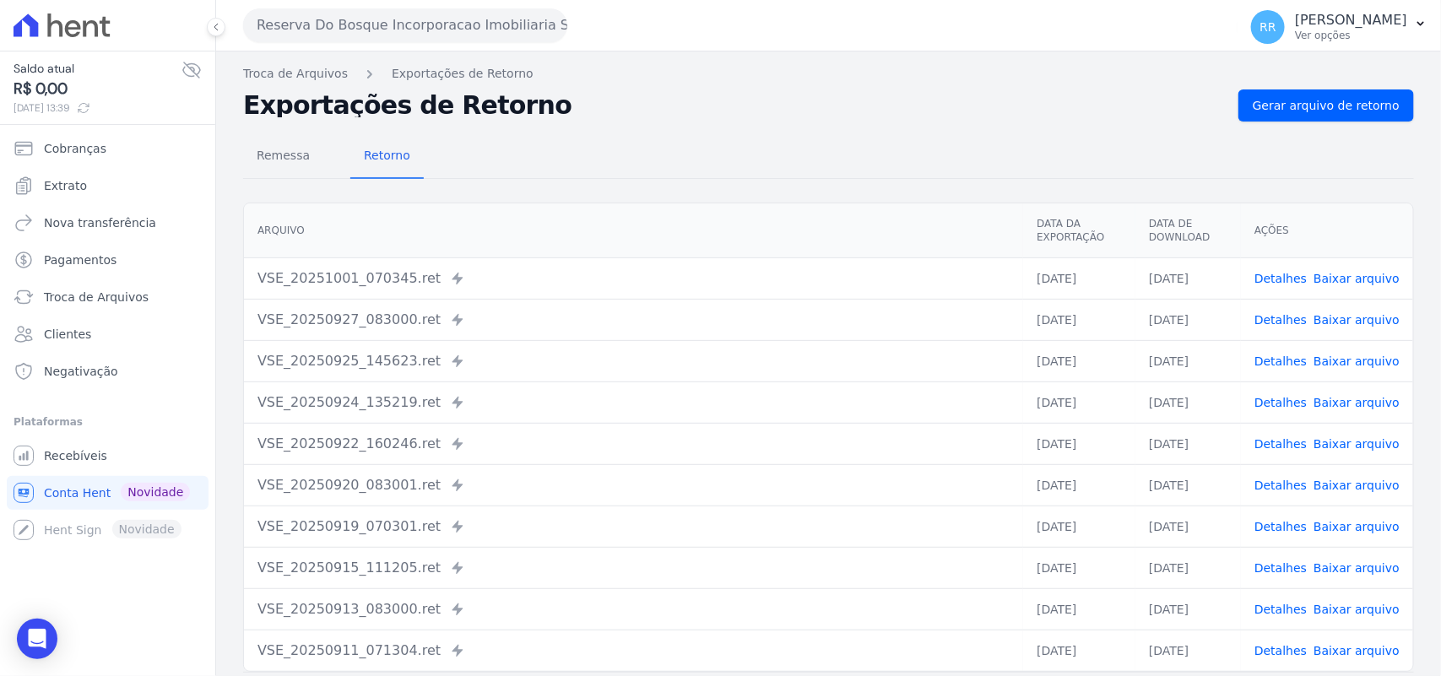
click at [1356, 122] on div "Remessa Retorno [GEOGRAPHIC_DATA] Data da Exportação Data de Download Ações VSE…" at bounding box center [828, 427] width 1171 height 610
click at [1356, 105] on span "Gerar arquivo de retorno" at bounding box center [1325, 105] width 147 height 17
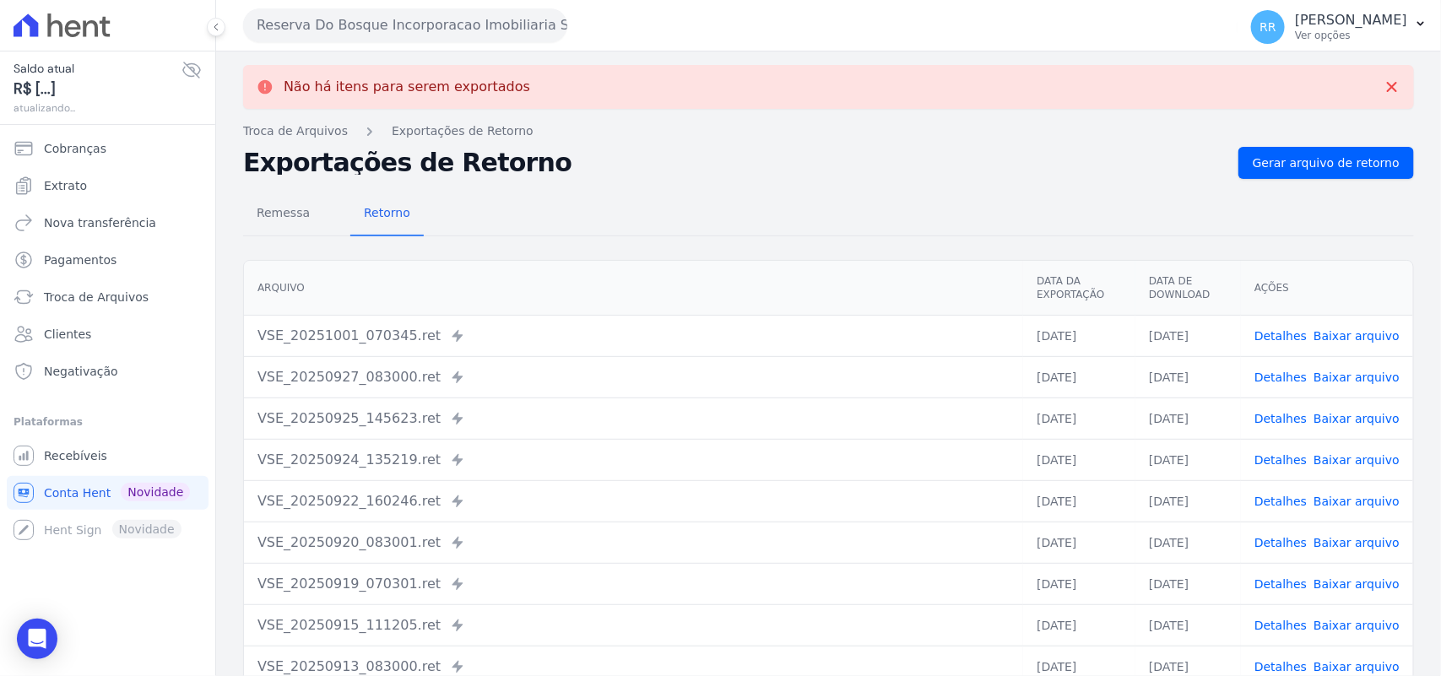
click at [333, 15] on button "Reserva Do Bosque Incorporacao Imobiliaria SPE LTDA" at bounding box center [405, 25] width 324 height 34
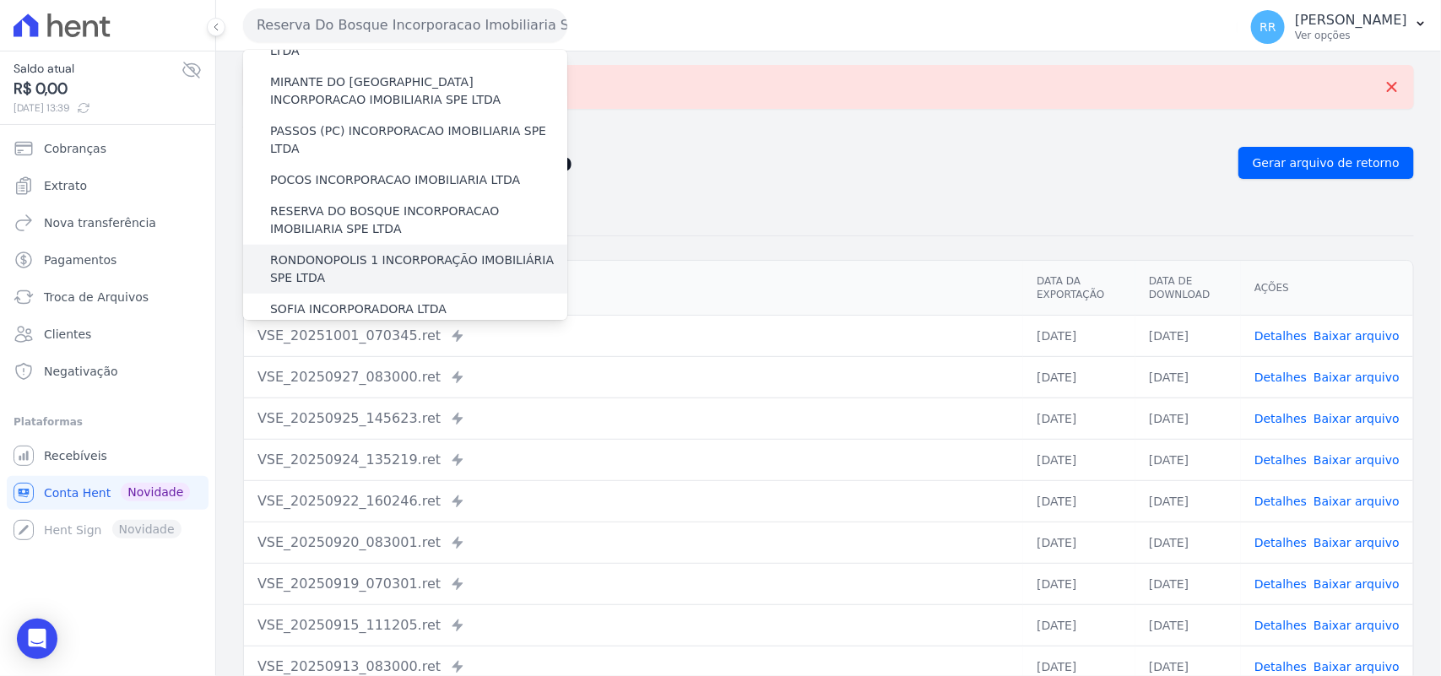
click at [330, 251] on label "RONDONOPOLIS 1 INCORPORAÇÃO IMOBILIÁRIA SPE LTDA" at bounding box center [418, 268] width 297 height 35
click at [0, 0] on input "RONDONOPOLIS 1 INCORPORAÇÃO IMOBILIÁRIA SPE LTDA" at bounding box center [0, 0] width 0 height 0
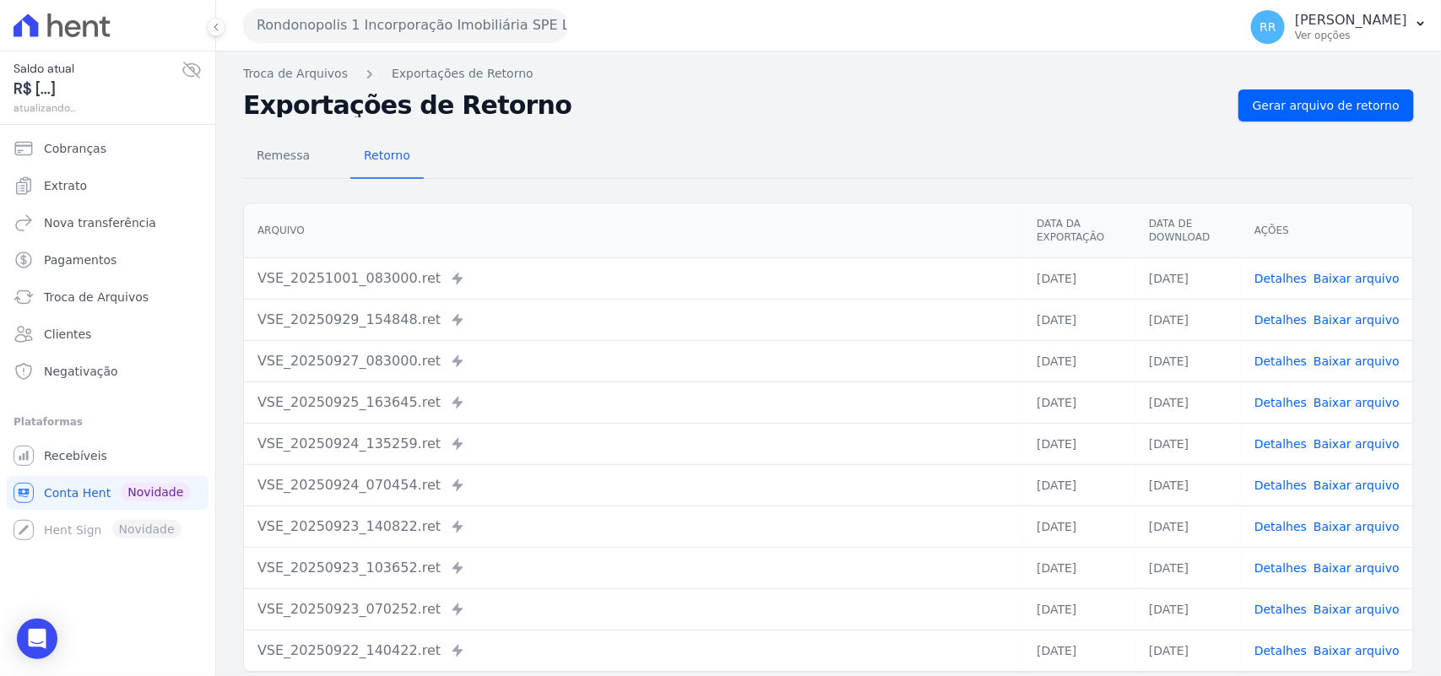
click at [1360, 122] on div "Remessa Retorno [GEOGRAPHIC_DATA] Data da Exportação Data de Download Ações VSE…" at bounding box center [828, 427] width 1171 height 610
click at [1359, 112] on span "Gerar arquivo de retorno" at bounding box center [1325, 105] width 147 height 17
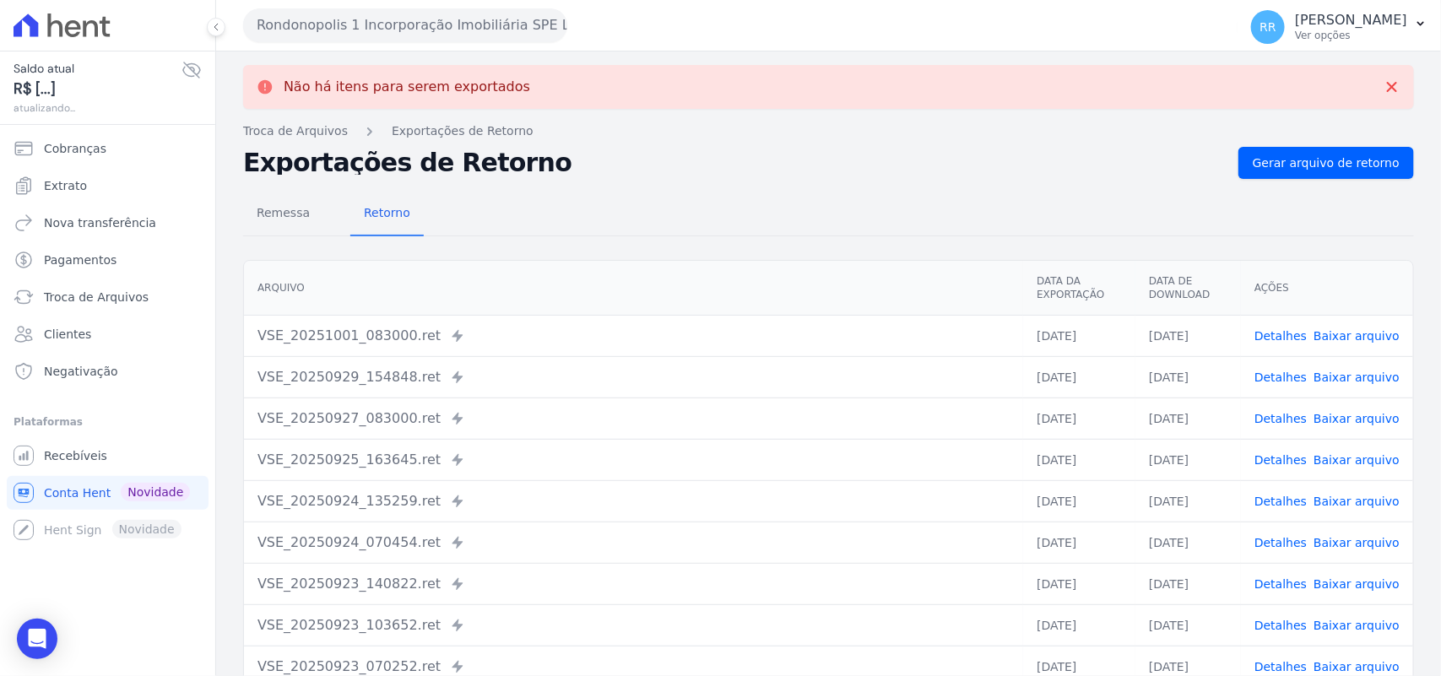
click at [347, 17] on button "Rondonopolis 1 Incorporação Imobiliária SPE LTDA" at bounding box center [405, 25] width 324 height 34
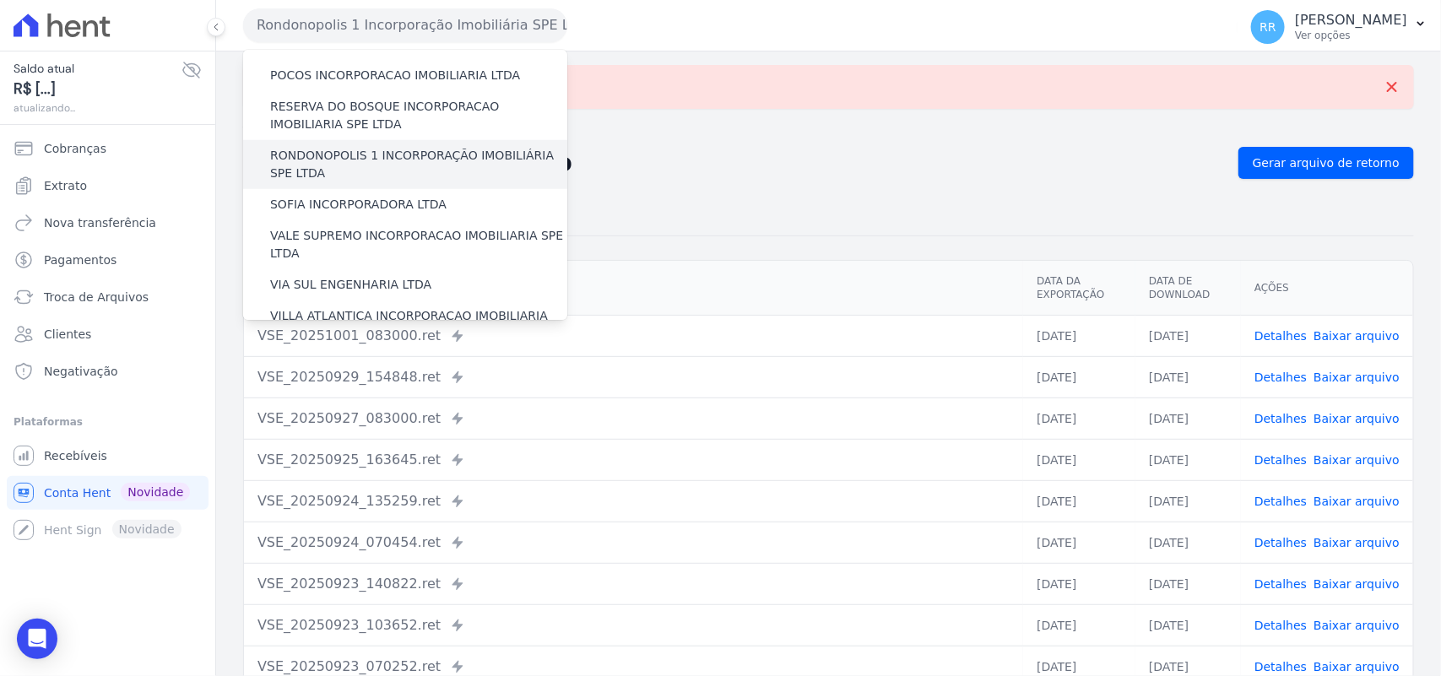
scroll to position [703, 0]
click at [360, 188] on div "SOFIA INCORPORADORA LTDA" at bounding box center [405, 203] width 324 height 31
click at [356, 195] on label "SOFIA INCORPORADORA LTDA" at bounding box center [358, 204] width 176 height 18
click at [0, 0] on input "SOFIA INCORPORADORA LTDA" at bounding box center [0, 0] width 0 height 0
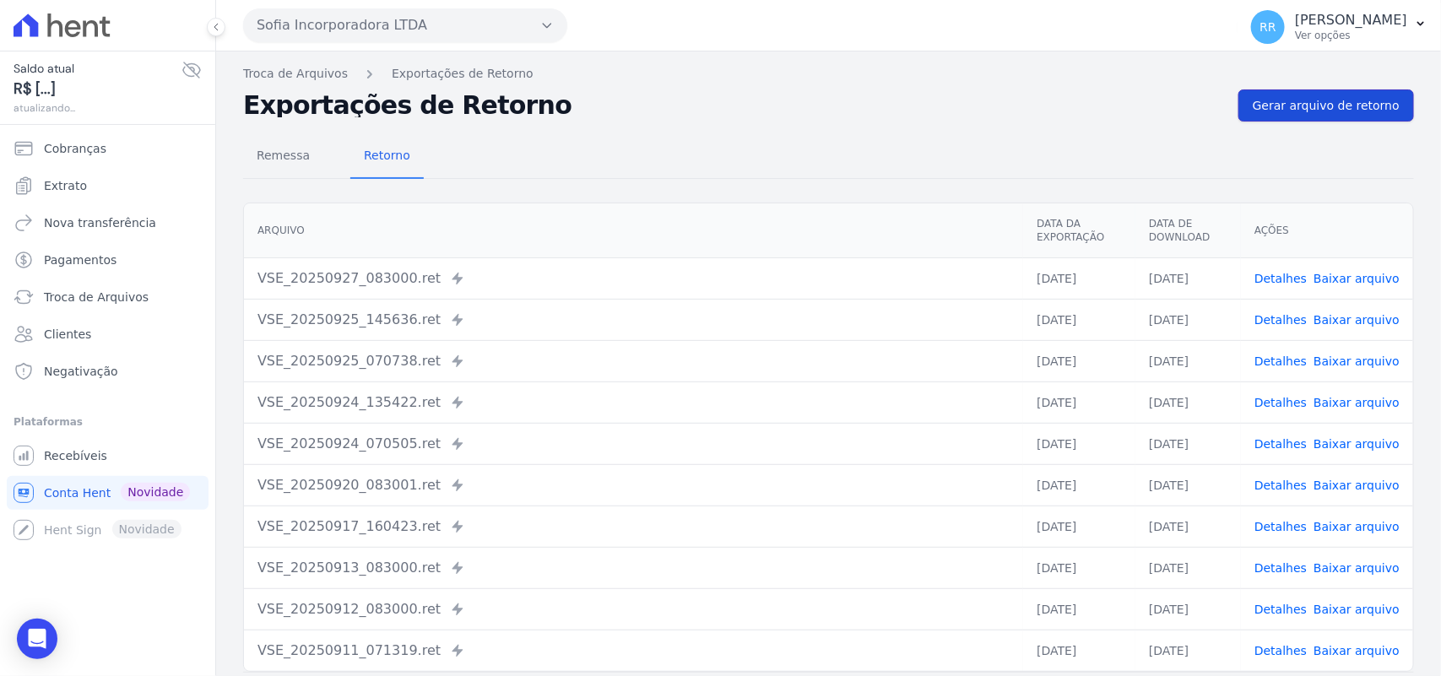
click at [1329, 107] on span "Gerar arquivo de retorno" at bounding box center [1325, 105] width 147 height 17
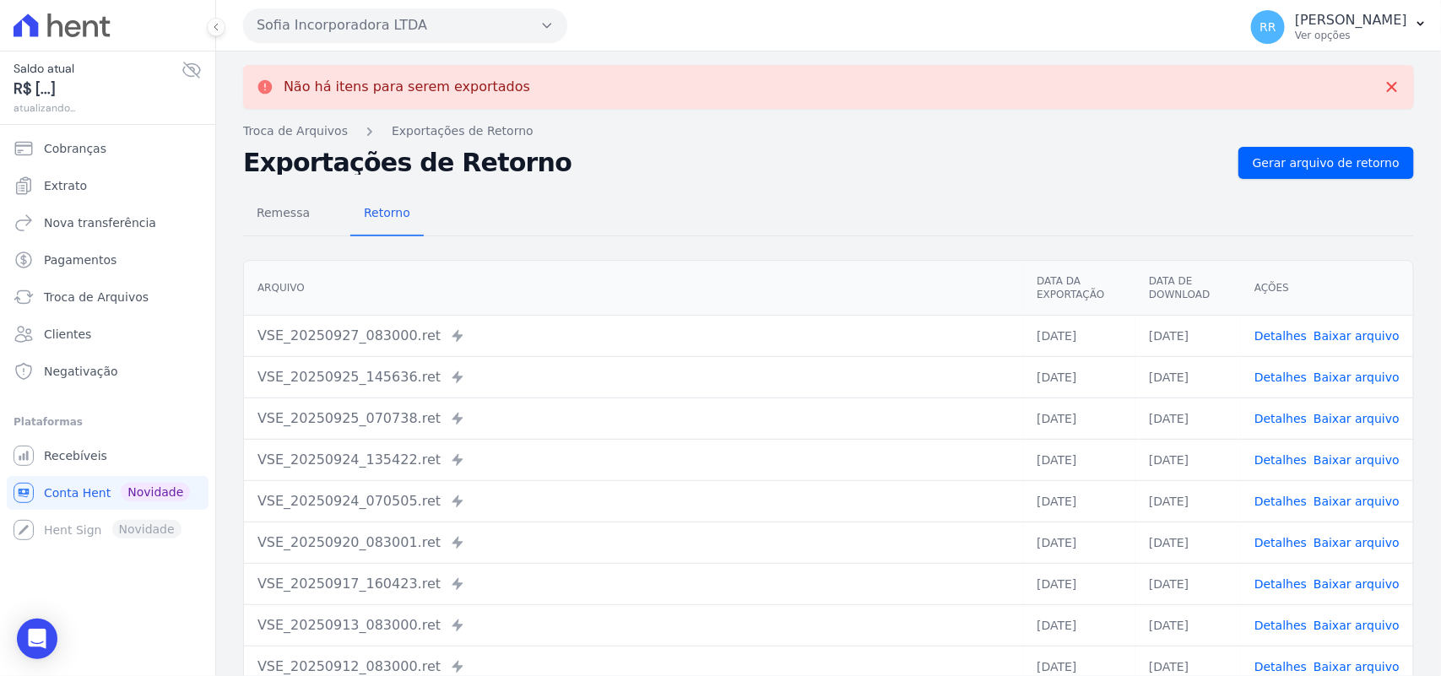
click at [431, 17] on button "Sofia Incorporadora LTDA" at bounding box center [405, 25] width 324 height 34
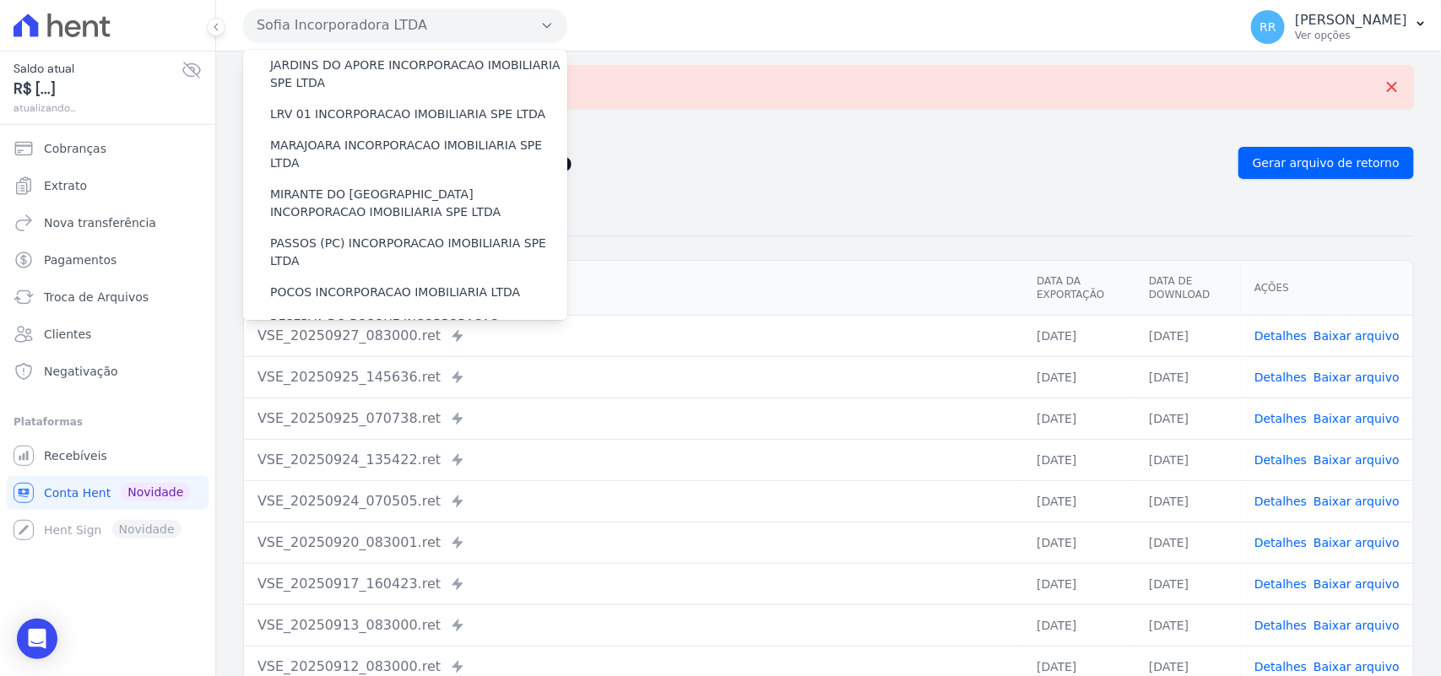
scroll to position [668, 0]
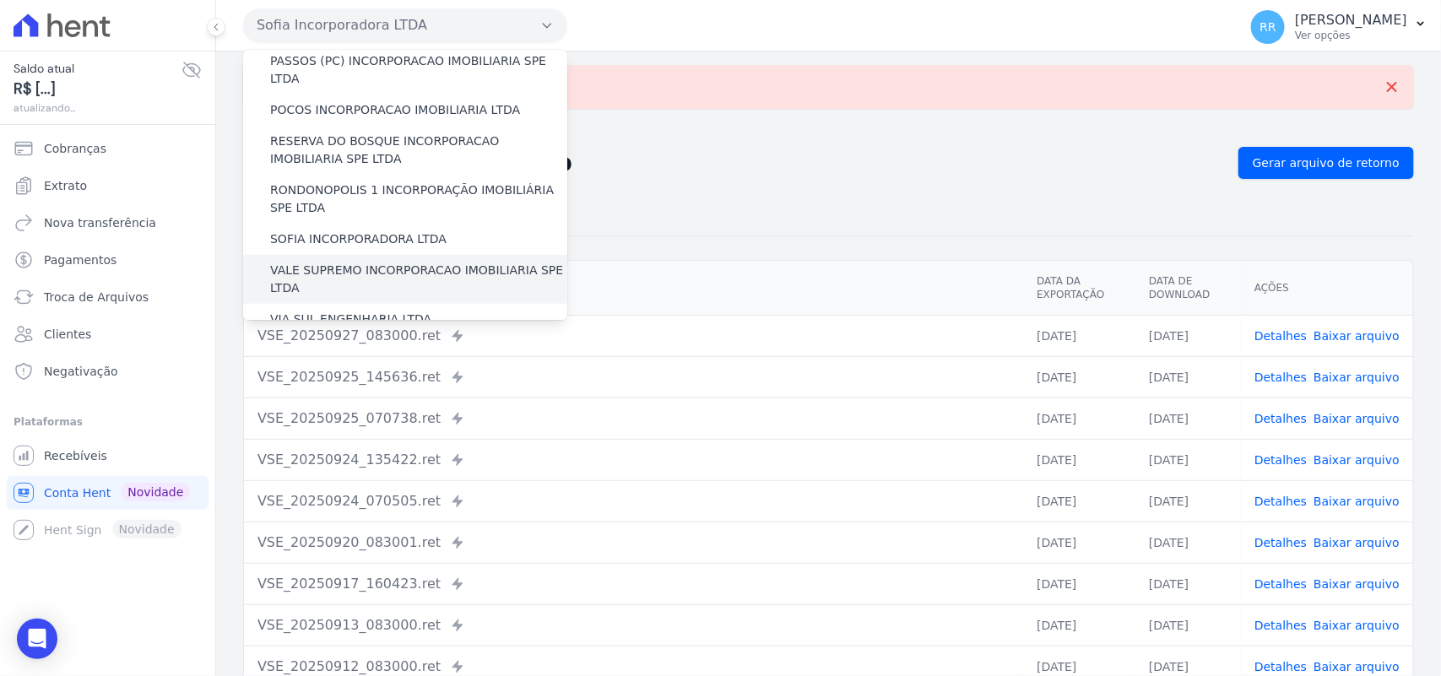
click at [322, 262] on label "VALE SUPREMO INCORPORACAO IMOBILIARIA SPE LTDA" at bounding box center [418, 279] width 297 height 35
click at [0, 0] on input "VALE SUPREMO INCORPORACAO IMOBILIARIA SPE LTDA" at bounding box center [0, 0] width 0 height 0
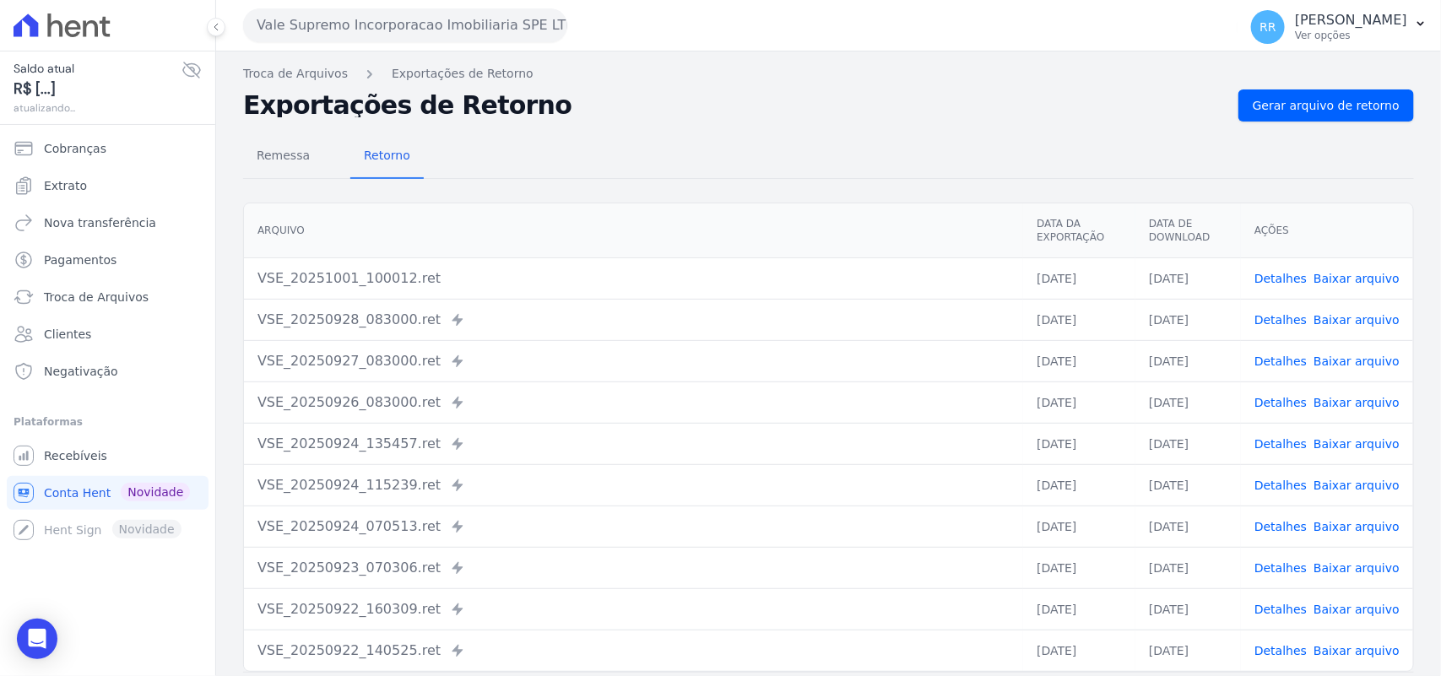
click at [1322, 84] on div "Troca de Arquivos Exportações de Retorno Exportações de Retorno Gerar arquivo d…" at bounding box center [828, 398] width 1225 height 694
click at [1317, 105] on span "Gerar arquivo de retorno" at bounding box center [1325, 105] width 147 height 17
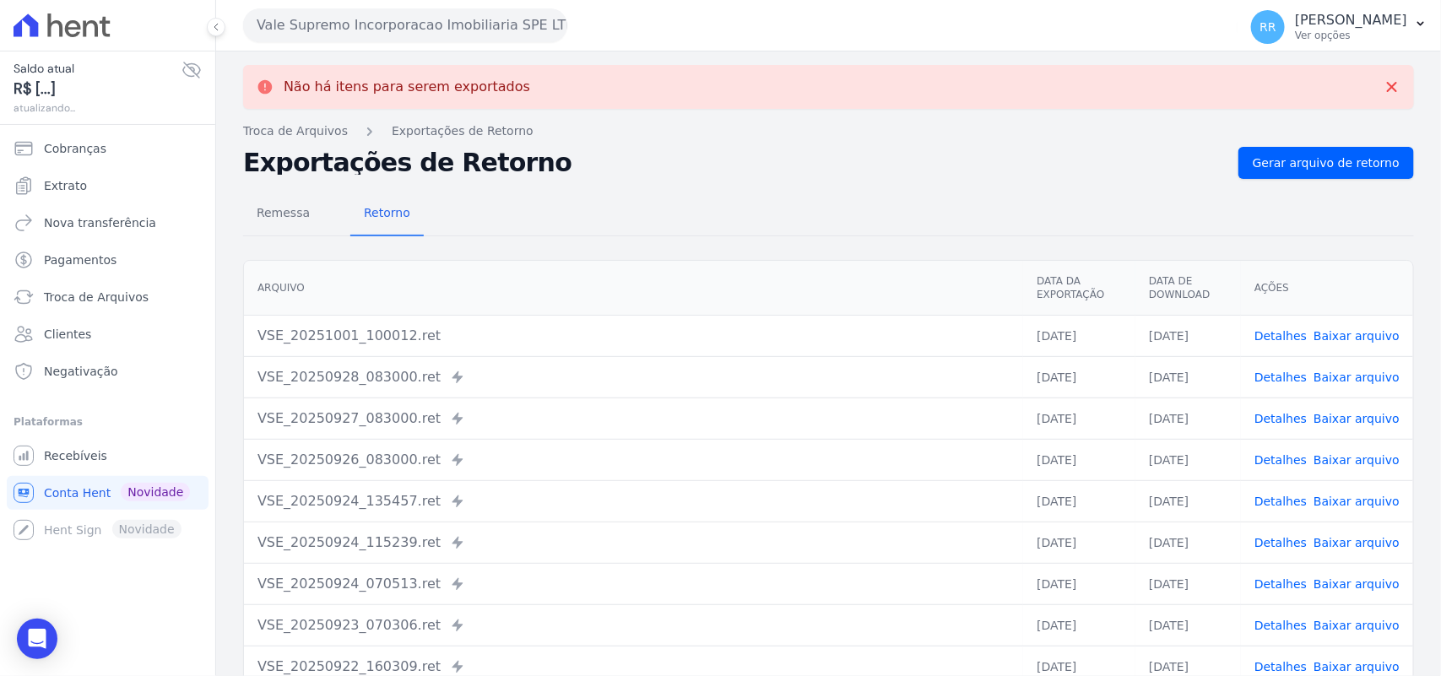
click at [414, 31] on button "Vale Supremo Incorporacao Imobiliaria SPE LTDA" at bounding box center [405, 25] width 324 height 34
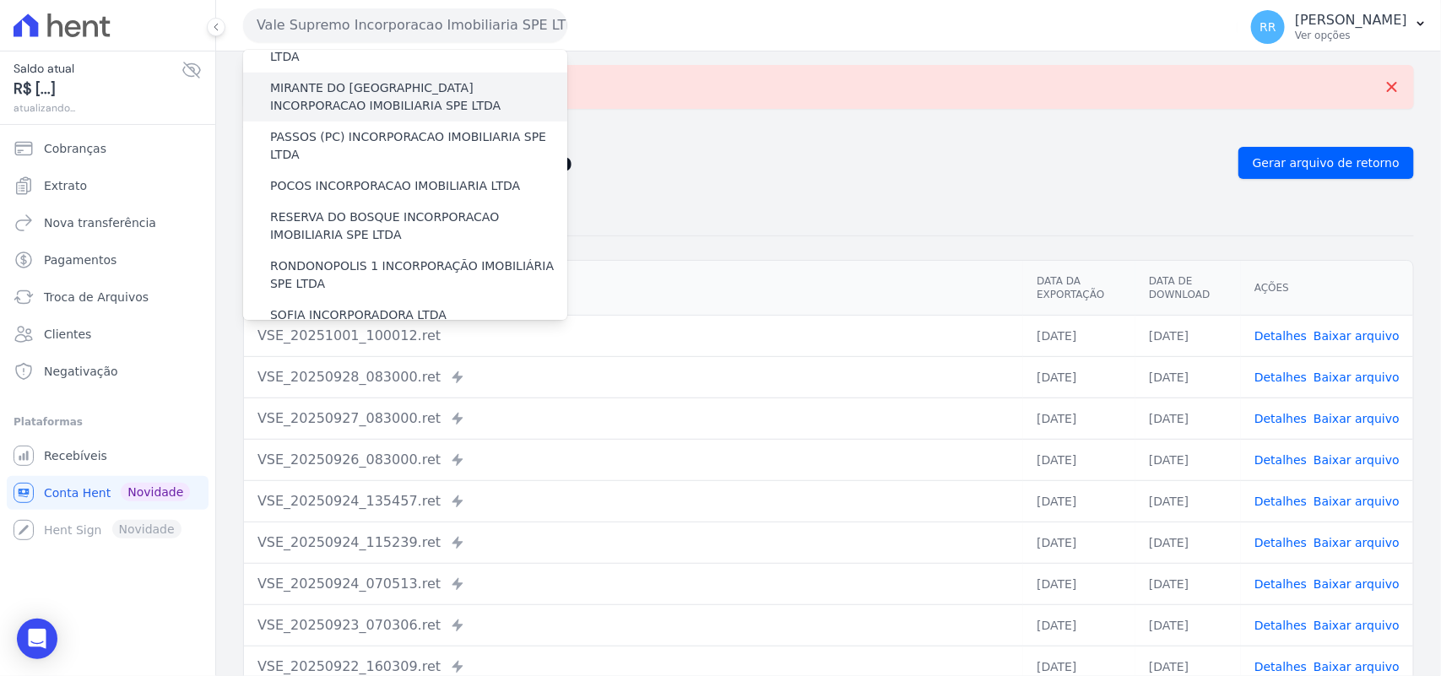
scroll to position [771, 0]
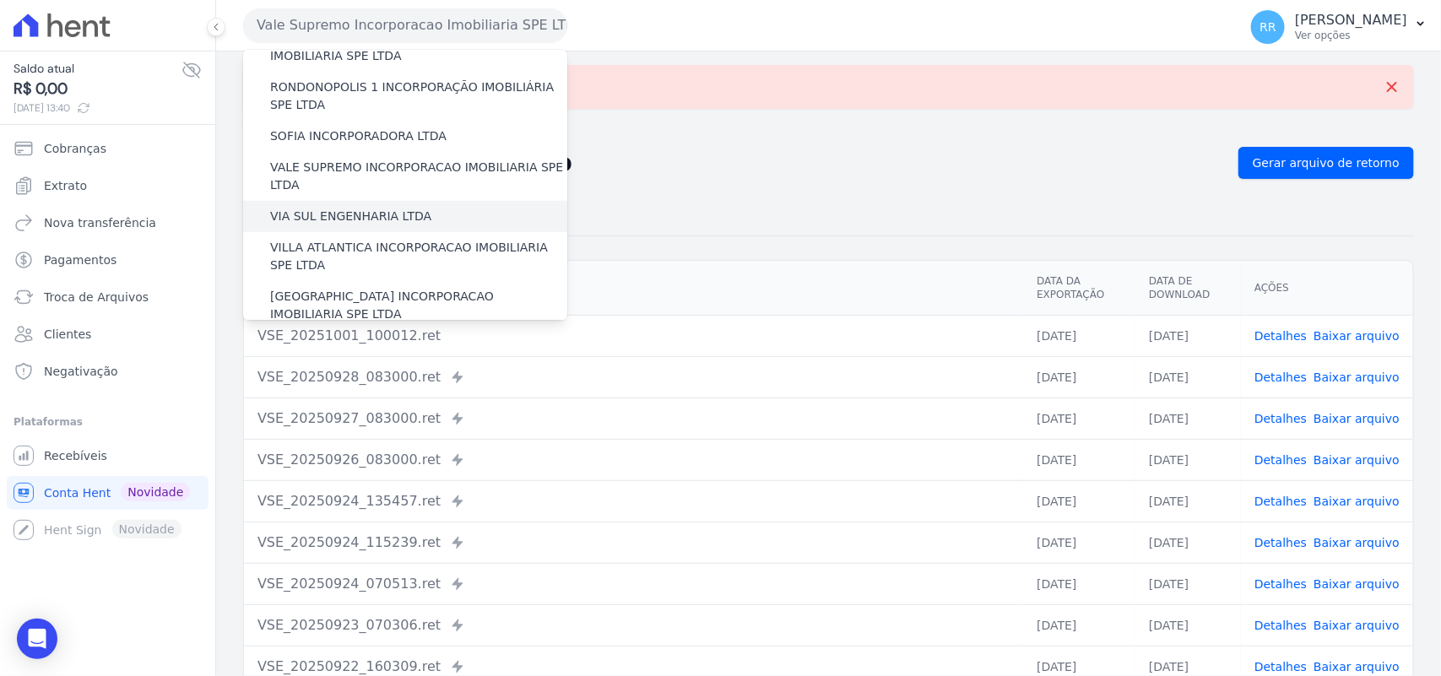
click at [323, 201] on div "VIA SUL ENGENHARIA LTDA" at bounding box center [405, 216] width 324 height 31
click at [326, 201] on div "VIA SUL ENGENHARIA LTDA" at bounding box center [405, 216] width 324 height 31
click at [322, 208] on label "VIA SUL ENGENHARIA LTDA" at bounding box center [350, 217] width 161 height 18
click at [0, 0] on input "VIA SUL ENGENHARIA LTDA" at bounding box center [0, 0] width 0 height 0
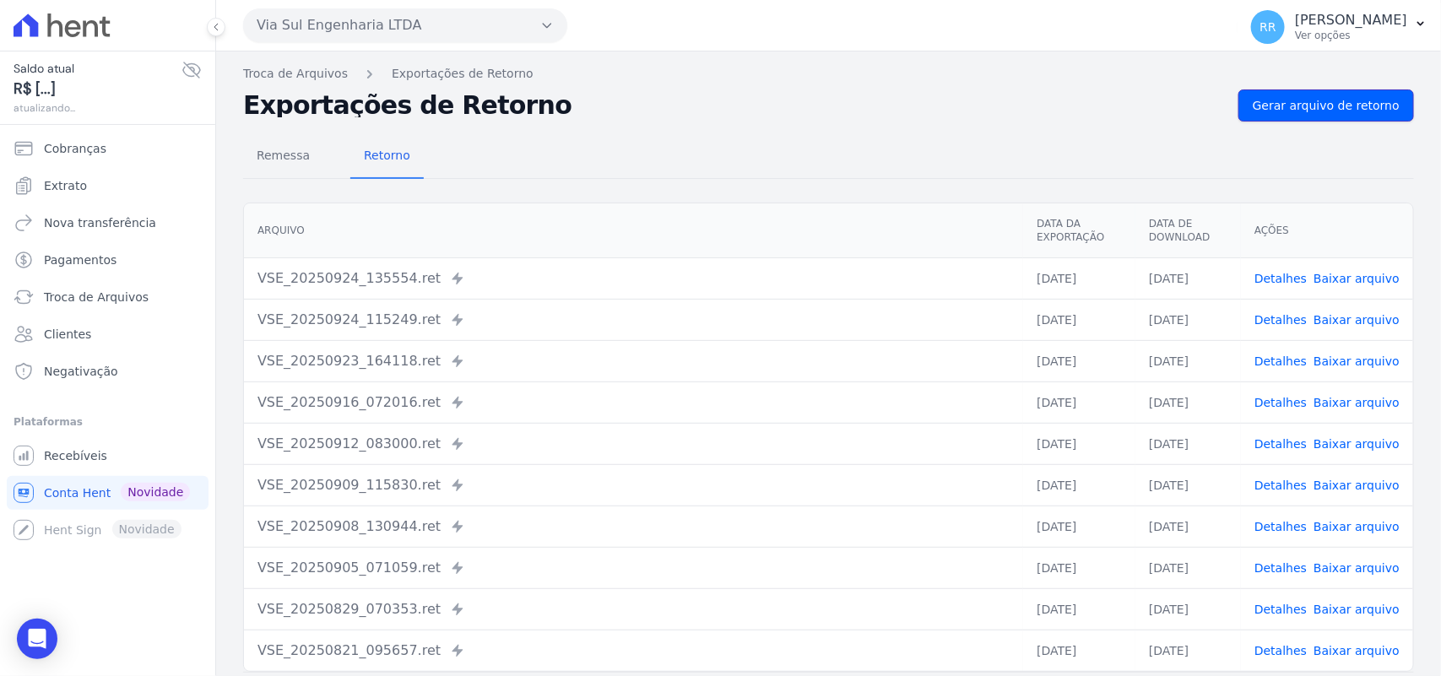
click at [1334, 99] on span "Gerar arquivo de retorno" at bounding box center [1325, 105] width 147 height 17
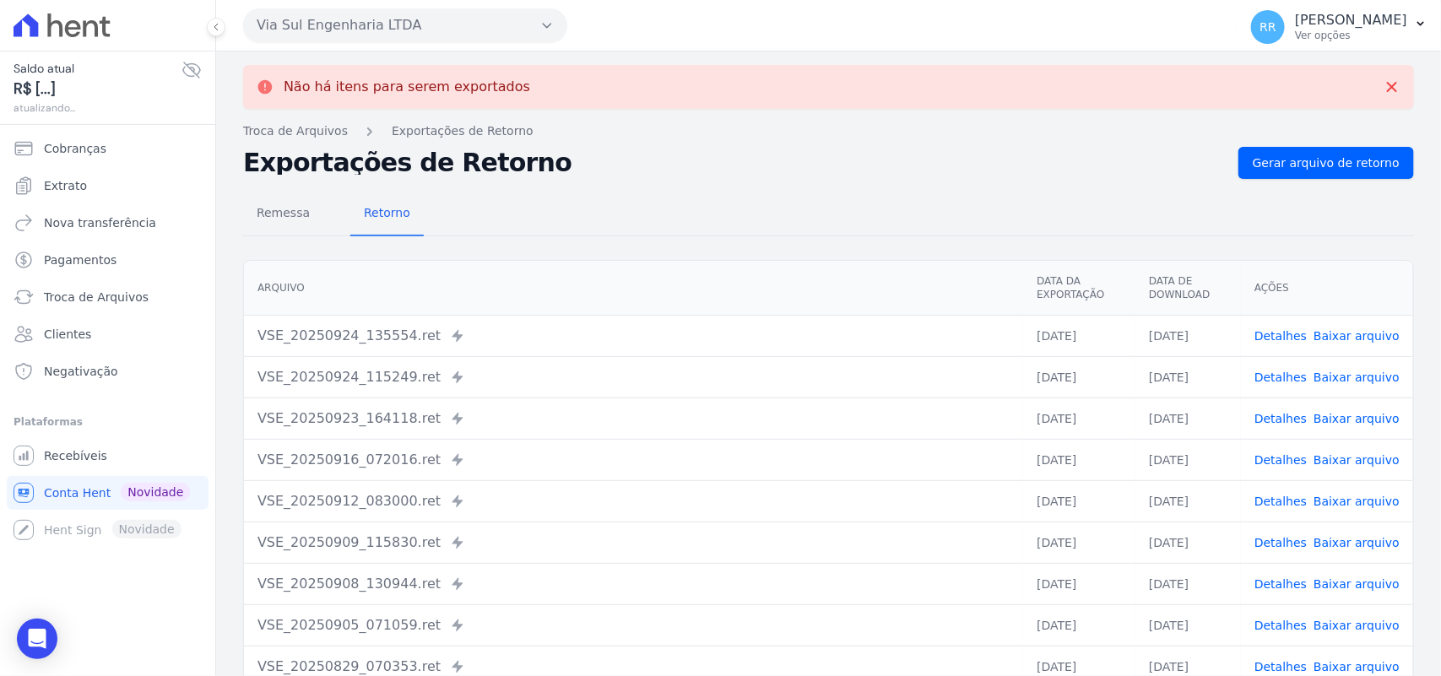
click at [318, 18] on button "Via Sul Engenharia LTDA" at bounding box center [405, 25] width 324 height 34
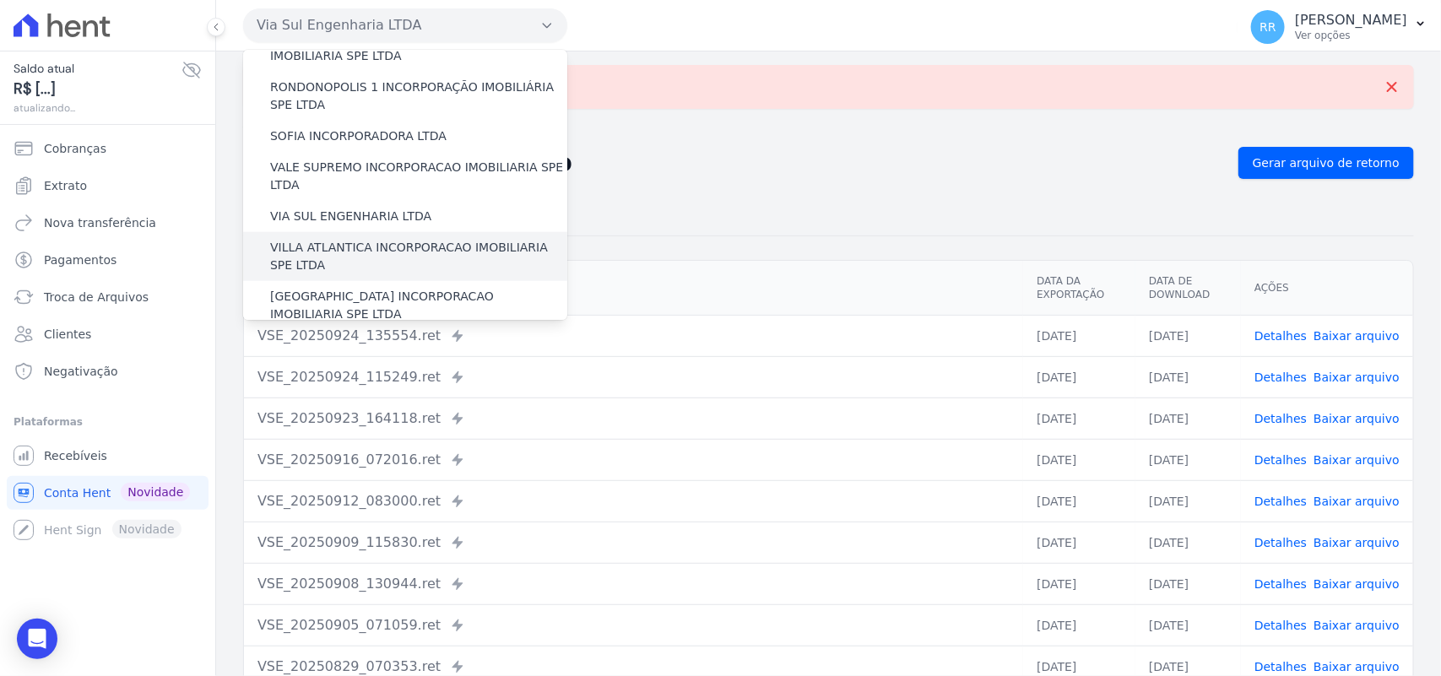
click at [330, 232] on div "VILLA ATLANTICA INCORPORACAO IMOBILIARIA SPE LTDA" at bounding box center [405, 256] width 324 height 49
click at [322, 239] on label "VILLA ATLANTICA INCORPORACAO IMOBILIARIA SPE LTDA" at bounding box center [418, 256] width 297 height 35
click at [0, 0] on input "VILLA ATLANTICA INCORPORACAO IMOBILIARIA SPE LTDA" at bounding box center [0, 0] width 0 height 0
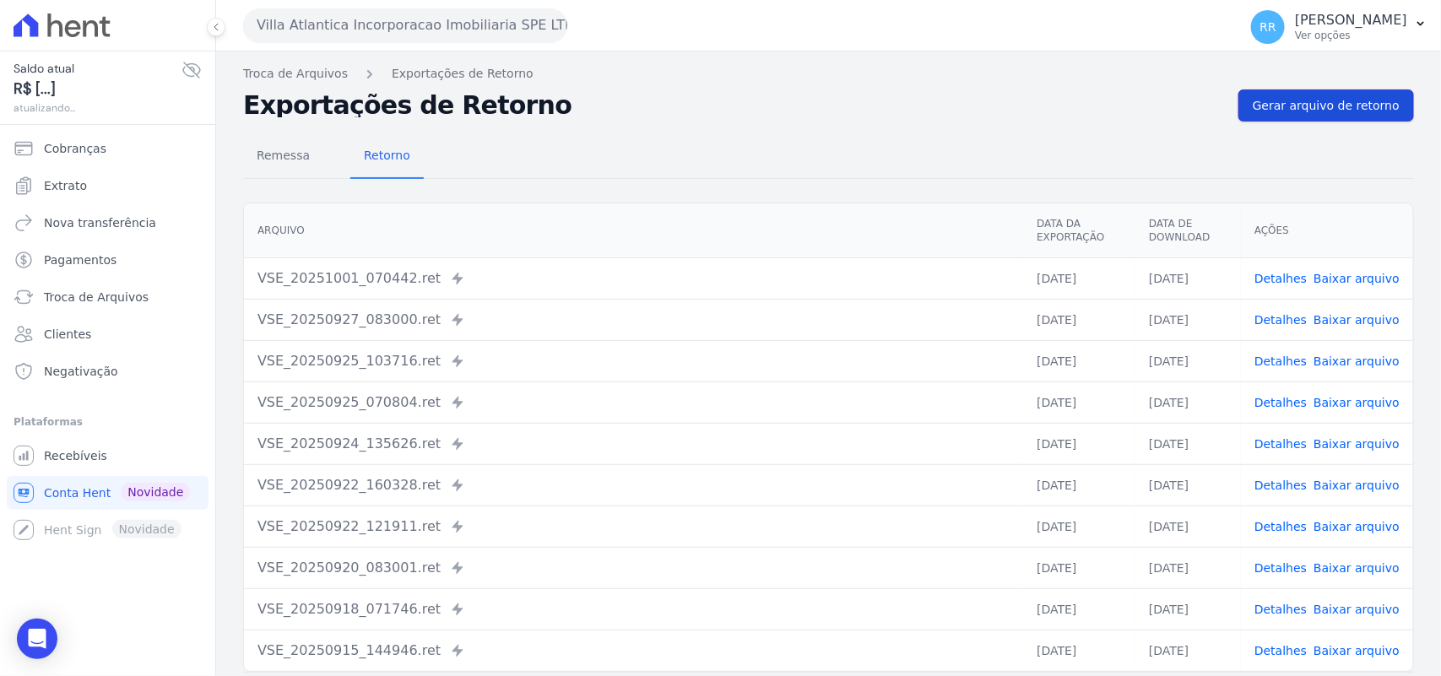
click at [1314, 116] on link "Gerar arquivo de retorno" at bounding box center [1326, 105] width 176 height 32
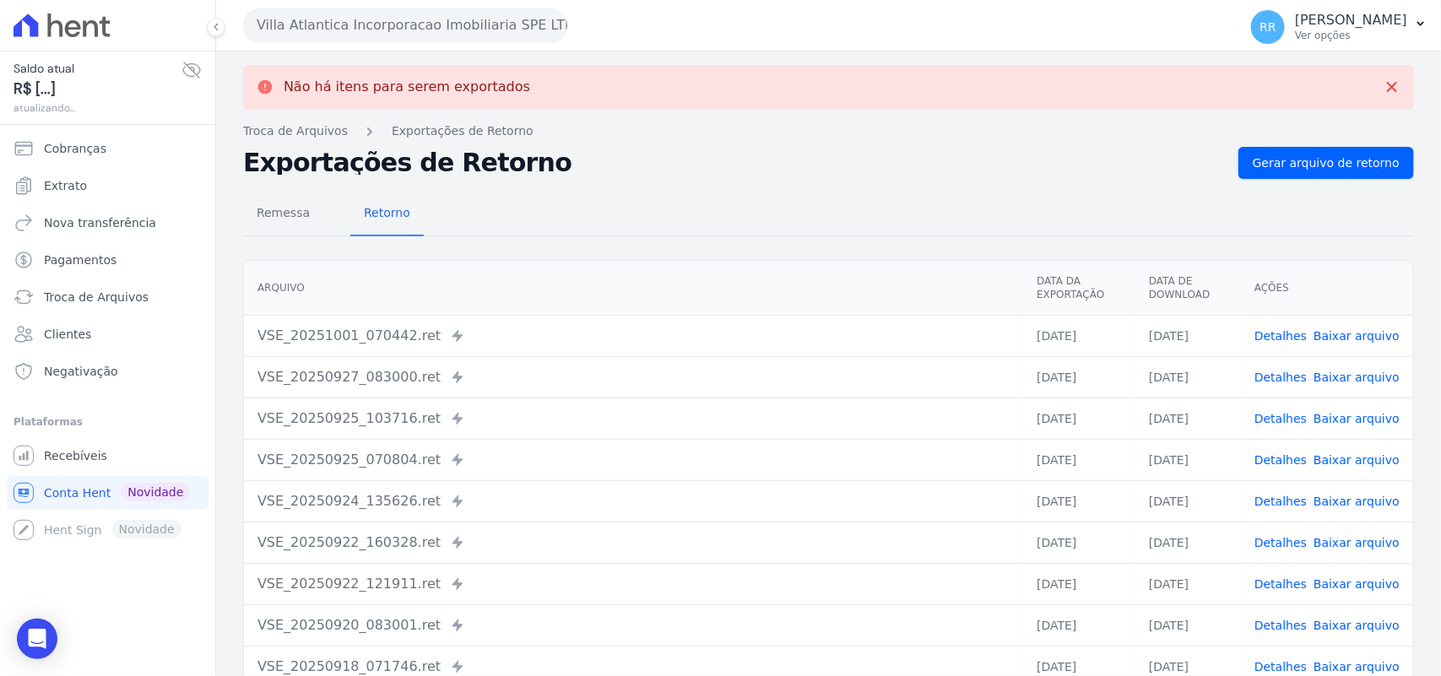
click at [351, 21] on button "Villa Atlantica Incorporacao Imobiliaria SPE LTDA" at bounding box center [405, 25] width 324 height 34
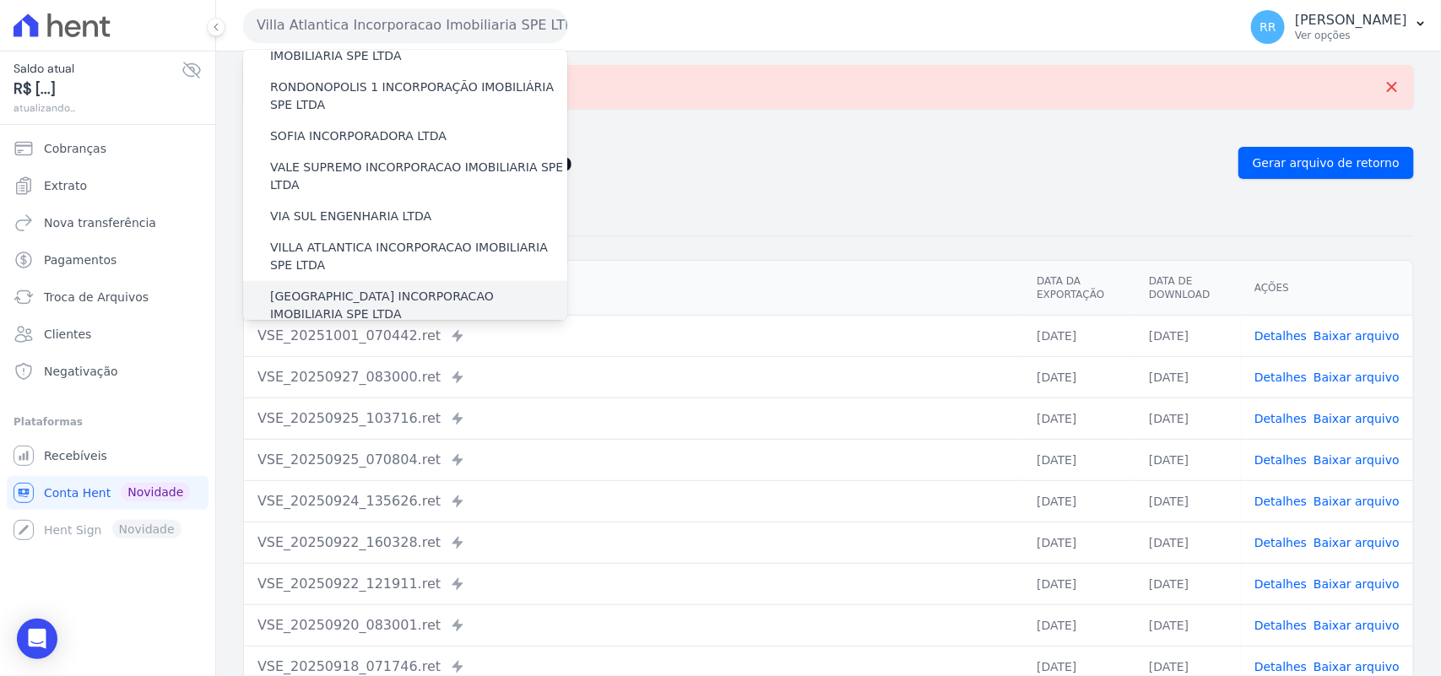
click at [332, 288] on label "[GEOGRAPHIC_DATA] INCORPORACAO IMOBILIARIA SPE LTDA" at bounding box center [418, 305] width 297 height 35
click at [0, 0] on input "[GEOGRAPHIC_DATA] INCORPORACAO IMOBILIARIA SPE LTDA" at bounding box center [0, 0] width 0 height 0
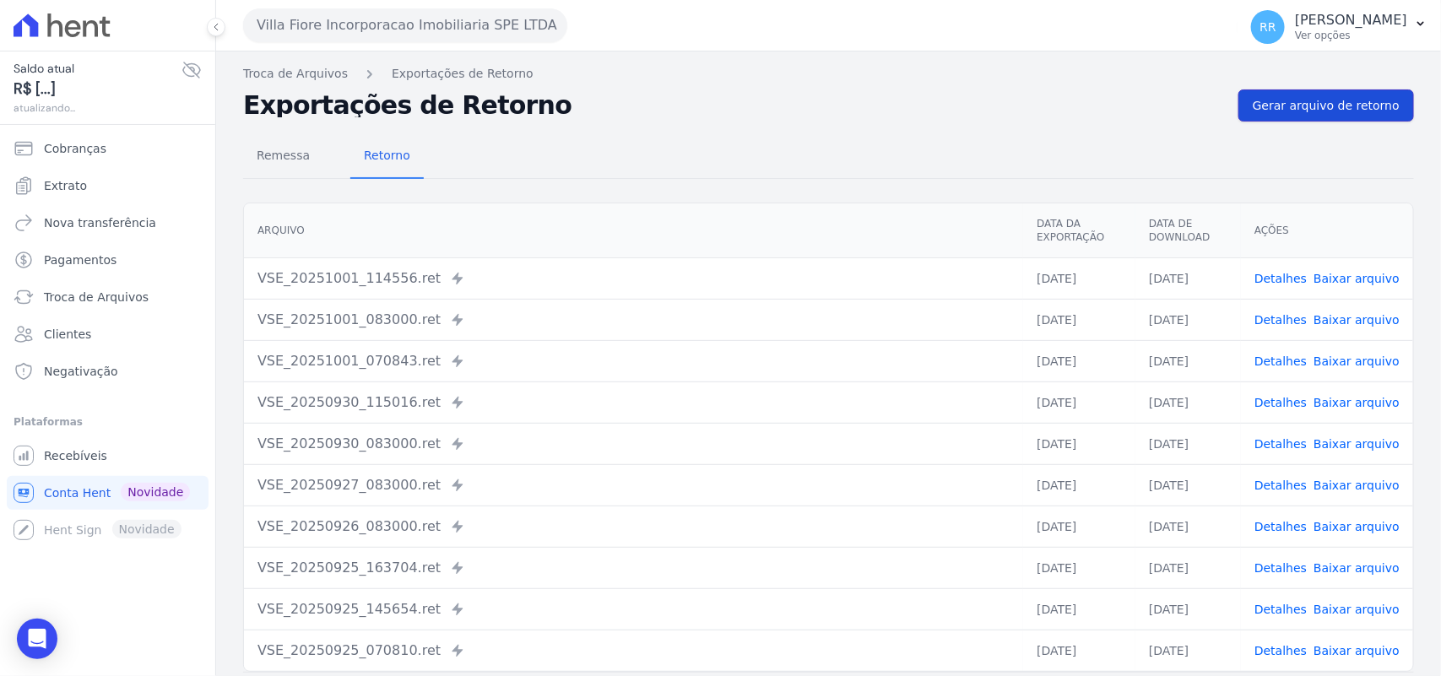
click at [1331, 114] on span "Gerar arquivo de retorno" at bounding box center [1325, 105] width 147 height 17
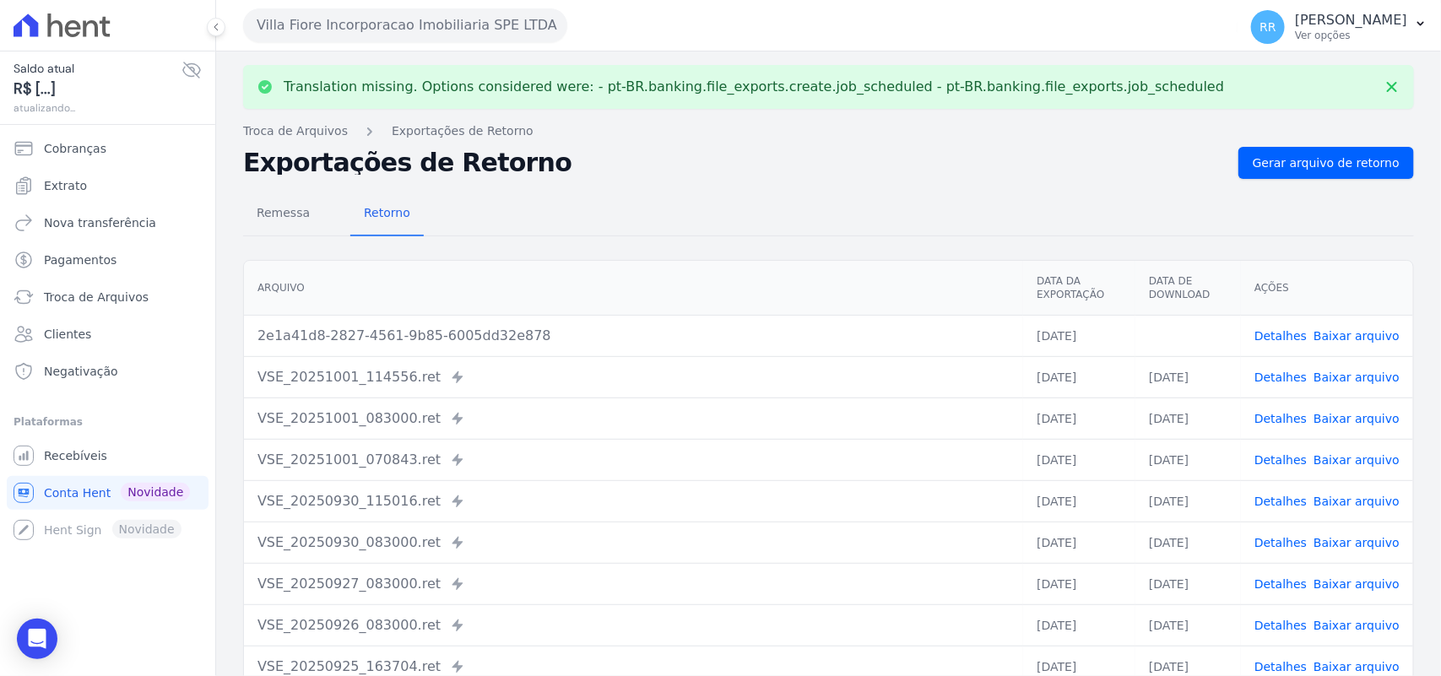
click at [1371, 333] on link "Baixar arquivo" at bounding box center [1356, 336] width 86 height 14
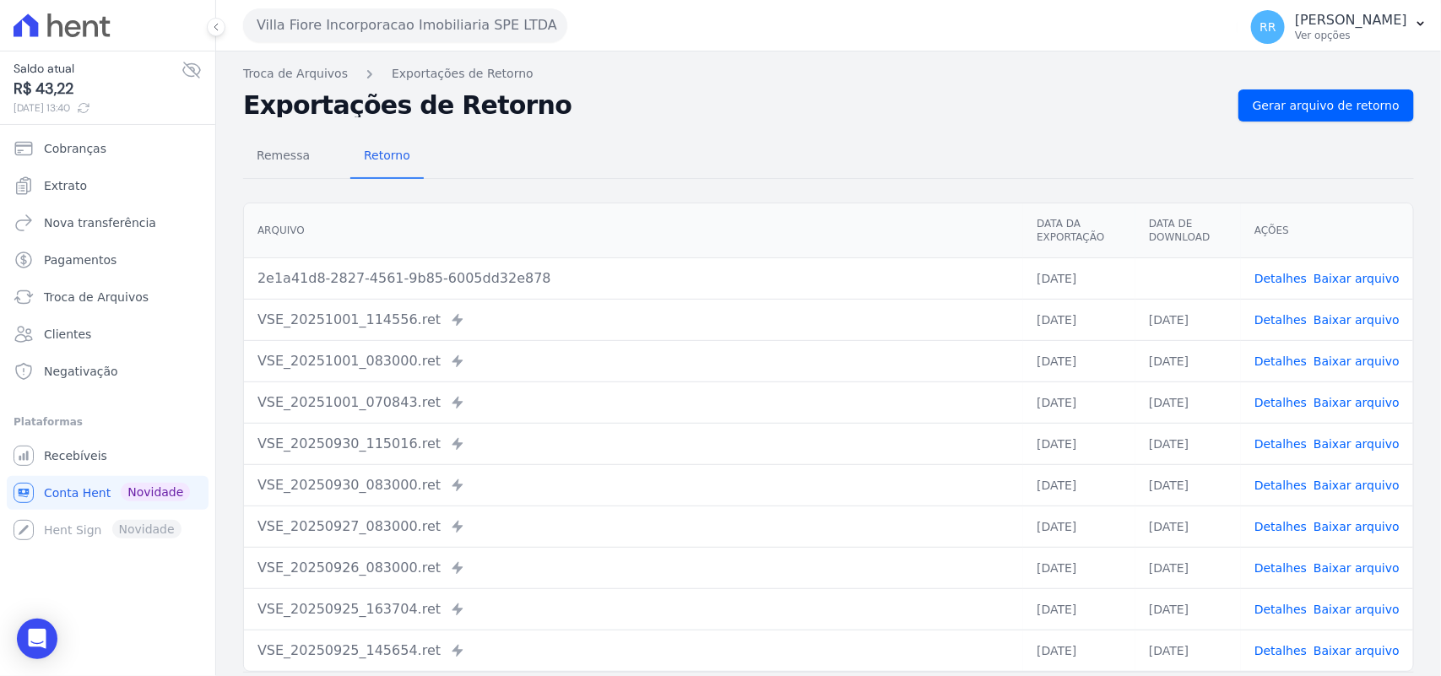
drag, startPoint x: 667, startPoint y: 170, endPoint x: 614, endPoint y: 123, distance: 70.5
click at [667, 170] on div "Remessa Retorno" at bounding box center [828, 157] width 1171 height 44
click at [435, 38] on button "Villa Fiore Incorporacao Imobiliaria SPE LTDA" at bounding box center [405, 25] width 324 height 34
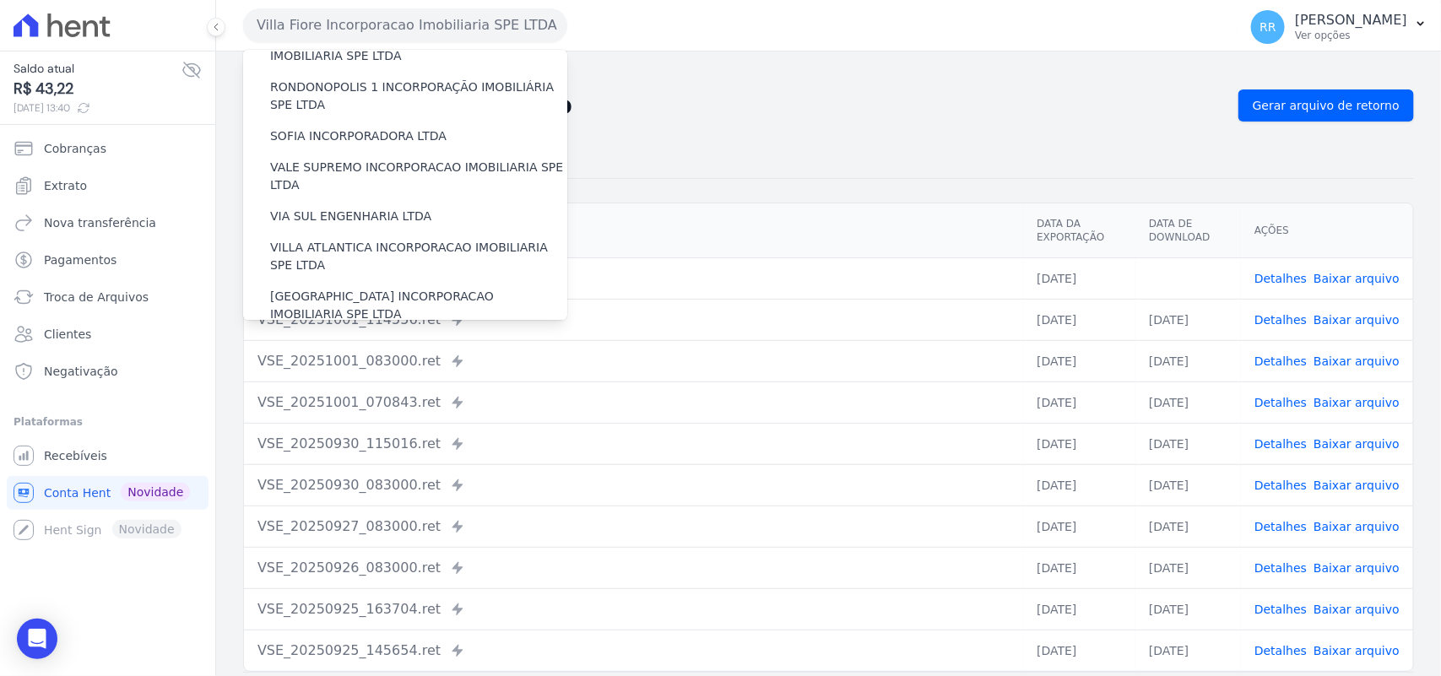
click at [359, 330] on div "VILLA TROPICAL INCORPORAÇÃO IMOBILIÁRIA SPE LTDA" at bounding box center [405, 354] width 324 height 49
click at [359, 337] on label "VILLA TROPICAL INCORPORAÇÃO IMOBILIÁRIA SPE LTDA" at bounding box center [418, 354] width 297 height 35
click at [0, 0] on input "VILLA TROPICAL INCORPORAÇÃO IMOBILIÁRIA SPE LTDA" at bounding box center [0, 0] width 0 height 0
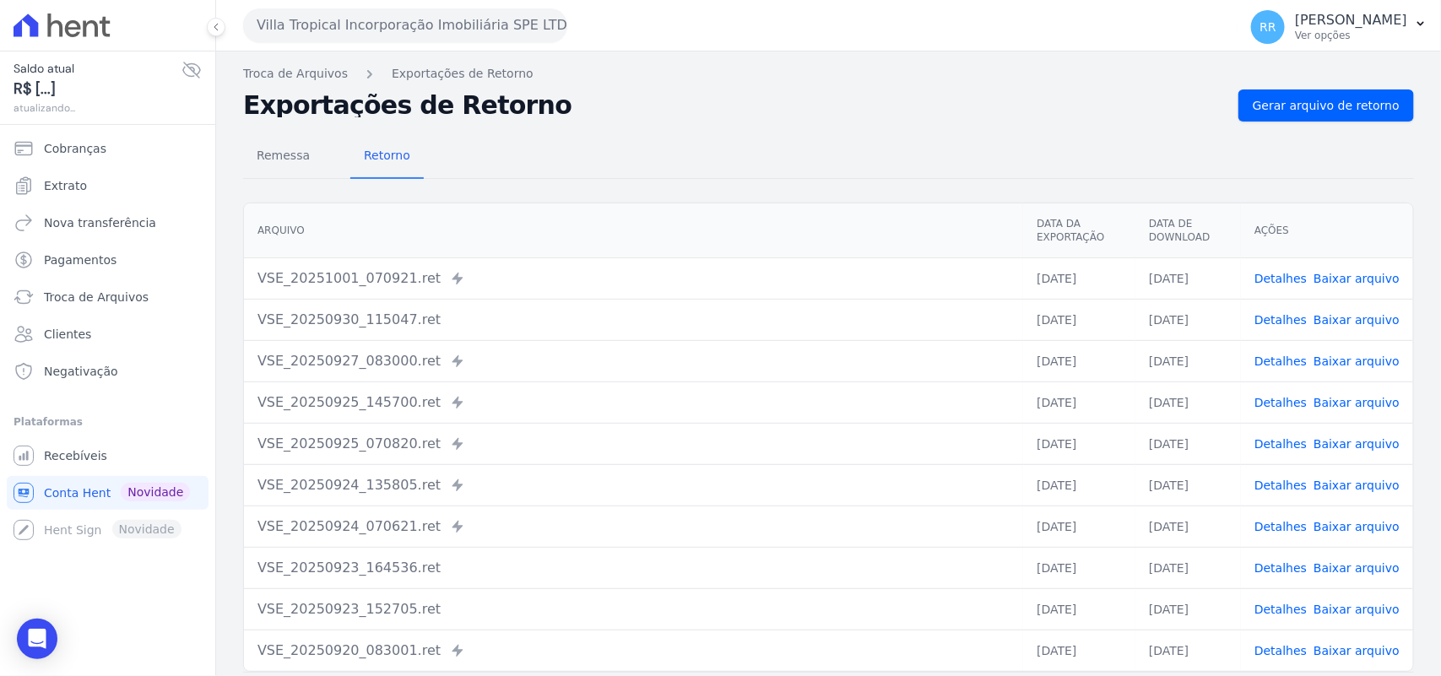
click at [1336, 86] on div "Troca de Arquivos Exportações de Retorno Exportações de Retorno Gerar arquivo d…" at bounding box center [828, 398] width 1225 height 694
click at [1331, 93] on link "Gerar arquivo de retorno" at bounding box center [1326, 105] width 176 height 32
click at [1325, 105] on span "Gerar arquivo de retorno" at bounding box center [1325, 105] width 147 height 17
